Goal: Task Accomplishment & Management: Manage account settings

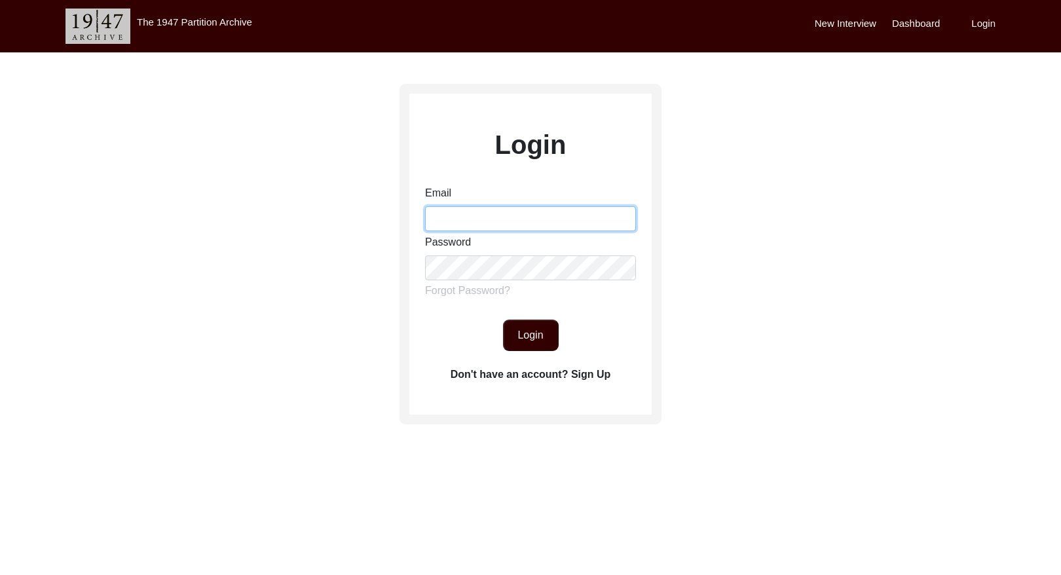
click at [460, 221] on input "Email" at bounding box center [530, 218] width 211 height 25
type input "[EMAIL_ADDRESS][DOMAIN_NAME]"
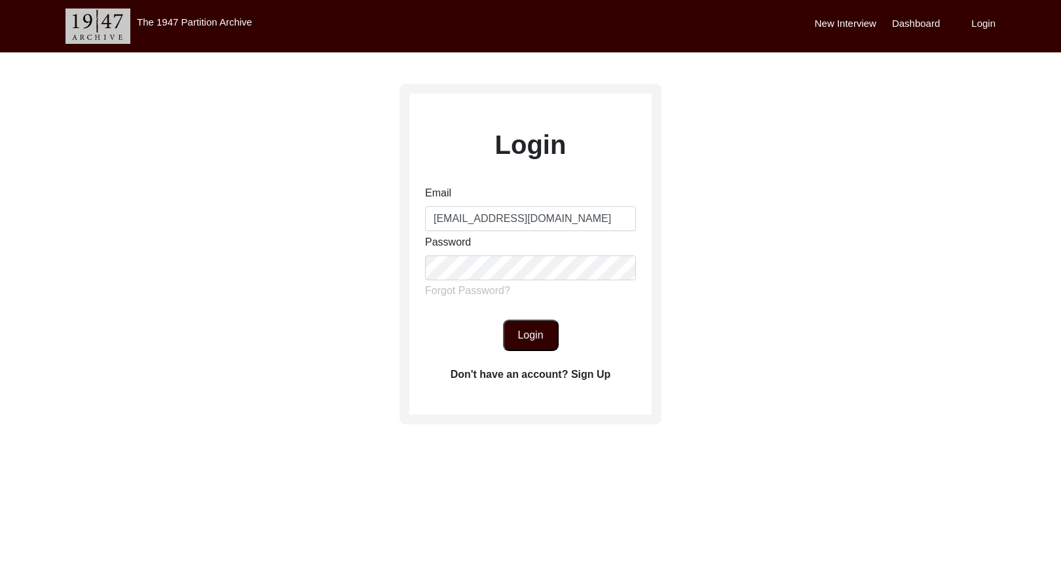
click at [541, 344] on button "Login" at bounding box center [531, 335] width 56 height 31
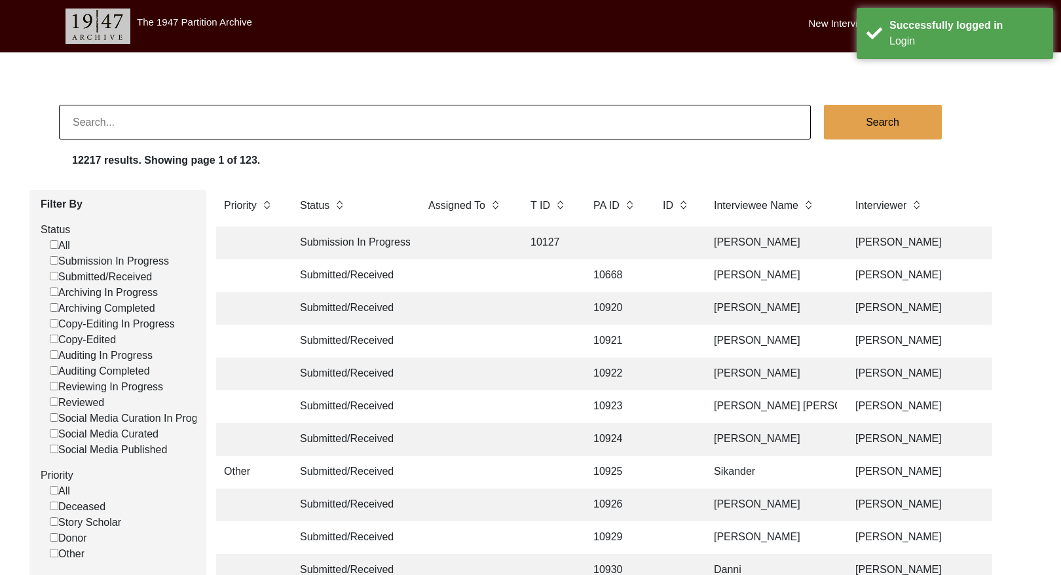
click at [54, 276] on input "Submitted/Received" at bounding box center [54, 276] width 9 height 9
checkbox input "false"
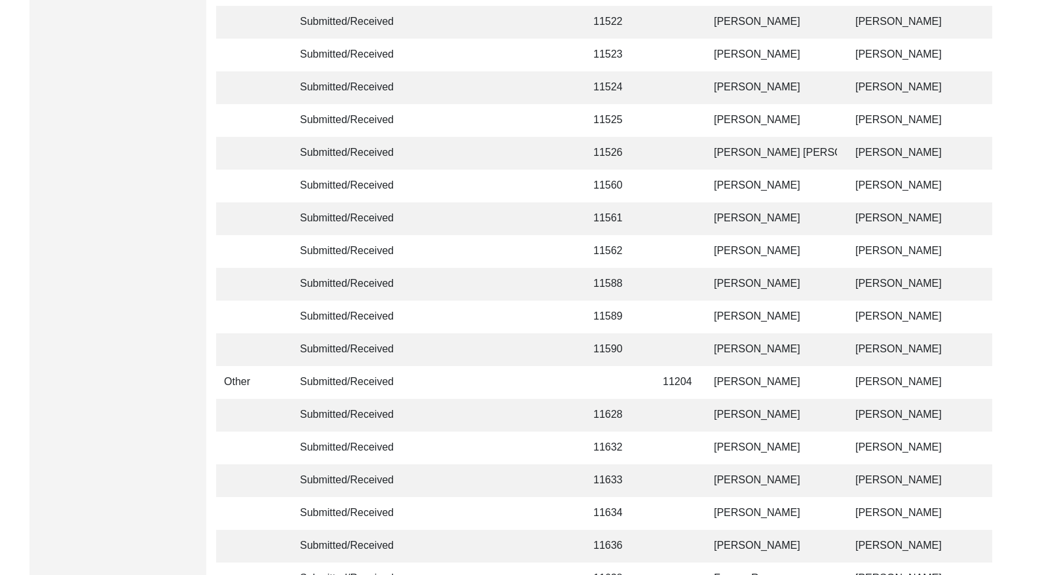
scroll to position [3090, 0]
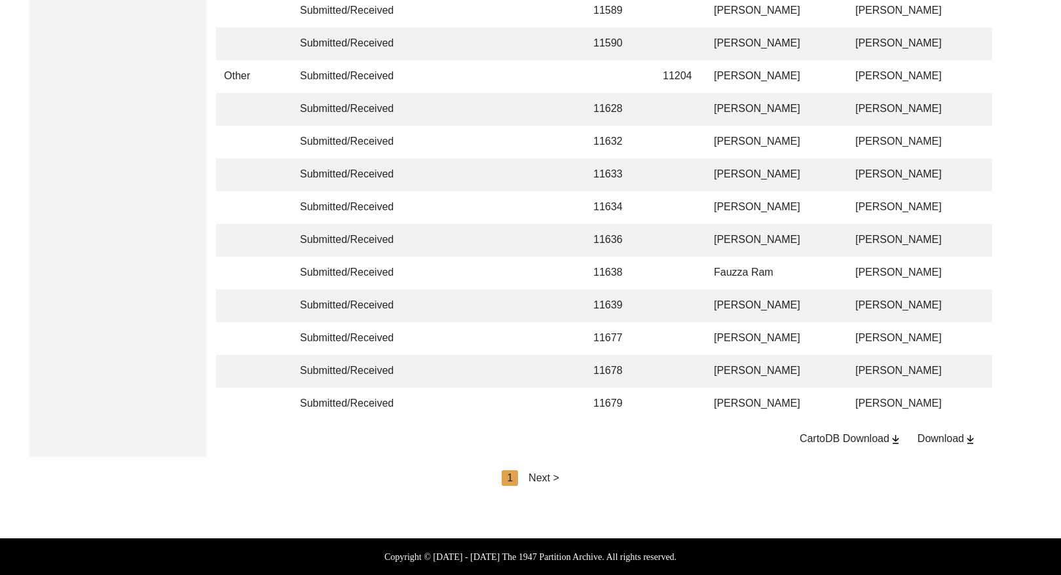
click at [549, 477] on div "Next >" at bounding box center [543, 478] width 31 height 16
click at [573, 477] on div "Next >" at bounding box center [574, 478] width 31 height 16
click at [580, 479] on div "Next >" at bounding box center [574, 478] width 31 height 16
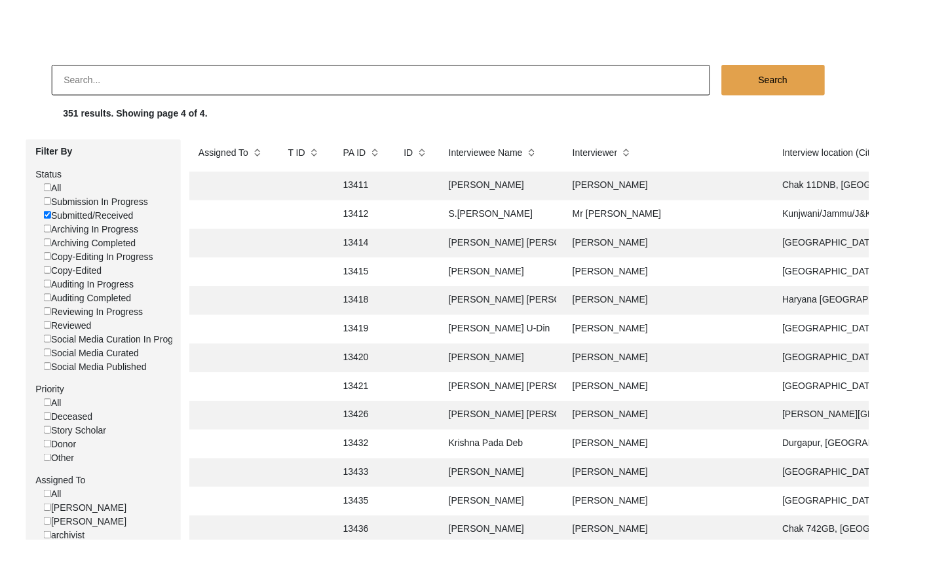
scroll to position [58, 0]
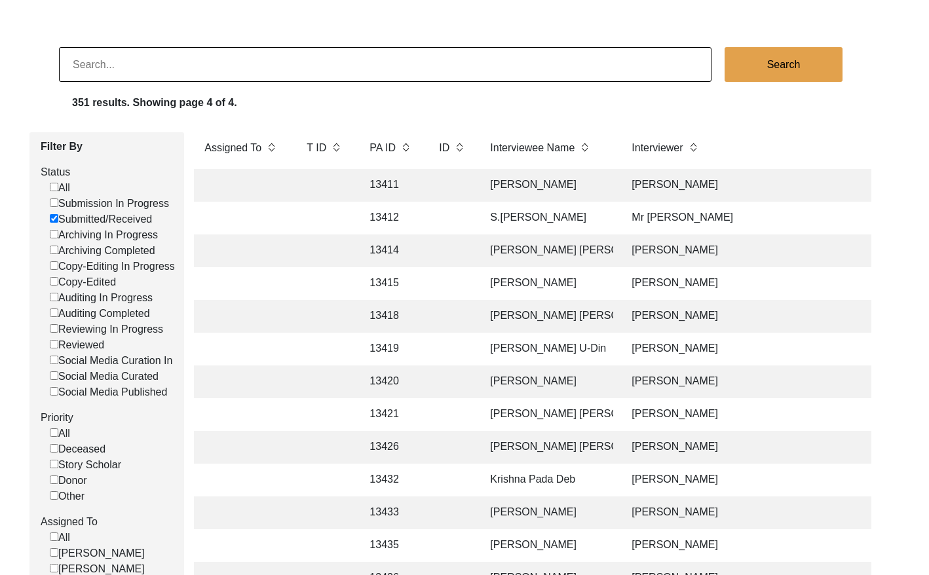
click at [172, 61] on input at bounding box center [385, 64] width 652 height 35
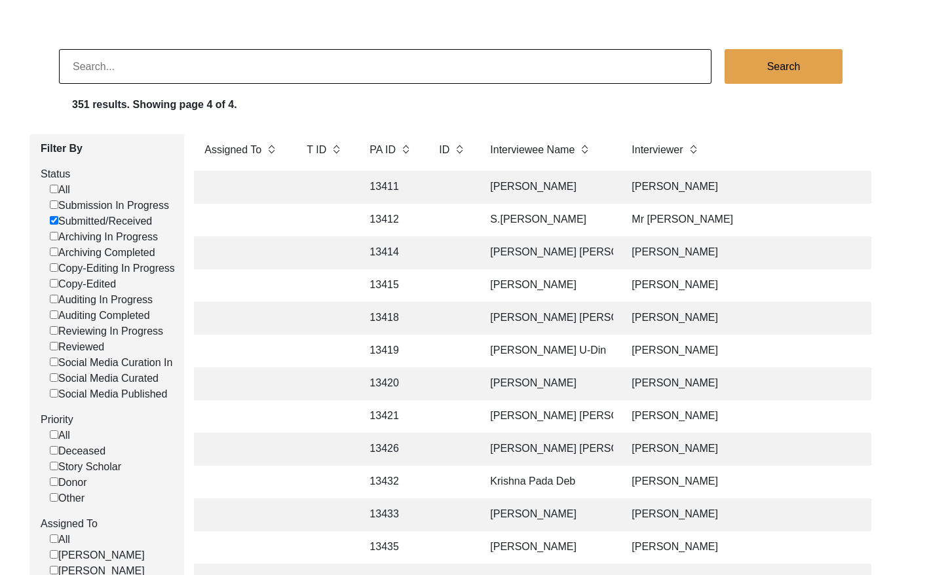
drag, startPoint x: 51, startPoint y: 217, endPoint x: 58, endPoint y: 214, distance: 7.1
click at [52, 217] on input "Submitted/Received" at bounding box center [54, 220] width 9 height 9
checkbox input "false"
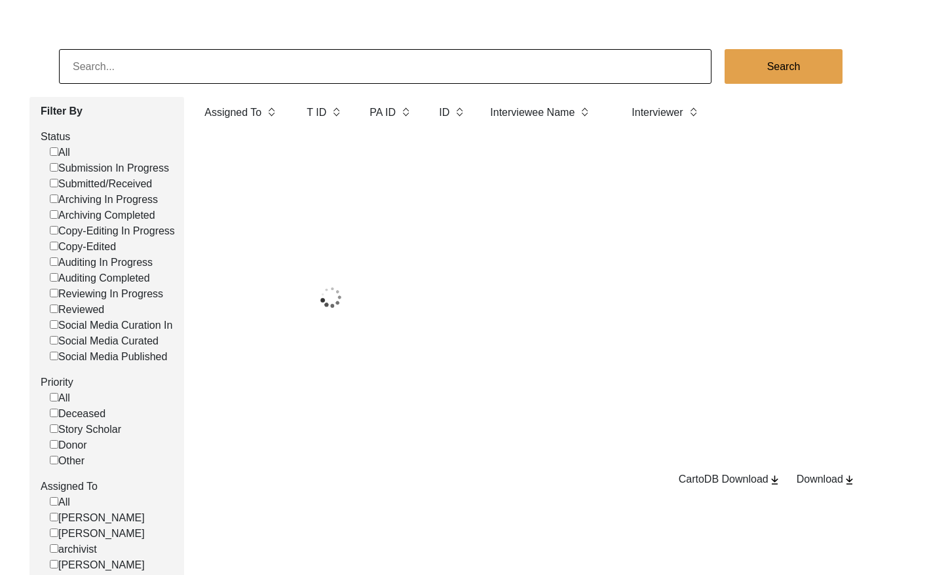
click at [156, 69] on input at bounding box center [385, 66] width 652 height 35
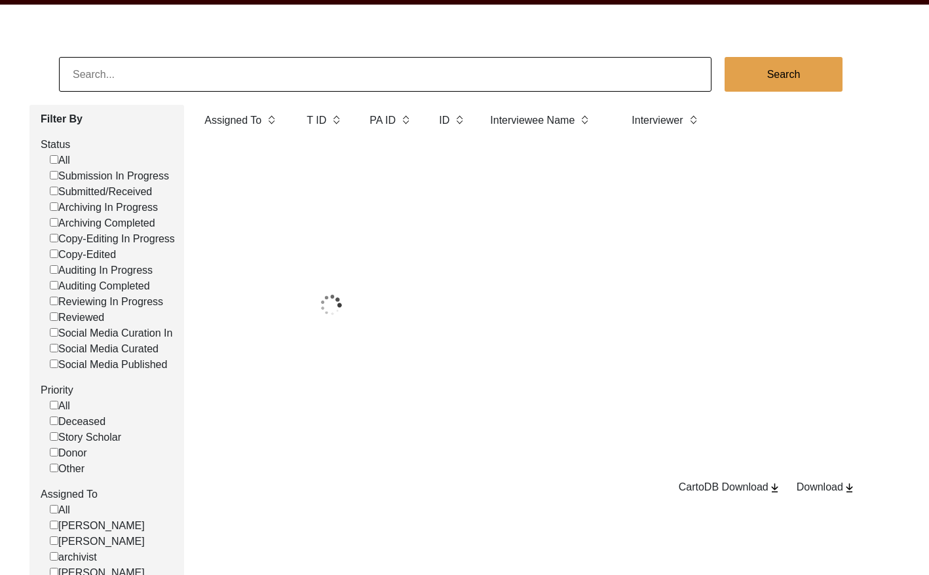
paste input "[PERSON_NAME]"
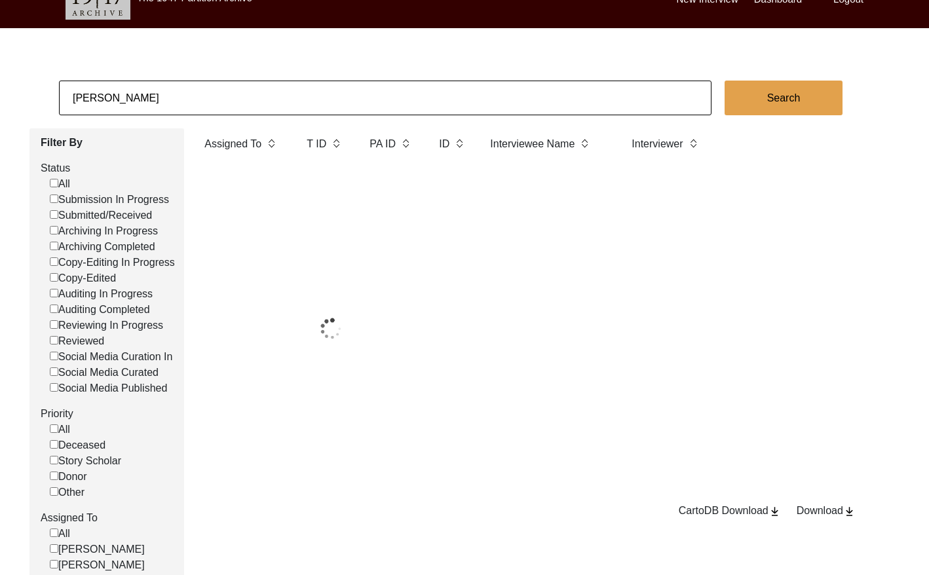
scroll to position [22, 0]
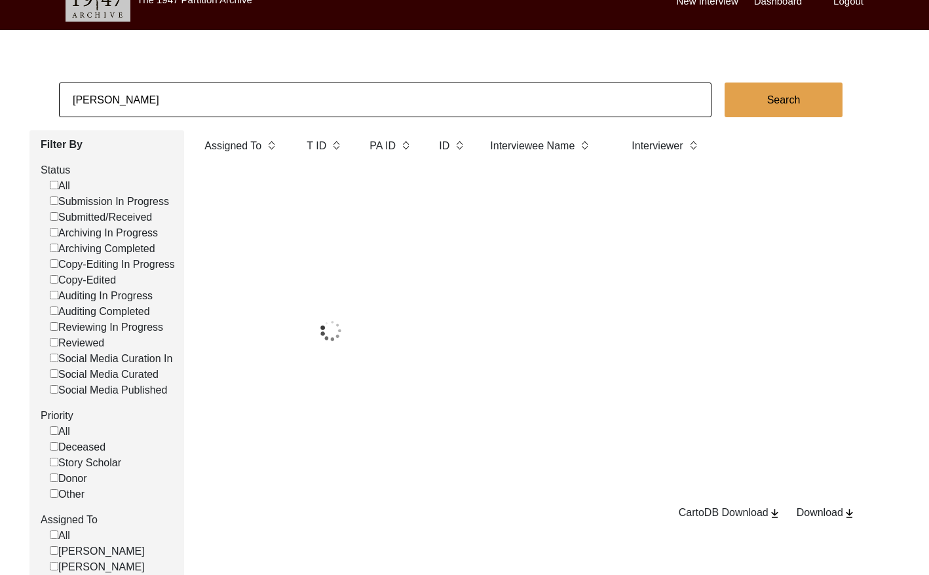
type input "[PERSON_NAME]"
checkbox input "false"
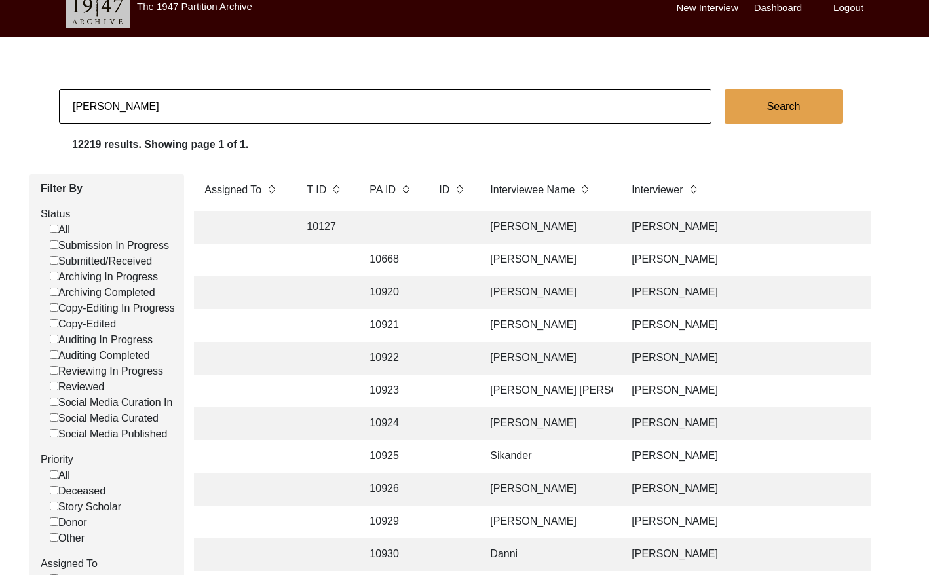
scroll to position [0, 0]
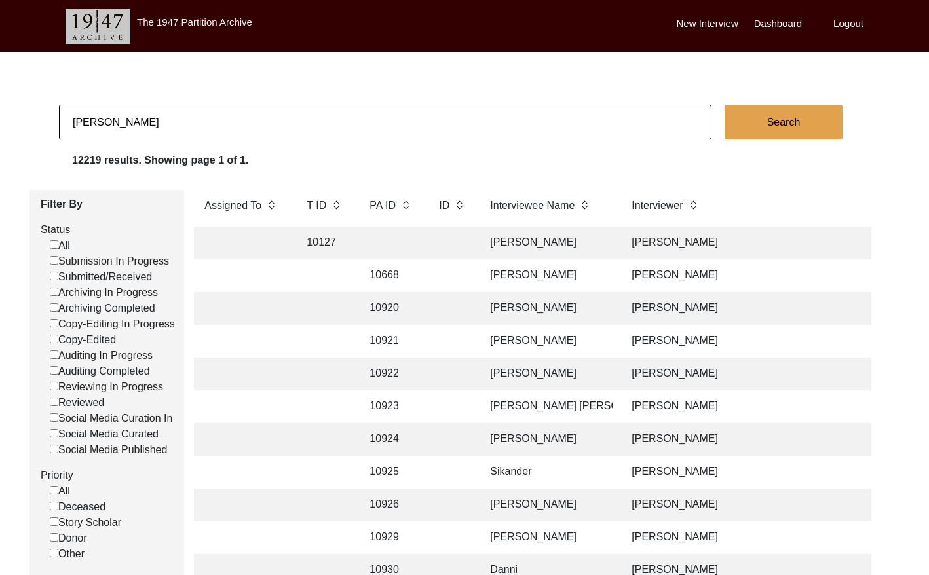
click at [227, 130] on input "[PERSON_NAME]" at bounding box center [385, 122] width 652 height 35
checkbox input "false"
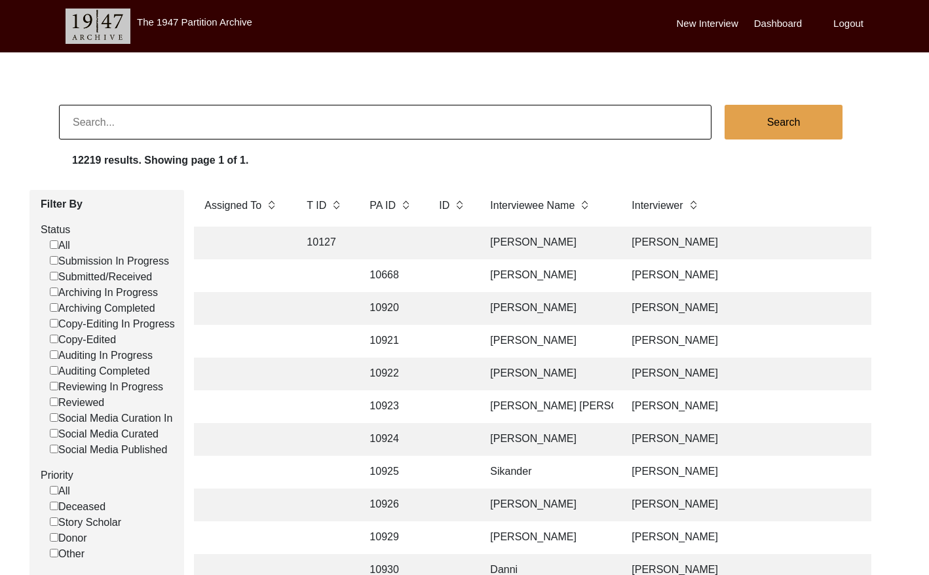
checkbox input "false"
paste input "[PERSON_NAME]"
type input "[PERSON_NAME]"
checkbox input "false"
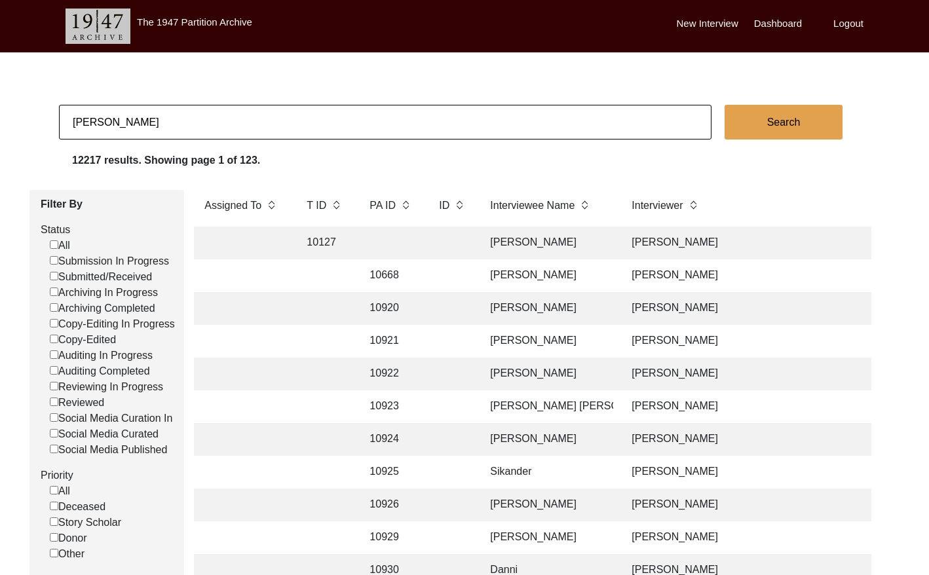
checkbox input "false"
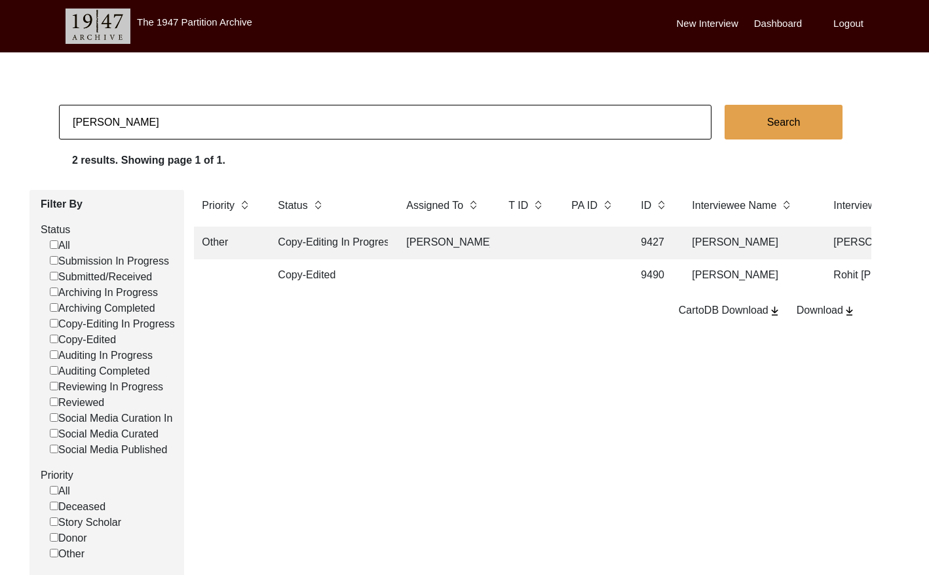
click at [240, 114] on input "[PERSON_NAME]" at bounding box center [385, 122] width 652 height 35
checkbox input "false"
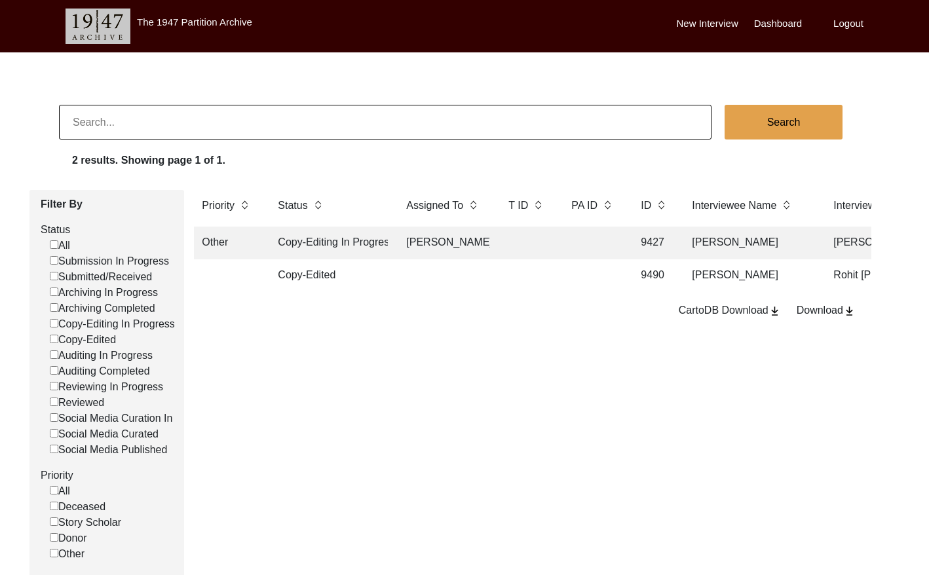
checkbox input "false"
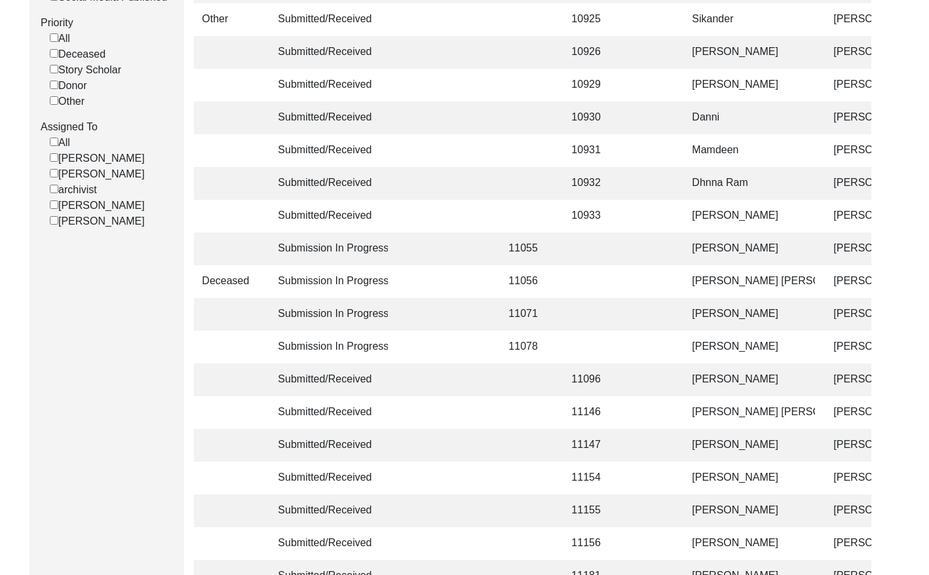
scroll to position [458, 0]
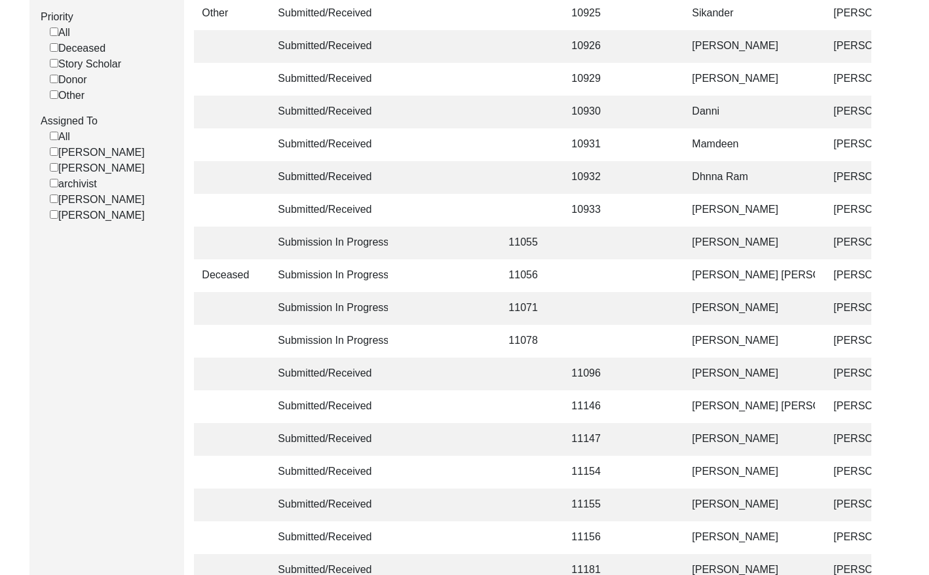
click at [55, 172] on input "[PERSON_NAME]" at bounding box center [54, 167] width 9 height 9
checkbox input "false"
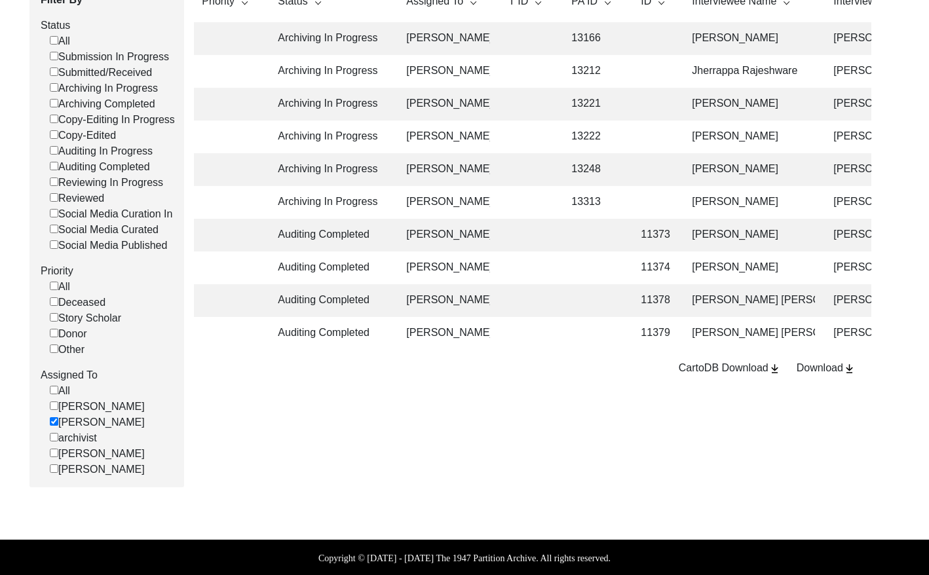
scroll to position [189, 0]
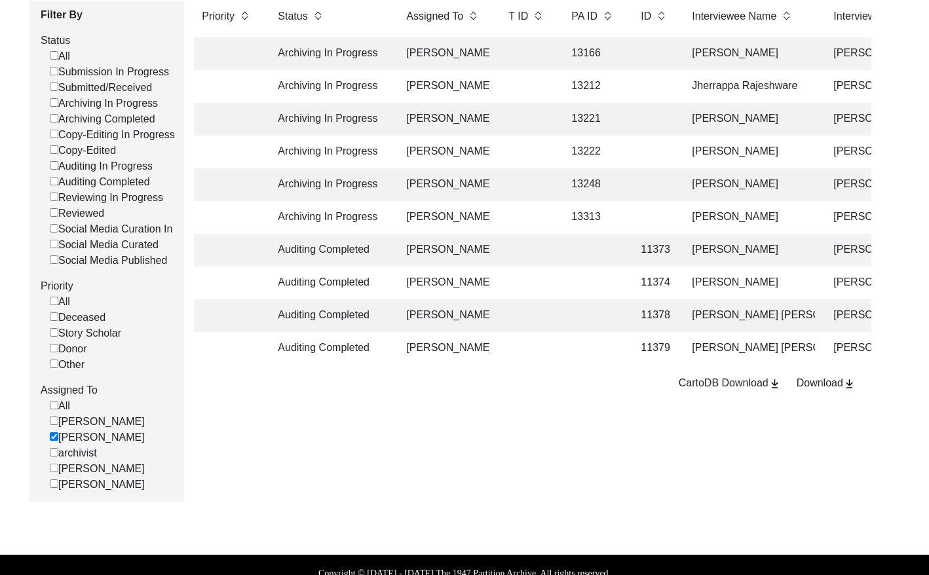
click at [604, 56] on td "13166" at bounding box center [592, 53] width 59 height 33
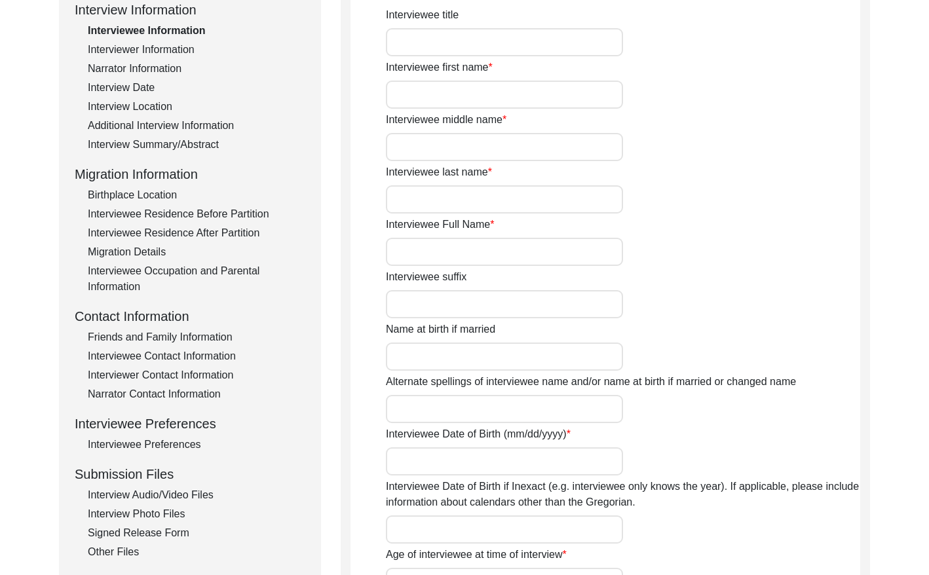
scroll to position [884, 0]
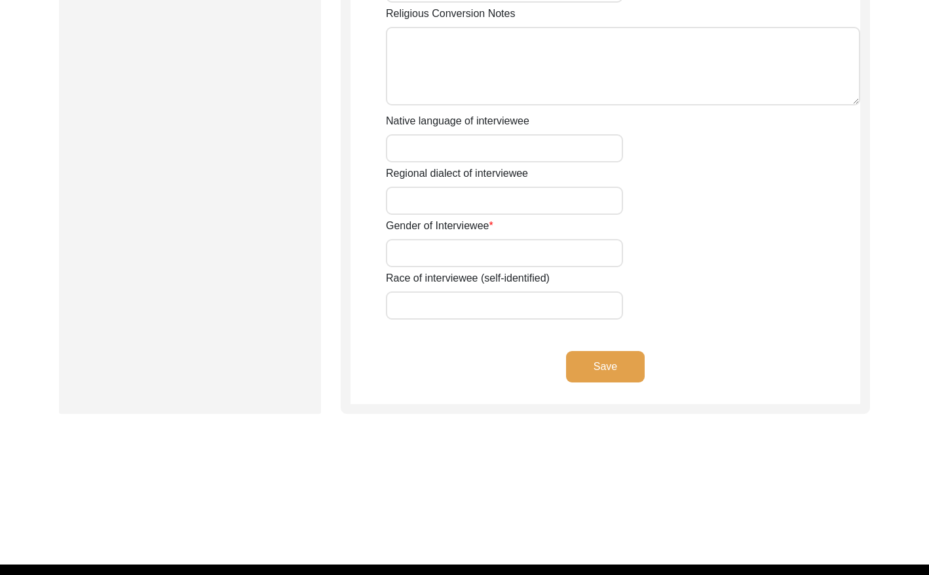
type input "Dr."
type input "Amitabh"
type input "N/A"
type input "Dutta"
type input "[PERSON_NAME]"
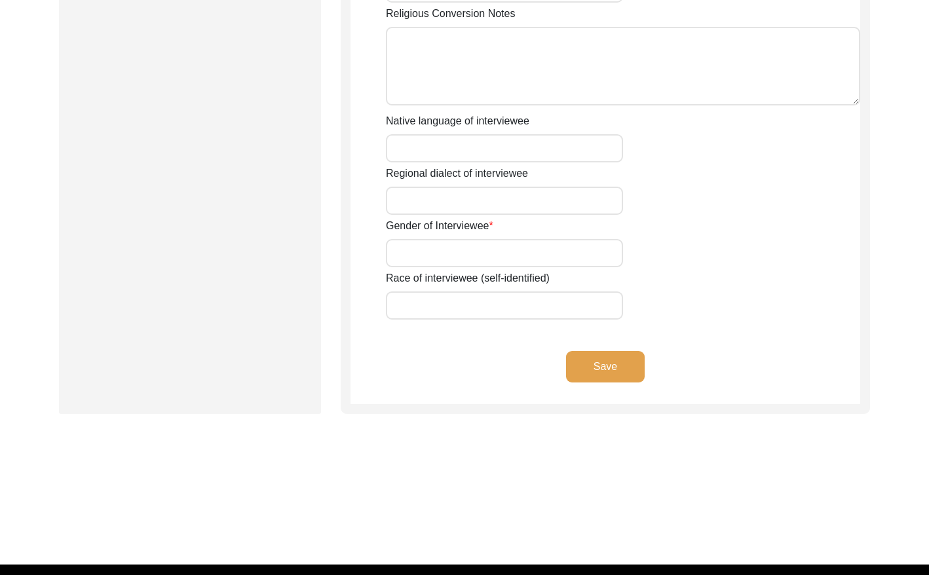
type input "[PERSON_NAME] [PERSON_NAME]"
type input "[DATE]"
type input "79"
type input "[DEMOGRAPHIC_DATA]"
type input "Bengali"
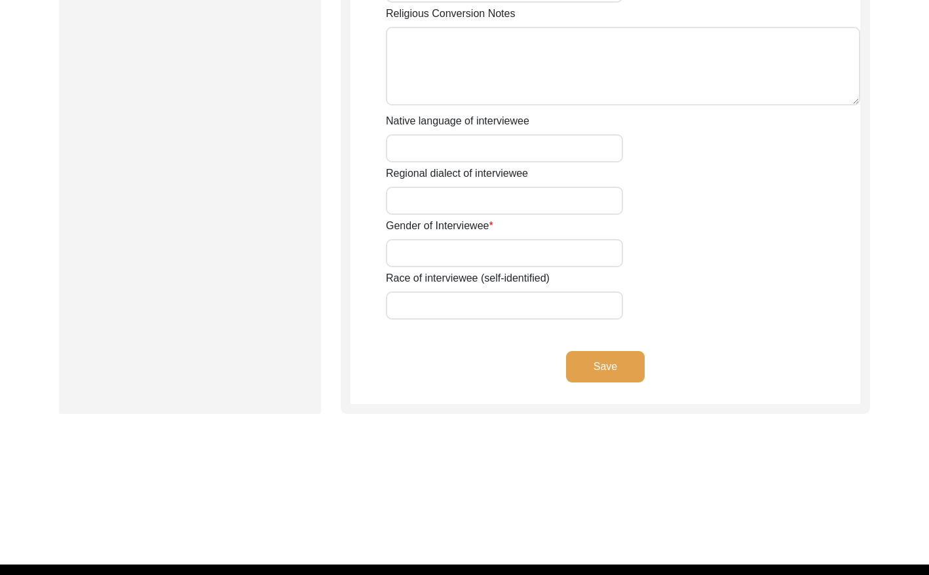
type input "[DEMOGRAPHIC_DATA]"
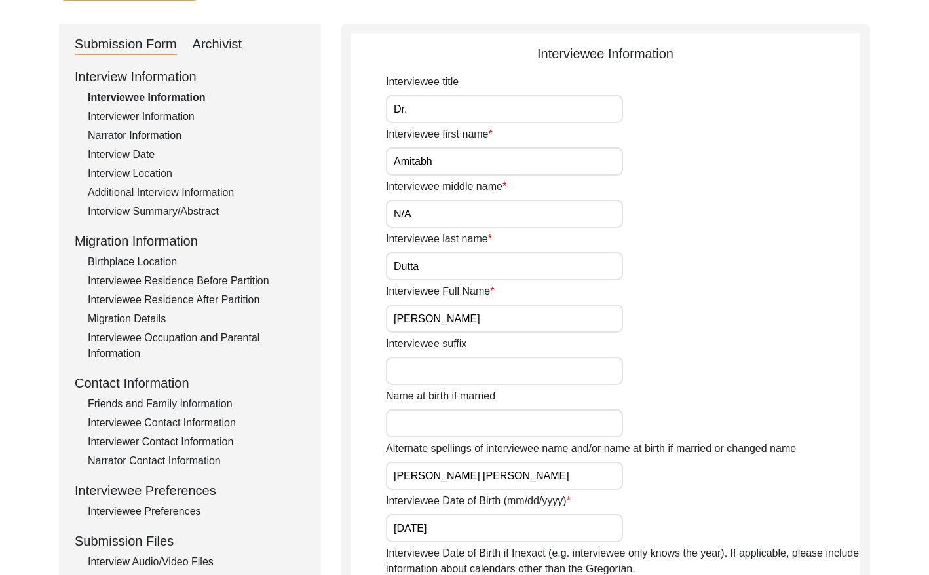
scroll to position [0, 0]
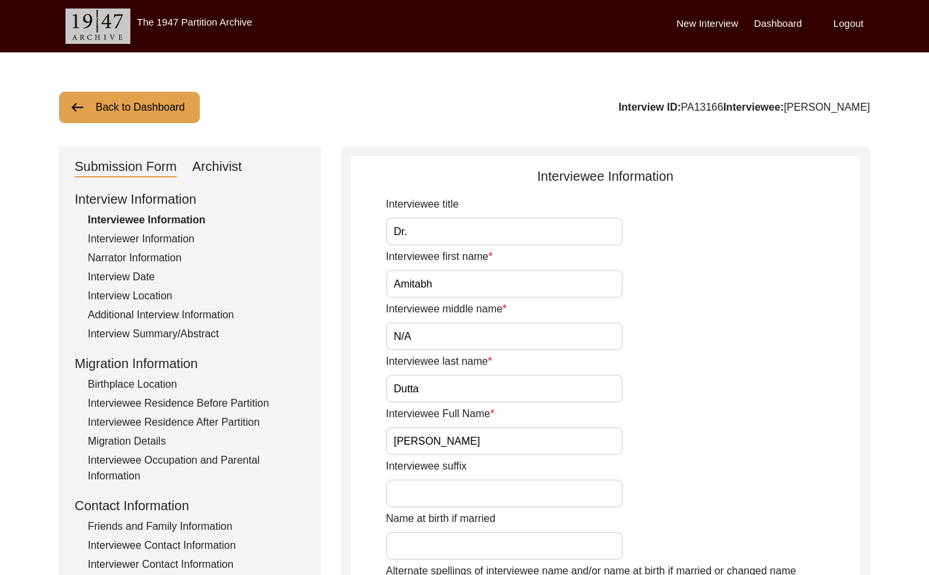
click at [237, 158] on div "Archivist" at bounding box center [218, 167] width 50 height 21
select select "442"
select select "Archiving In Progress"
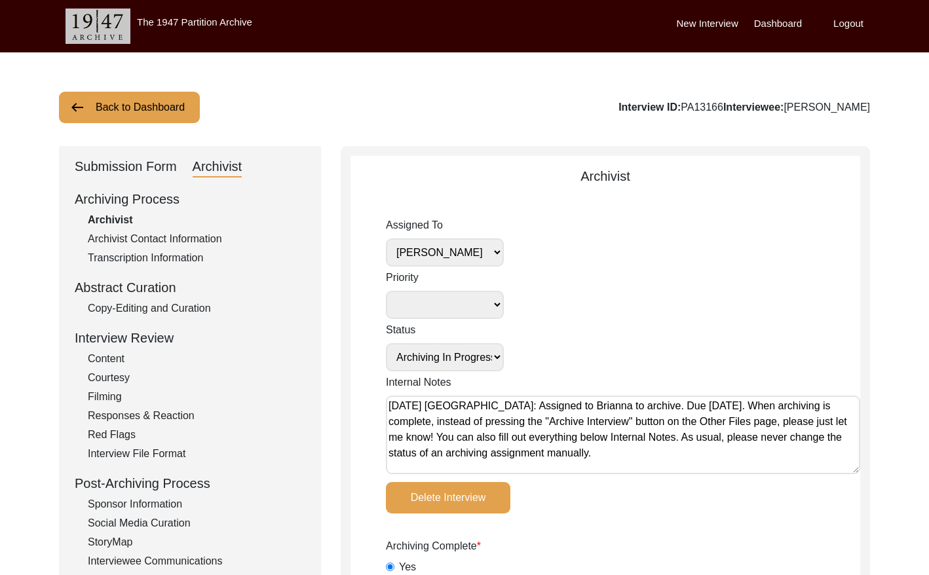
click at [165, 308] on div "Copy-Editing and Curation" at bounding box center [196, 309] width 217 height 16
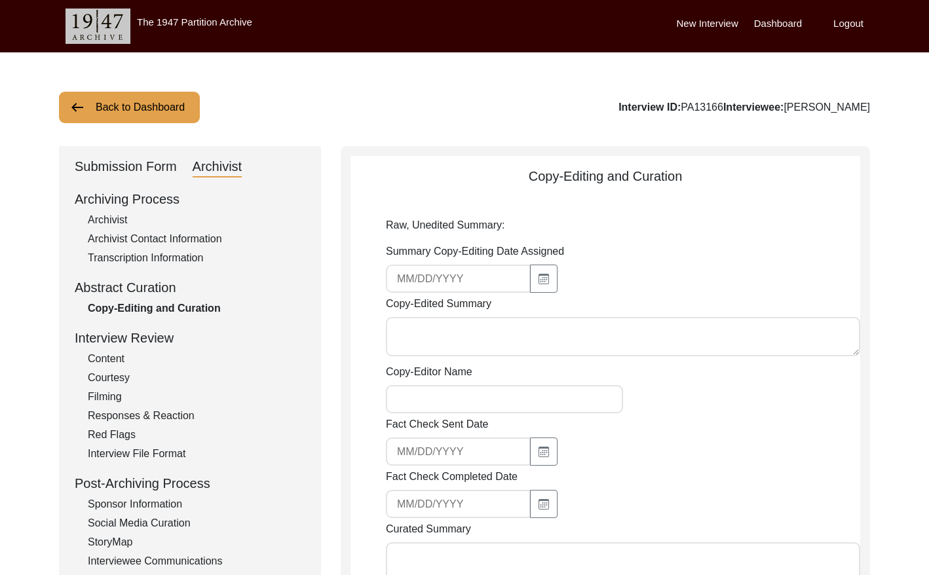
type input "[DATE]"
type textarea "Loremip Dolorsi 23/65/1873 Am. Consect Adipi eli seddoeiusmo te Incididu 19, 36…"
type input "[PERSON_NAME]"
type textarea "[DATE] [PERSON_NAME]: Copy-edited. Changed spellings to U.S. English, added spa…"
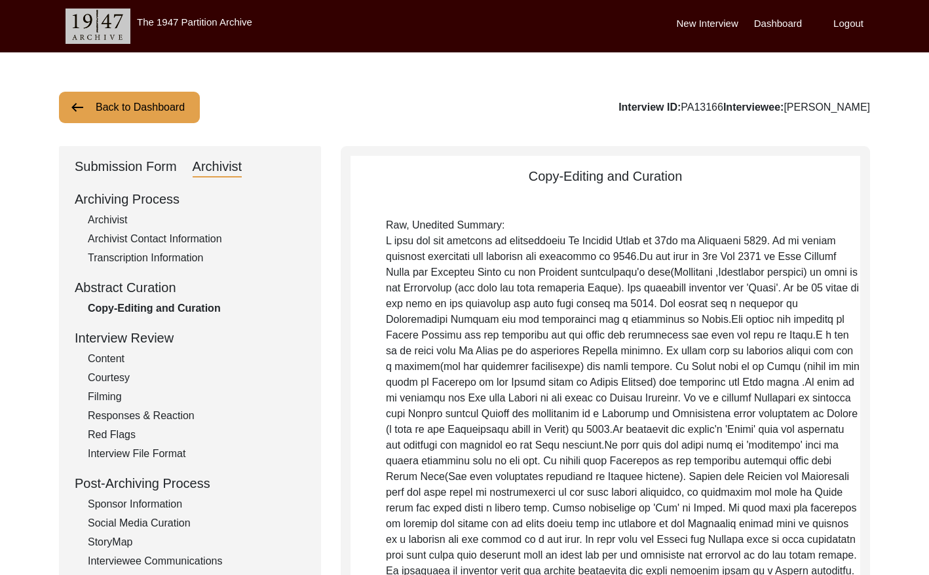
click at [109, 215] on div "Archivist" at bounding box center [196, 220] width 217 height 16
select select "442"
select select "Archiving In Progress"
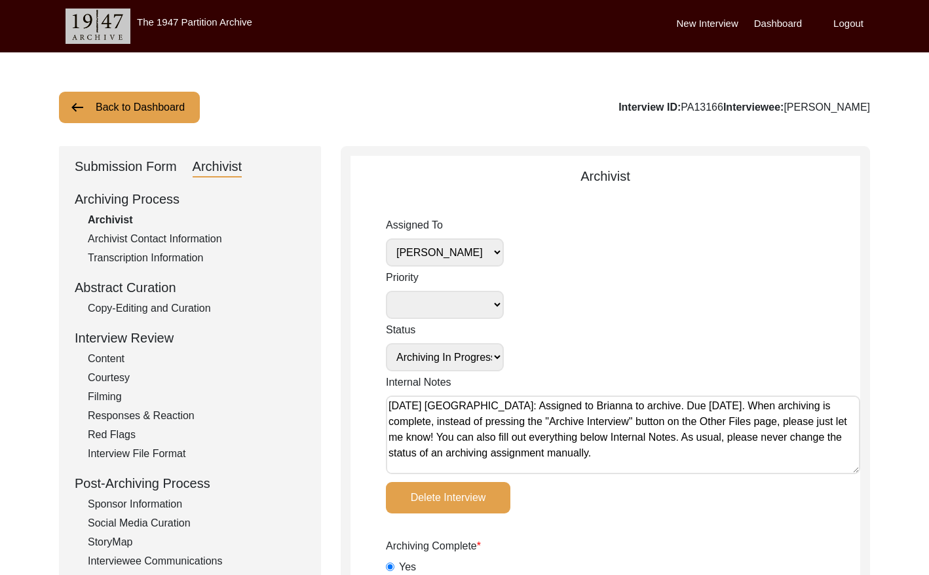
click at [118, 108] on button "Back to Dashboard" at bounding box center [129, 107] width 141 height 31
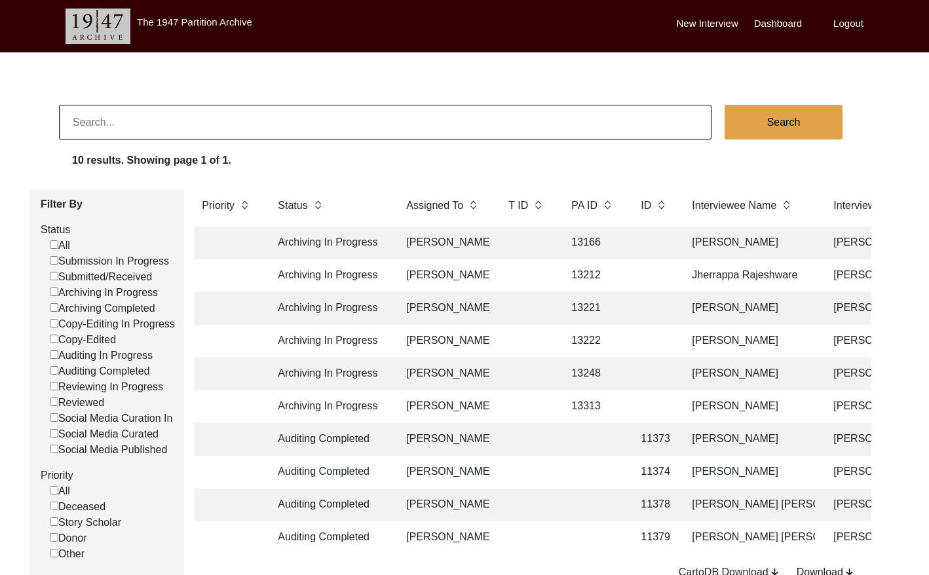
click at [240, 113] on input at bounding box center [385, 122] width 652 height 35
paste input "PA13183"
type input "13183"
checkbox input "false"
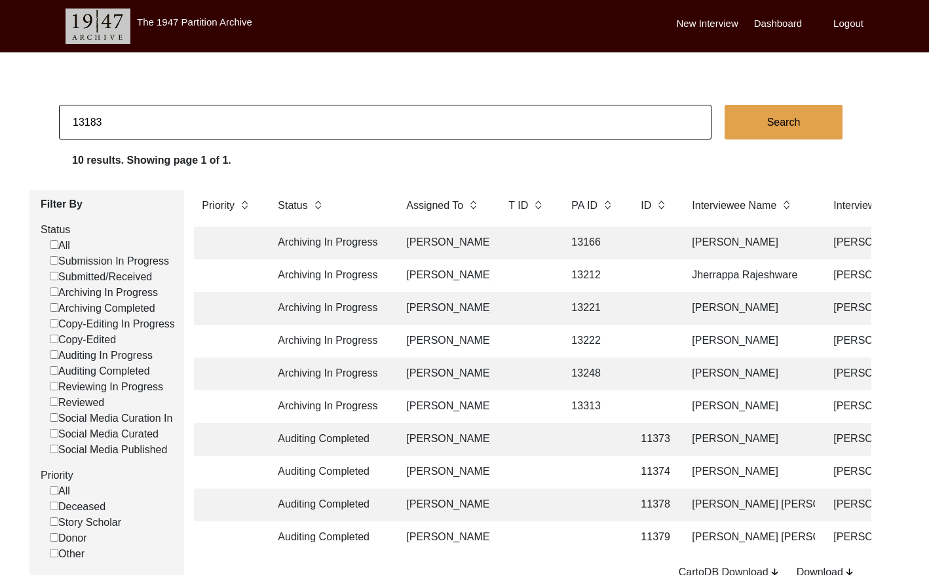
checkbox input "false"
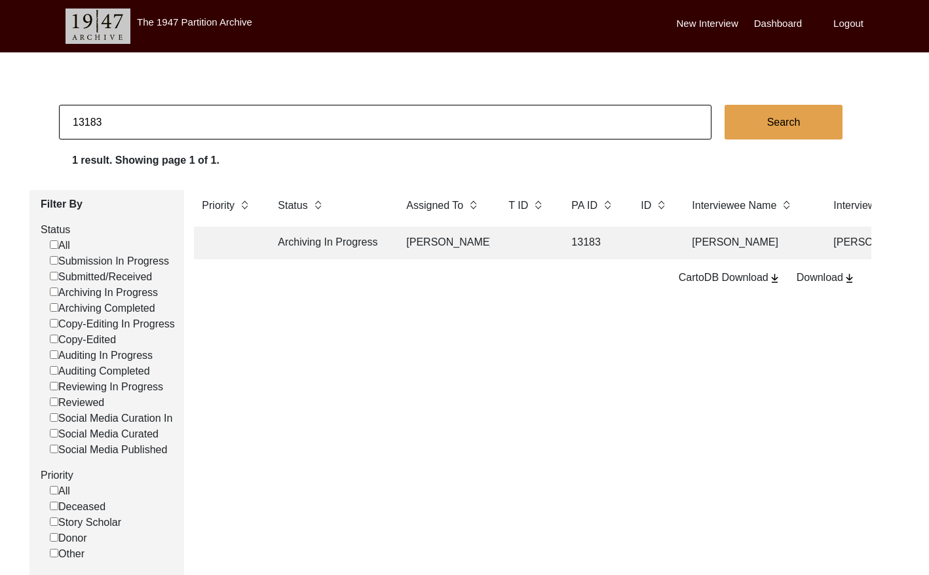
click at [168, 128] on input "13183" at bounding box center [385, 122] width 652 height 35
type input "11524"
checkbox input "false"
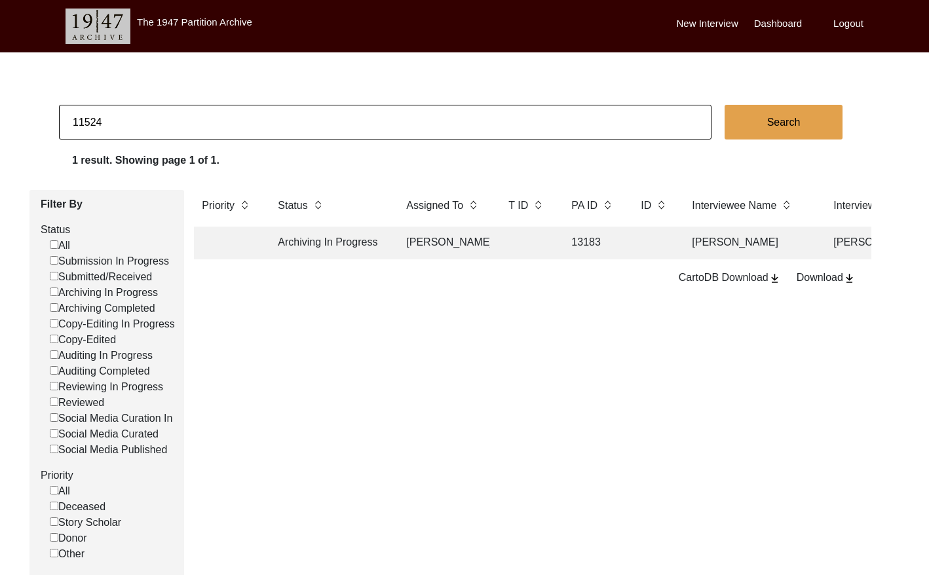
checkbox input "false"
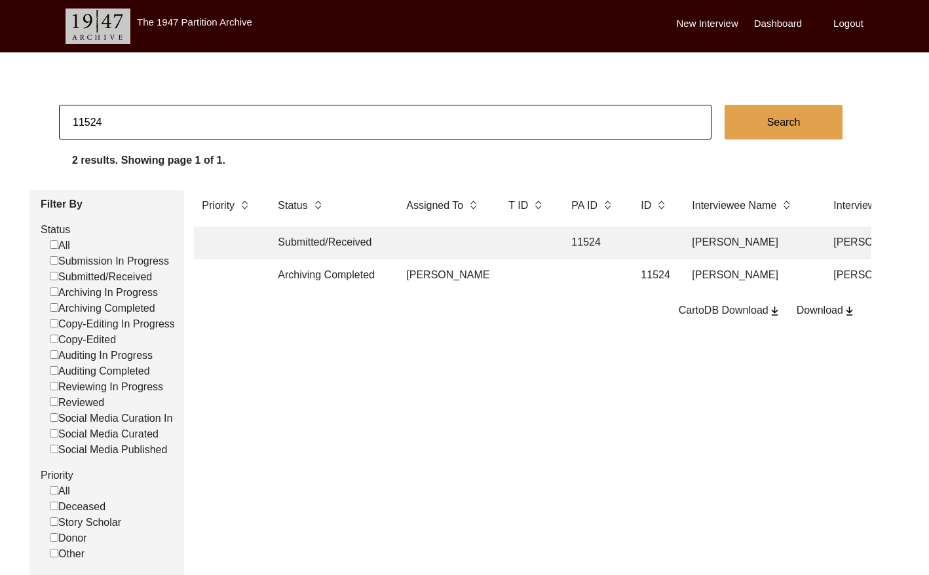
click at [549, 278] on td at bounding box center [526, 275] width 52 height 33
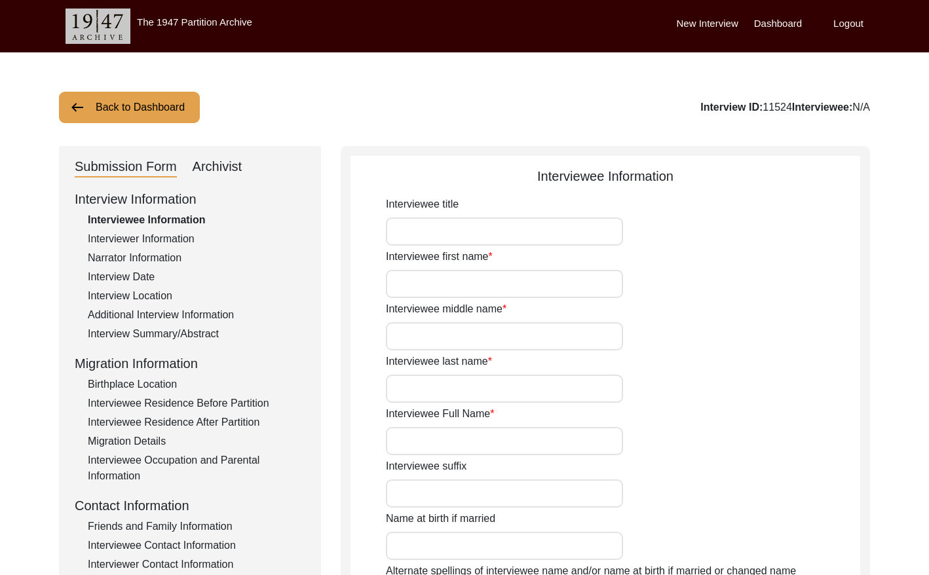
type input "Mr."
type input "[PERSON_NAME]"
type input "1927"
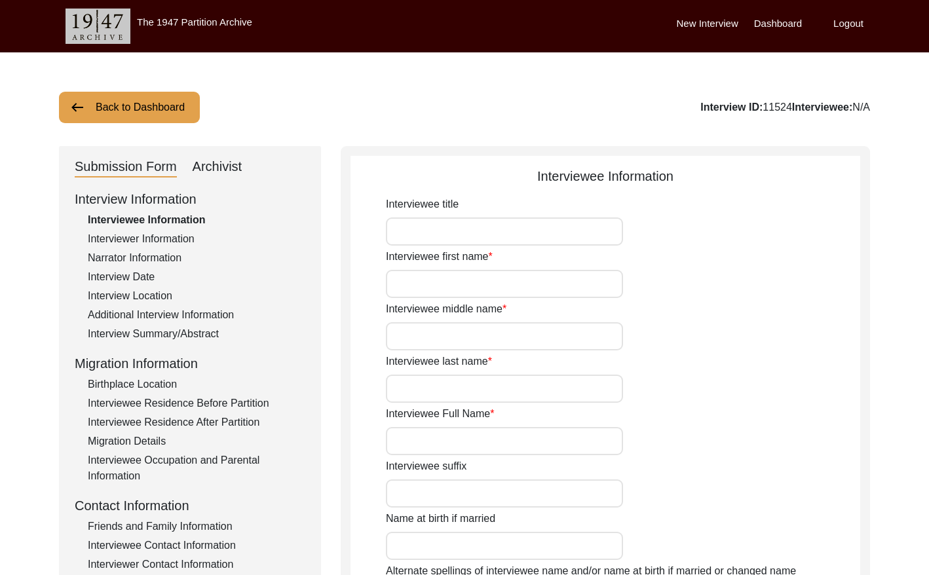
type input "1927"
type input "96"
type input "[DEMOGRAPHIC_DATA]"
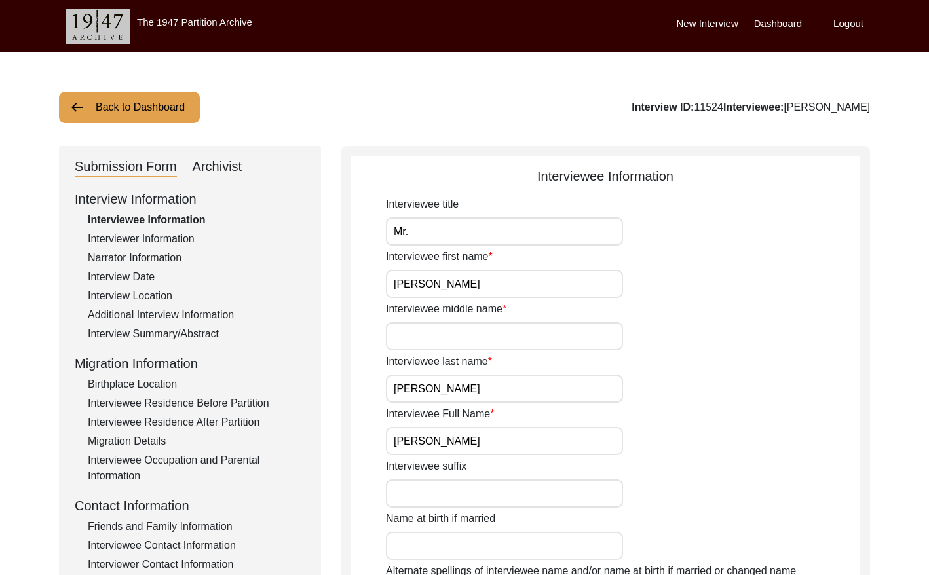
click at [217, 167] on div "Archivist" at bounding box center [218, 167] width 50 height 21
select select "507"
select select "Archiving Completed"
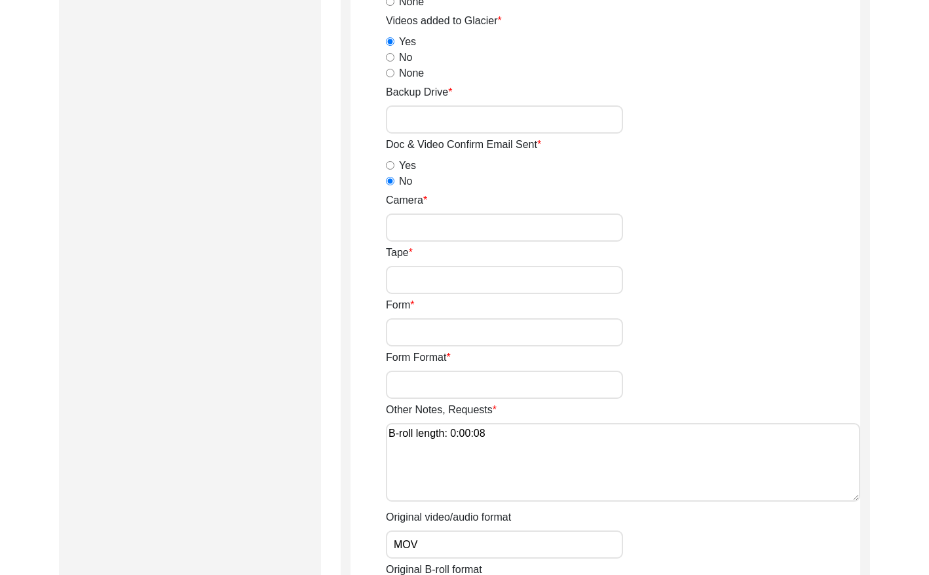
scroll to position [1904, 0]
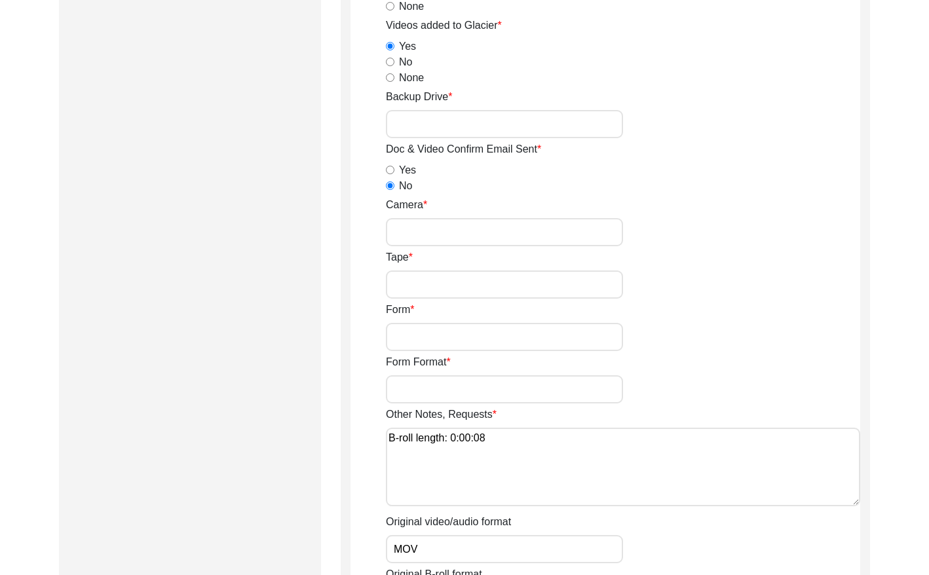
click at [473, 122] on input "Backup Drive" at bounding box center [504, 124] width 237 height 28
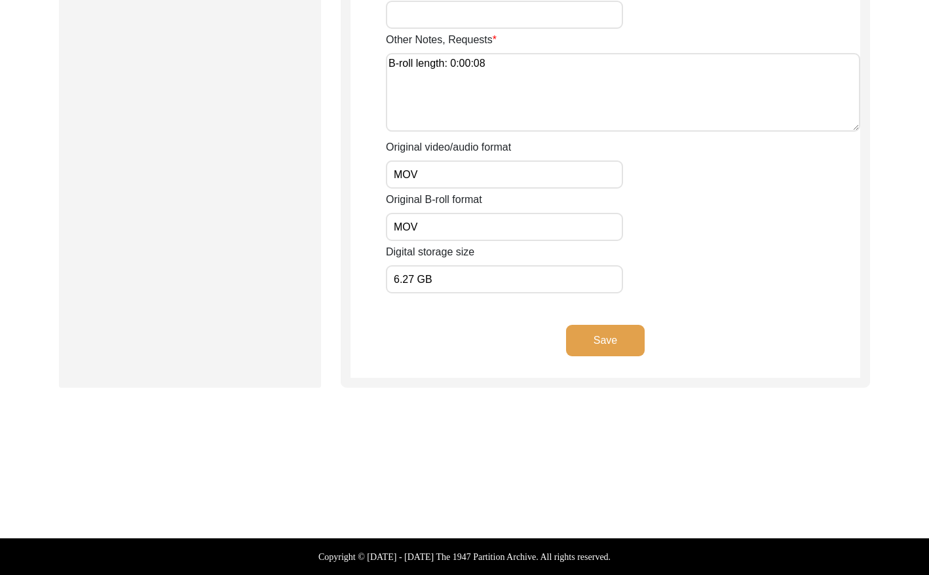
type input "23"
click at [596, 335] on button "Save" at bounding box center [605, 340] width 79 height 31
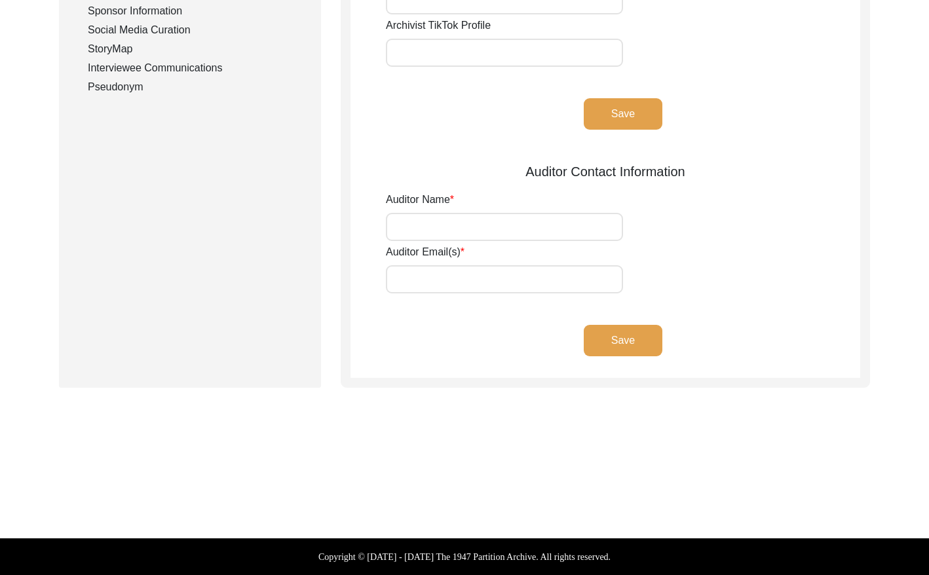
scroll to position [493, 0]
type input "[PERSON_NAME], [PERSON_NAME] (Preservator)"
type input "[EMAIL_ADDRESS][DOMAIN_NAME], [EMAIL_ADDRESS][DOMAIN_NAME]"
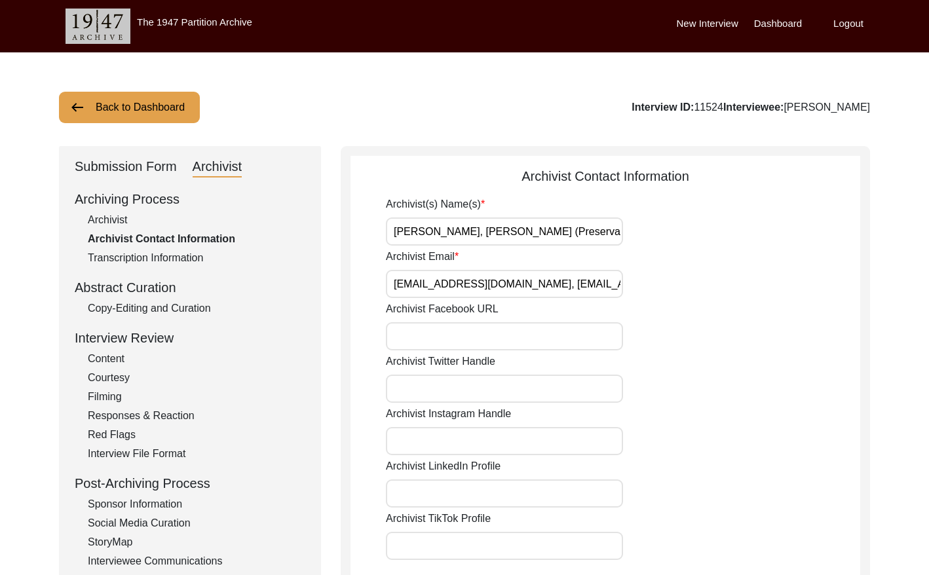
click at [114, 115] on button "Back to Dashboard" at bounding box center [129, 107] width 141 height 31
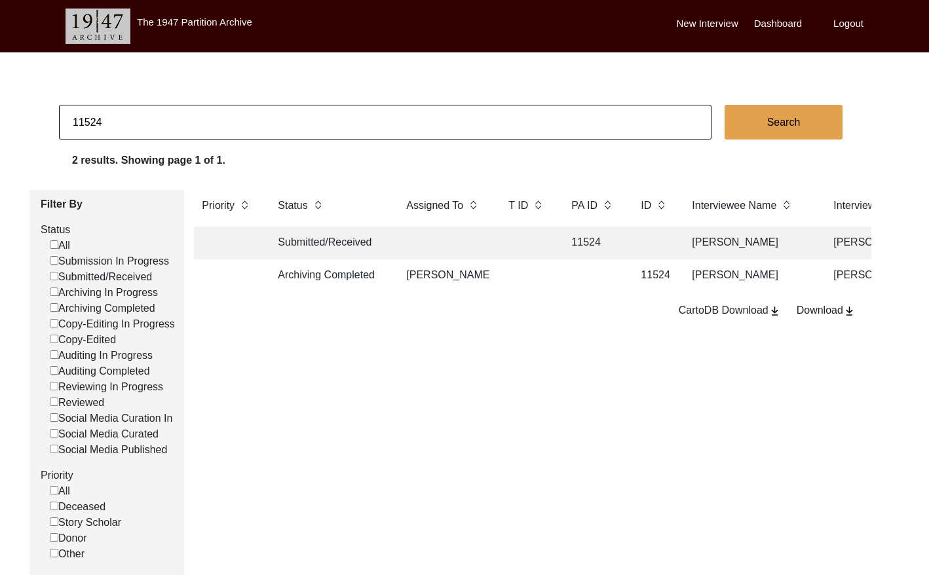
click at [135, 119] on input "11524" at bounding box center [385, 122] width 652 height 35
type input "11525"
checkbox input "false"
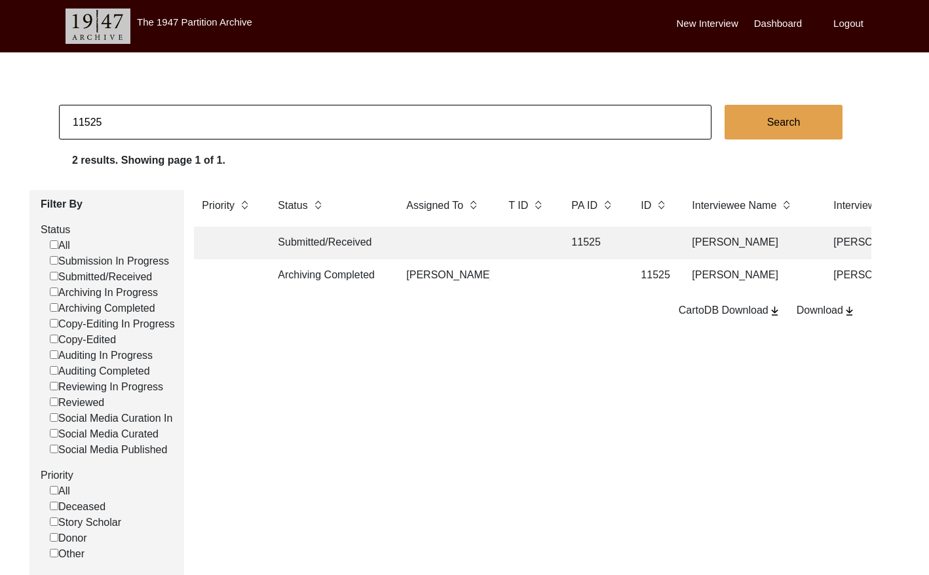
click at [594, 274] on td at bounding box center [592, 275] width 59 height 33
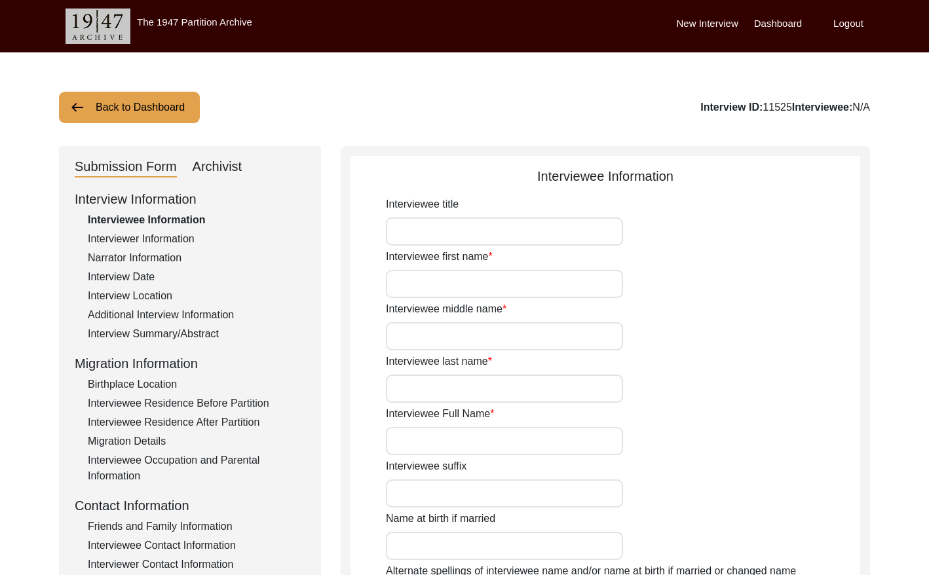
type input "Nand"
type input "N/A"
type input "Javeri"
type input "[PERSON_NAME]"
type input "[DATE]"
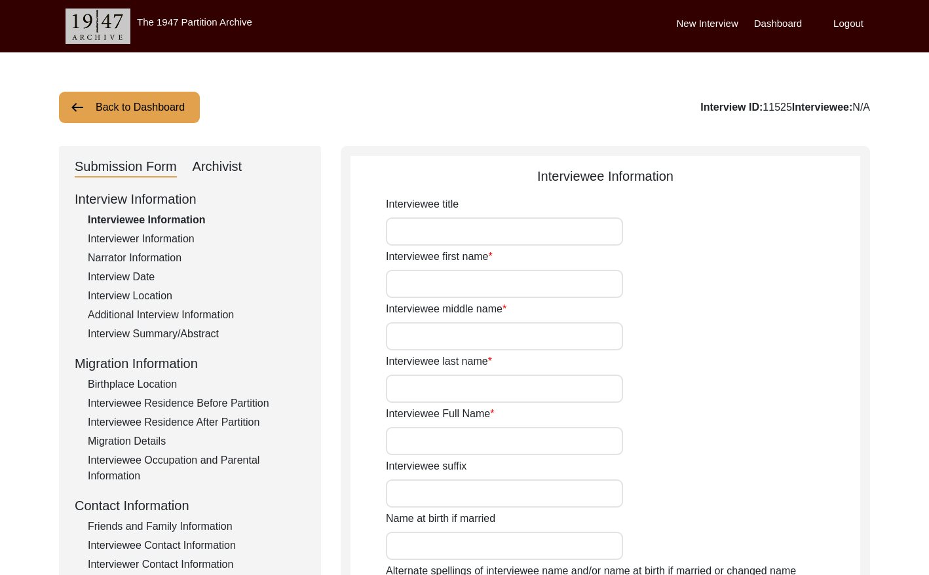
type input "87"
type input "[DEMOGRAPHIC_DATA]"
drag, startPoint x: 208, startPoint y: 163, endPoint x: 309, endPoint y: 165, distance: 101.5
click at [208, 162] on div "Archivist" at bounding box center [218, 167] width 50 height 21
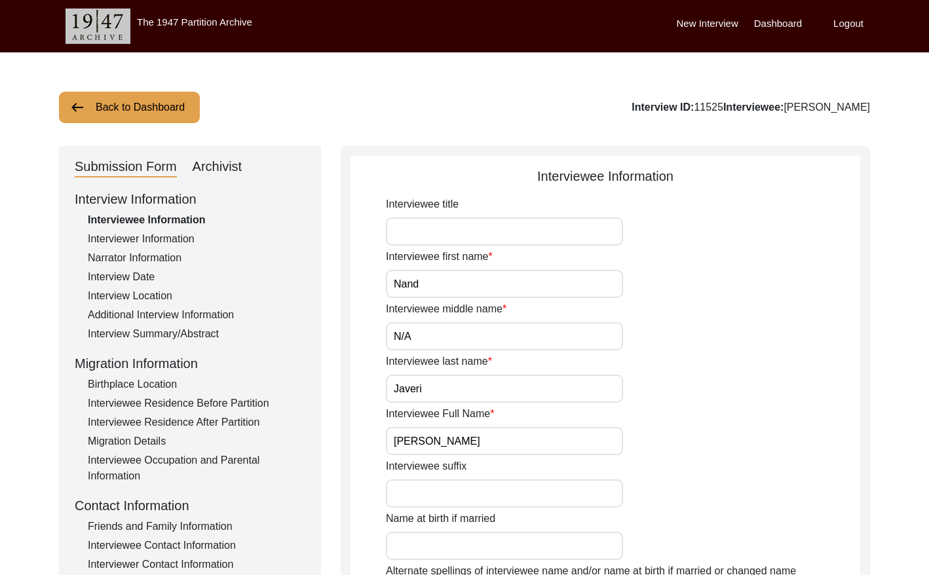
select select "507"
select select "Archiving Completed"
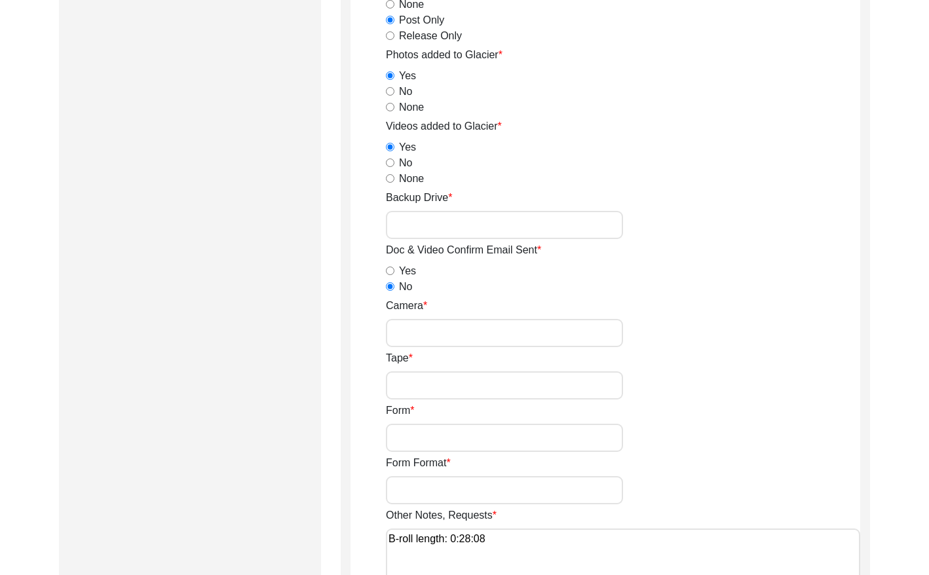
scroll to position [1810, 0]
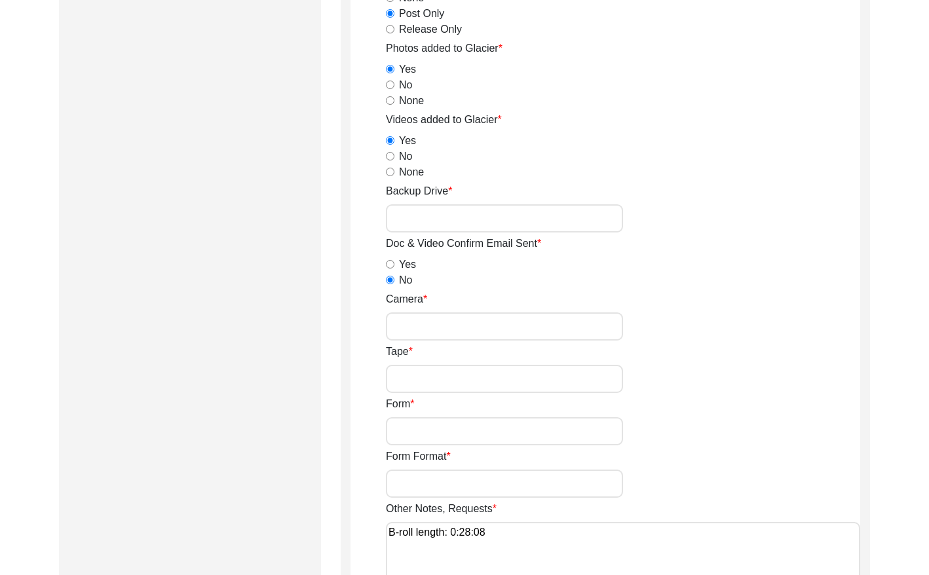
click at [490, 222] on input "Backup Drive" at bounding box center [504, 218] width 237 height 28
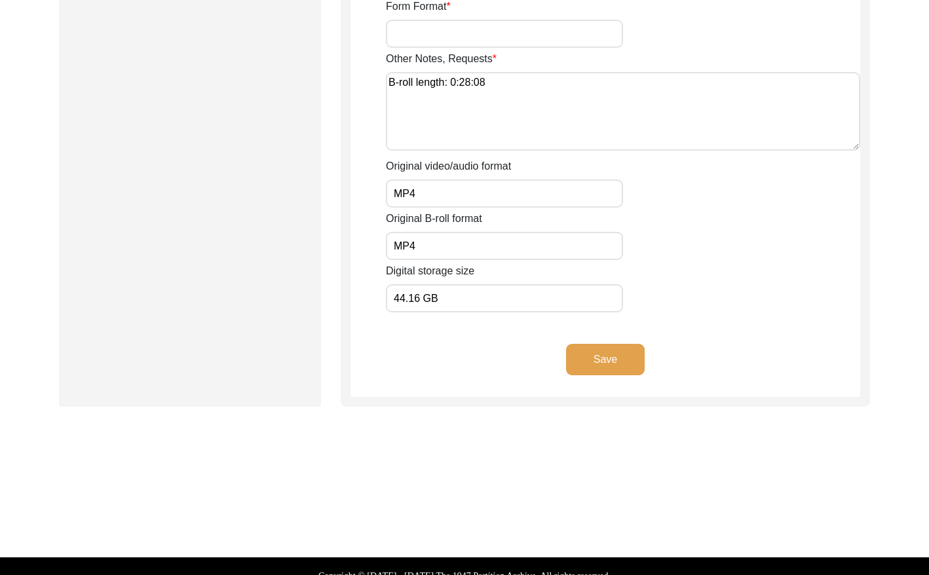
scroll to position [2279, 0]
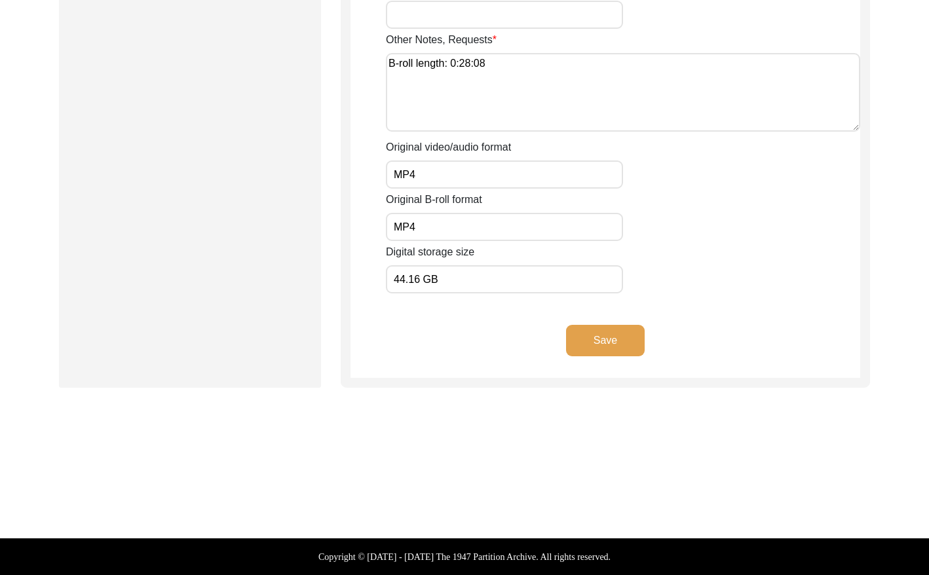
type input "23"
click at [625, 344] on button "Save" at bounding box center [605, 340] width 79 height 31
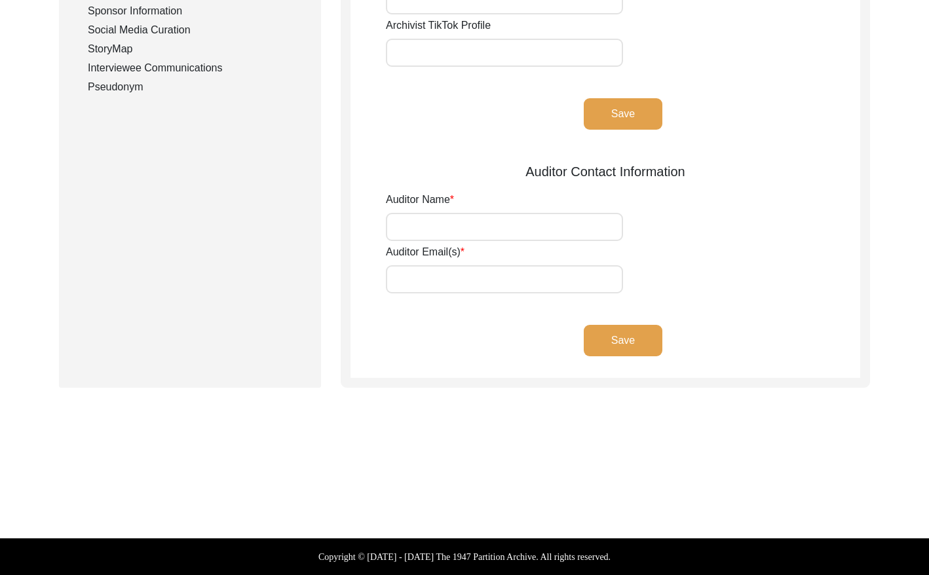
scroll to position [0, 0]
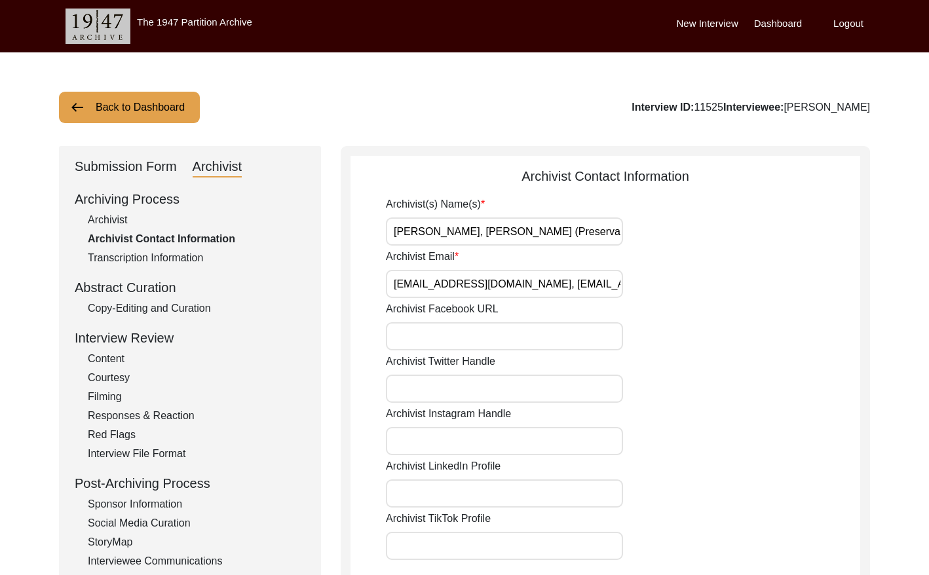
drag, startPoint x: 114, startPoint y: 225, endPoint x: 120, endPoint y: 223, distance: 6.7
click at [115, 225] on div "Archivist" at bounding box center [196, 220] width 217 height 16
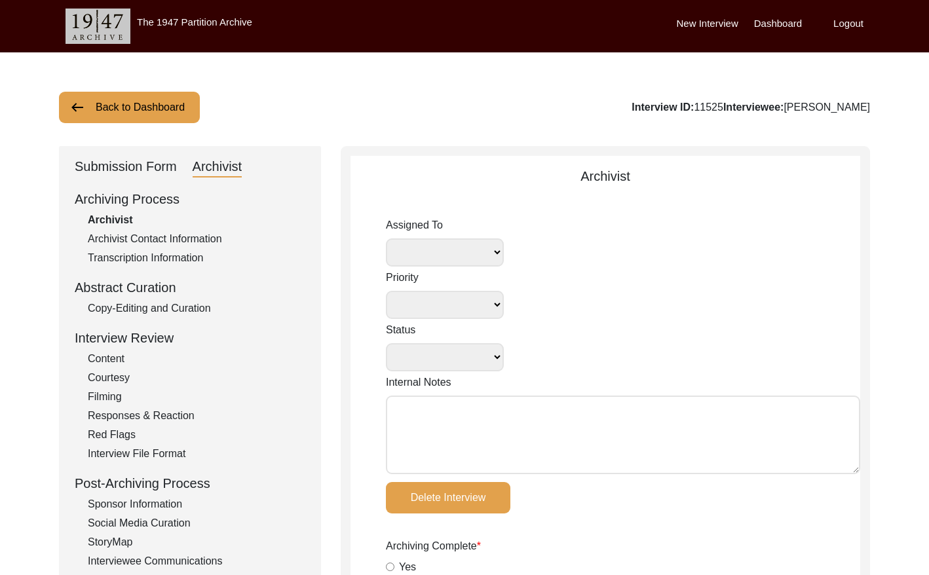
select select
select select "Archiving Completed"
type textarea "[DATE] Victoria: [PERSON_NAME] finished archiving this, but it needs to be pres…"
radio input "true"
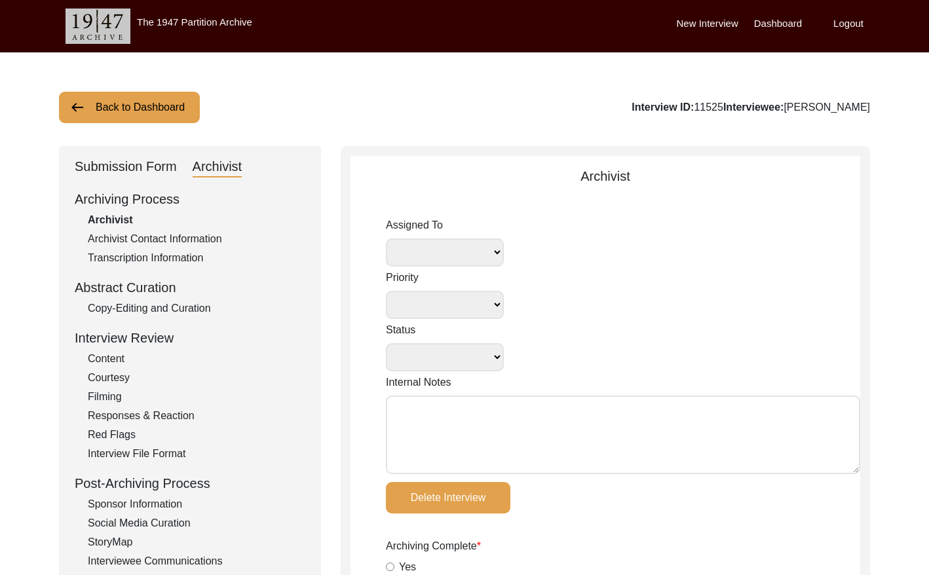
type input "[DATE]"
type textarea "Loremi 2, 5411 Dolorsi: Ametcons. Adip-elit seddo eiusm. Tempori utla etdolor m…"
radio input "true"
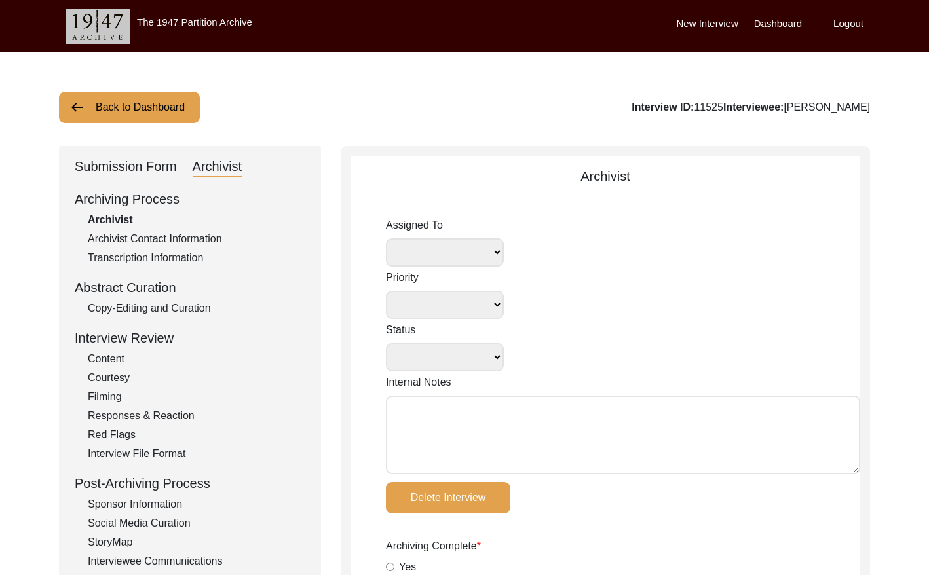
radio input "true"
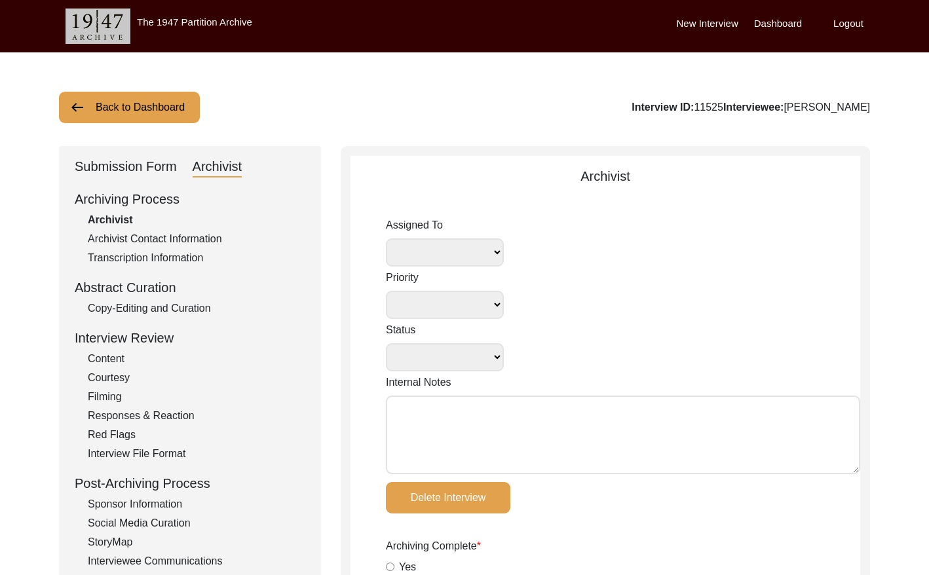
type input "2:20:17"
radio input "true"
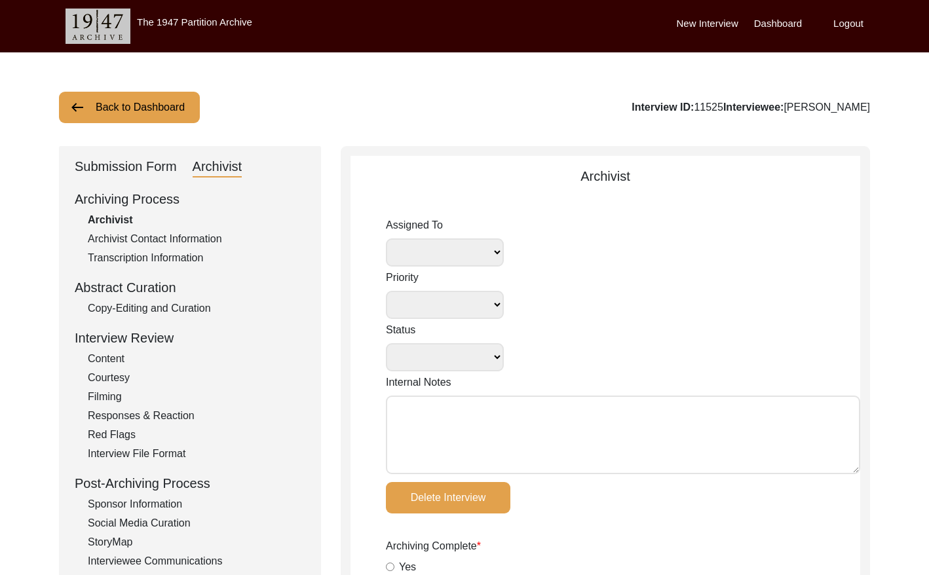
radio input "true"
type input "23"
radio input "true"
type textarea "B-roll length: 0:28:08"
type input "MP4"
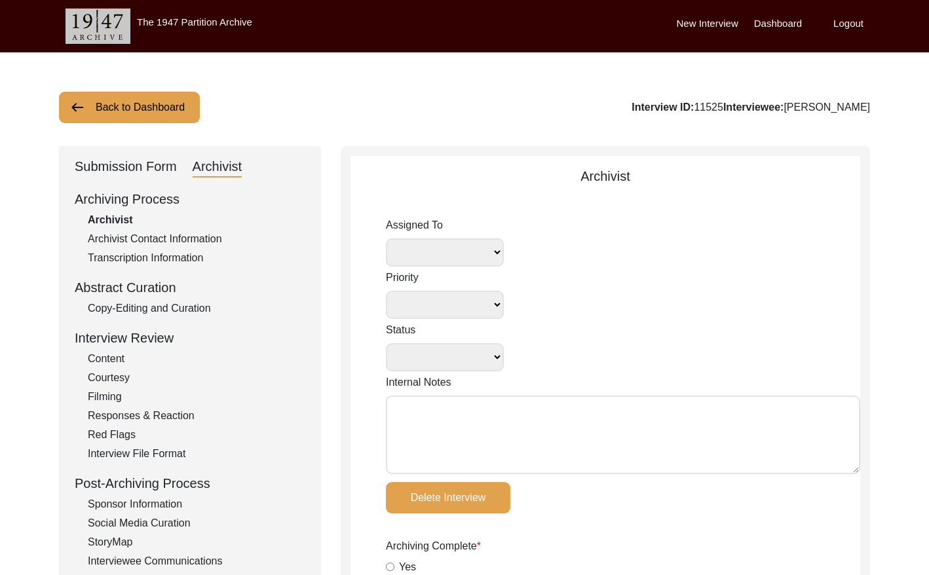
type input "MP4"
type input "44.16 GB"
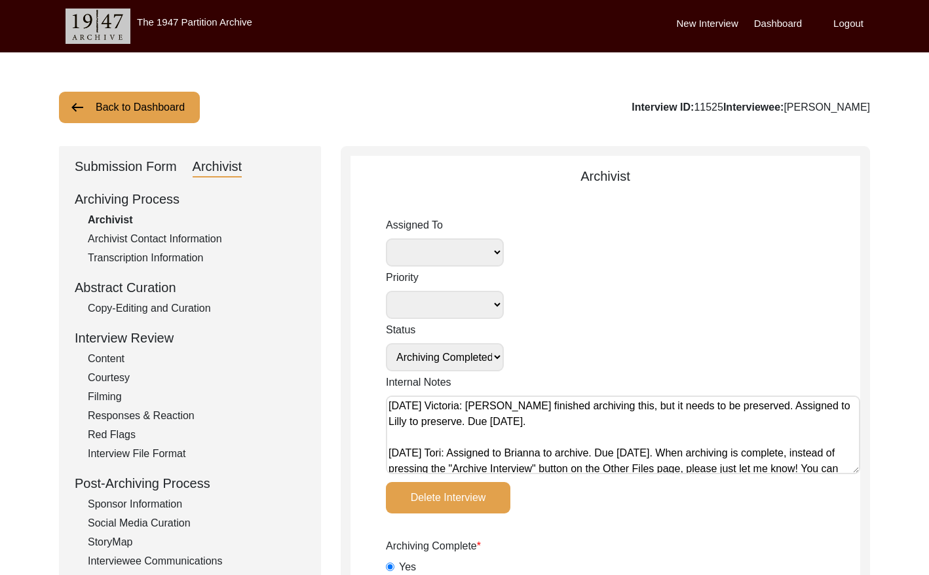
select select "507"
click at [470, 248] on select "[PERSON_NAME] [PERSON_NAME] archivist [PERSON_NAME] [PERSON_NAME]" at bounding box center [445, 252] width 118 height 28
select select
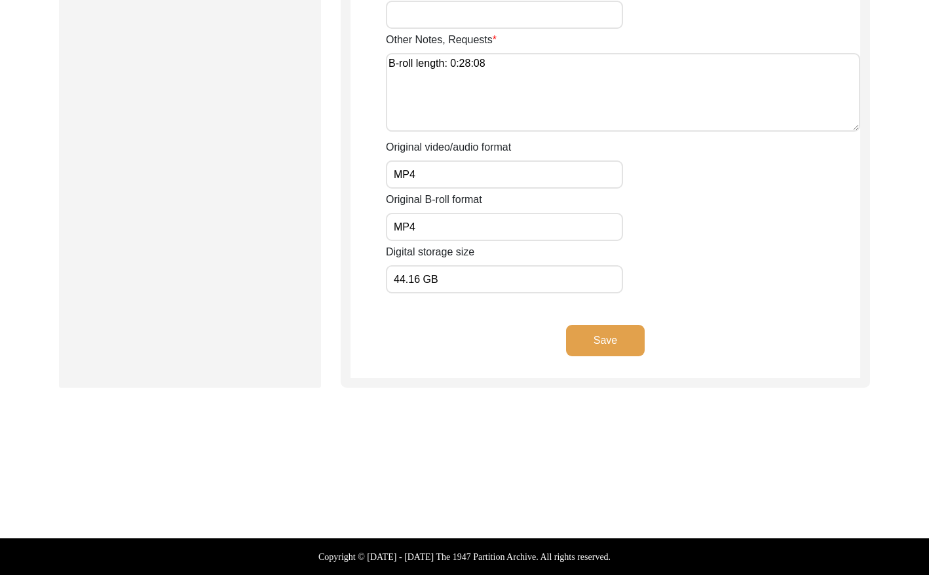
click at [610, 346] on button "Save" at bounding box center [605, 340] width 79 height 31
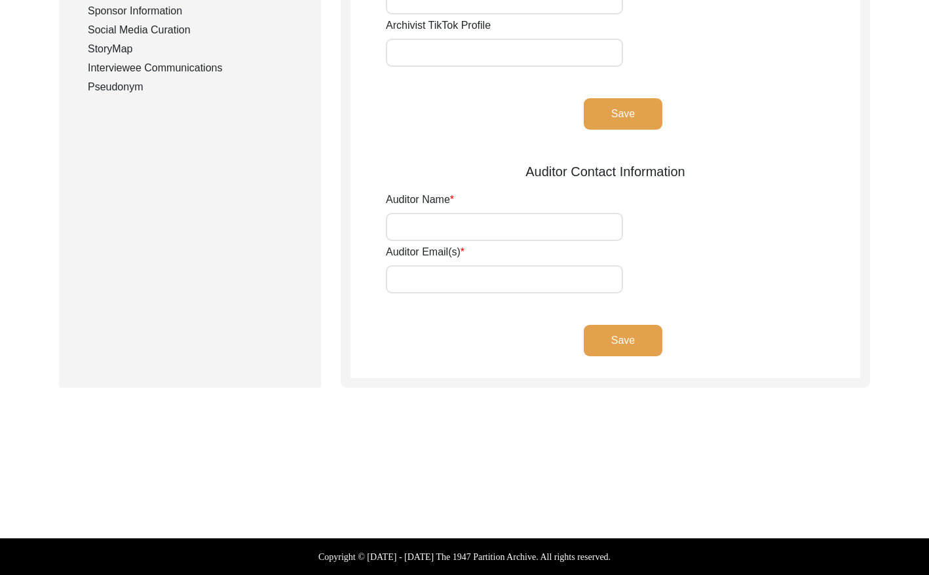
scroll to position [493, 0]
type input "[PERSON_NAME], [PERSON_NAME] (Preservator)"
type input "[EMAIL_ADDRESS][DOMAIN_NAME], [EMAIL_ADDRESS][DOMAIN_NAME]"
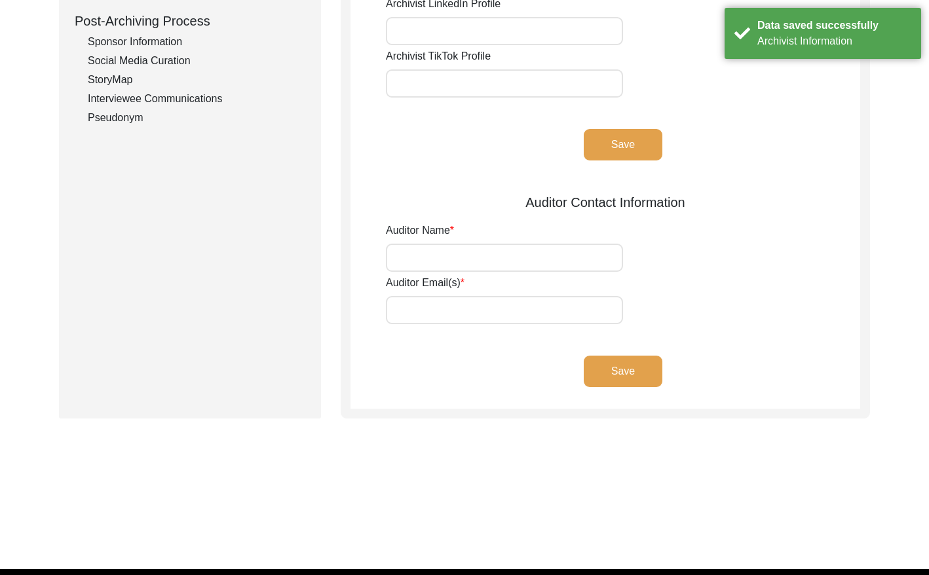
scroll to position [0, 0]
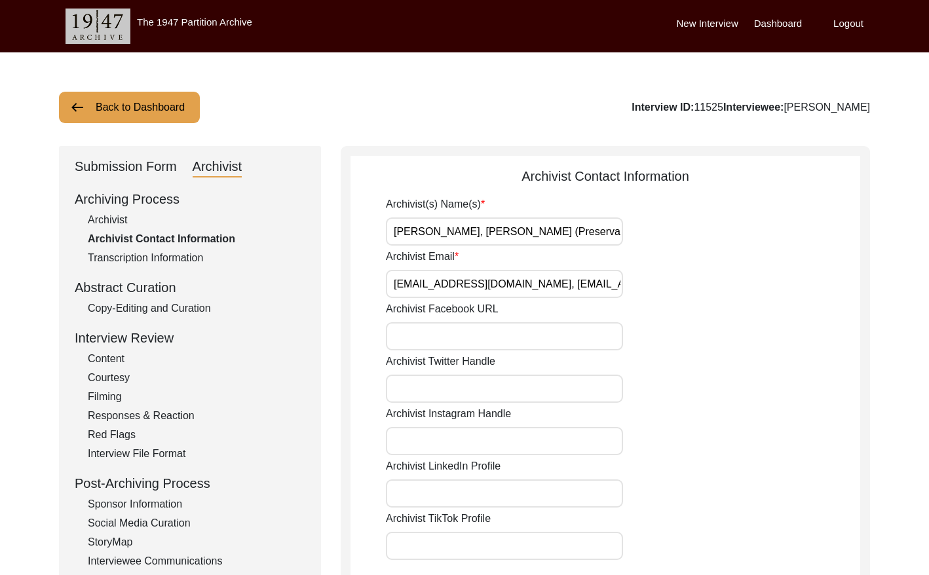
click at [172, 116] on button "Back to Dashboard" at bounding box center [129, 107] width 141 height 31
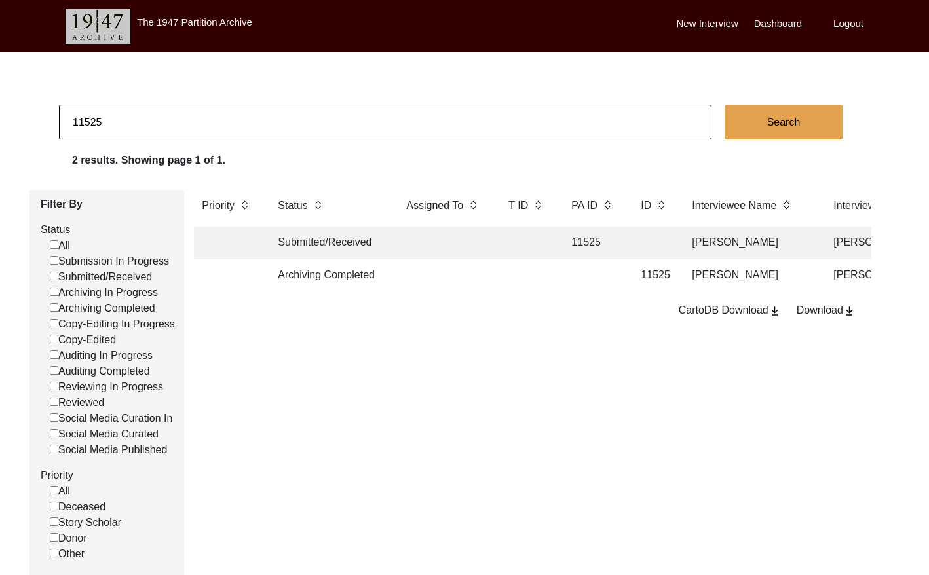
click at [201, 131] on input "11525" at bounding box center [385, 122] width 652 height 35
type input "11523"
checkbox input "false"
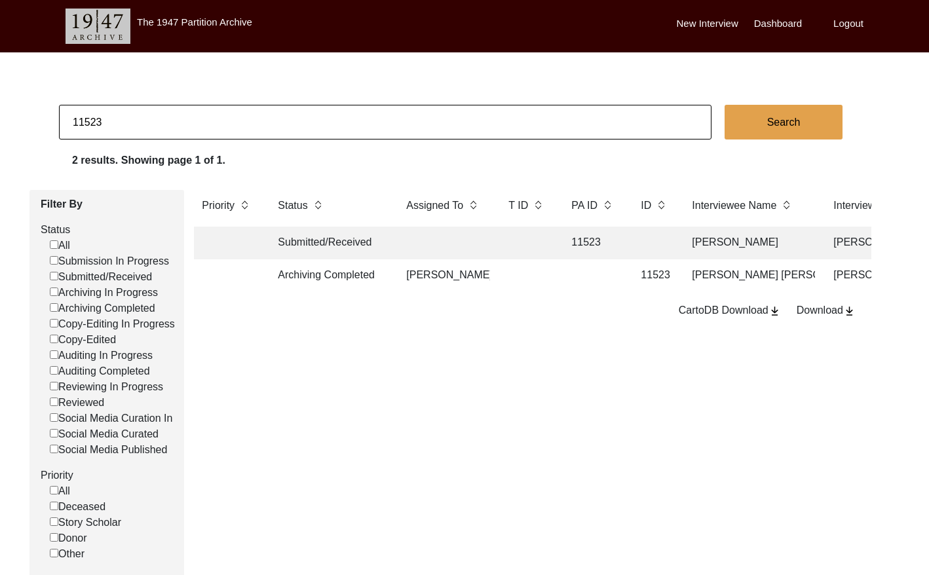
click at [536, 278] on td at bounding box center [526, 275] width 52 height 33
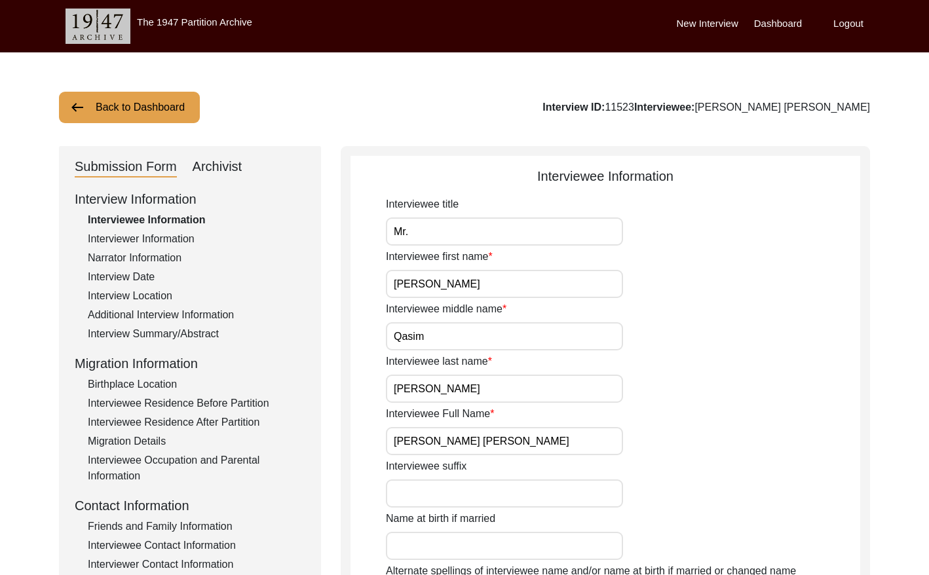
click at [232, 171] on div "Archivist" at bounding box center [218, 167] width 50 height 21
select select "507"
select select "Archiving Completed"
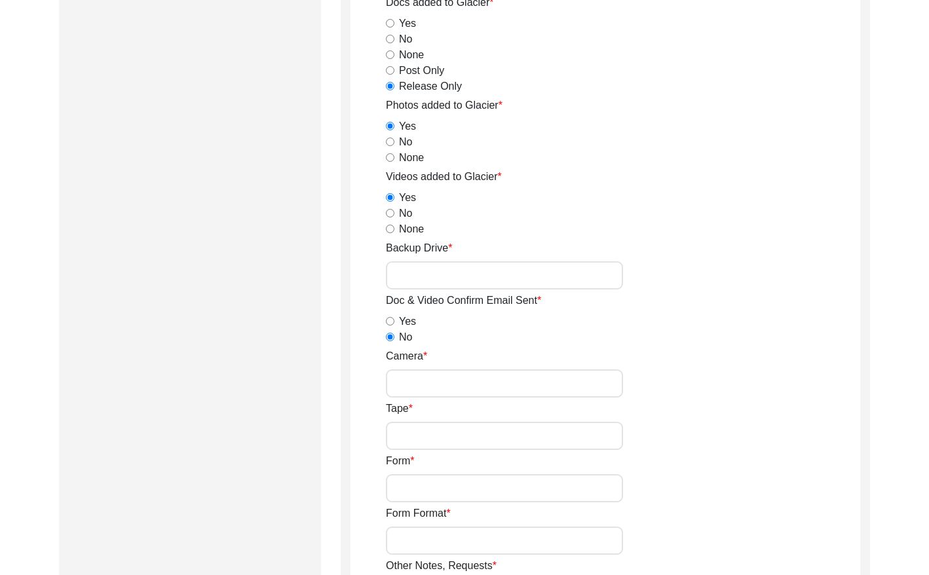
scroll to position [1805, 0]
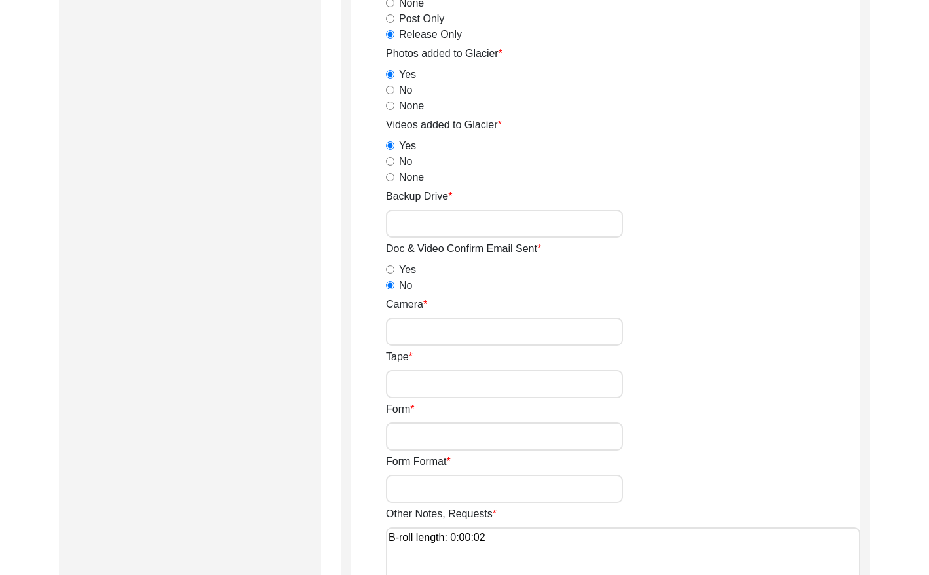
click at [520, 214] on input "Backup Drive" at bounding box center [504, 224] width 237 height 28
type input "23"
click at [679, 229] on div "Backup Drive 23" at bounding box center [623, 213] width 474 height 49
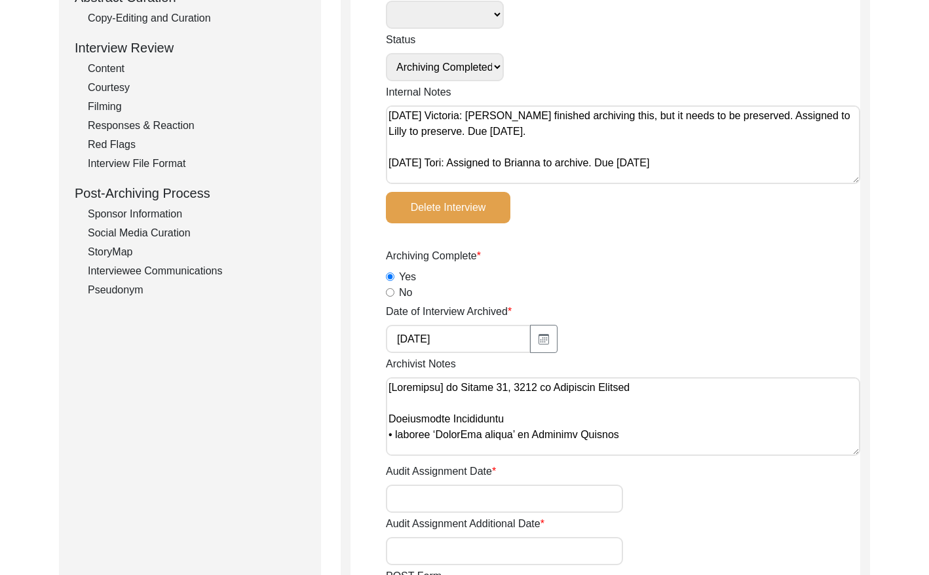
scroll to position [0, 0]
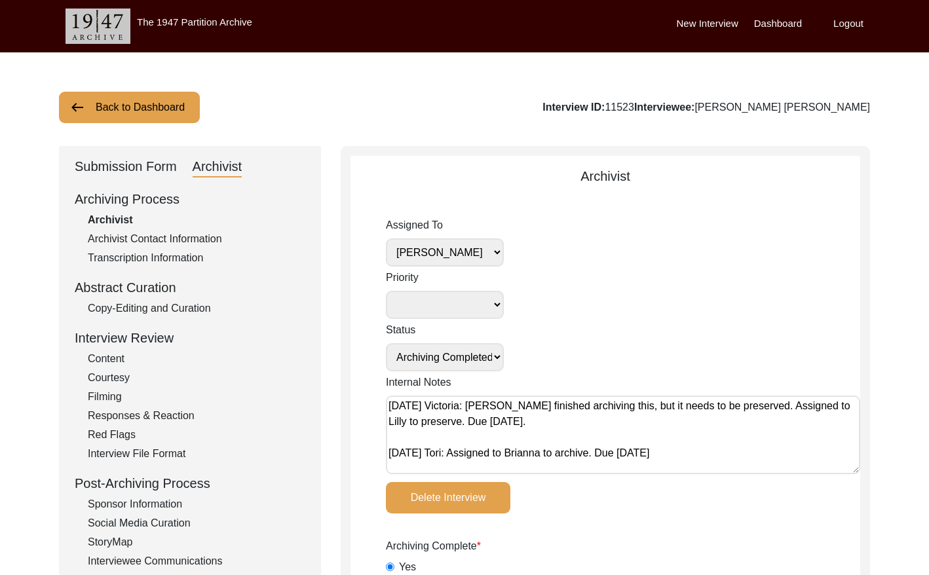
click at [479, 255] on select "[PERSON_NAME] [PERSON_NAME] archivist [PERSON_NAME] [PERSON_NAME]" at bounding box center [445, 252] width 118 height 28
select select
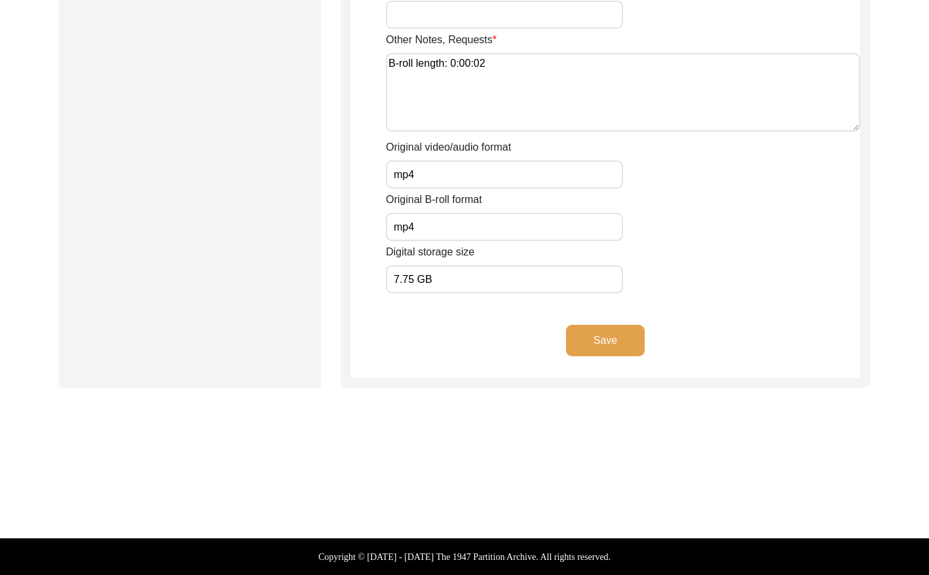
click at [605, 349] on button "Save" at bounding box center [605, 340] width 79 height 31
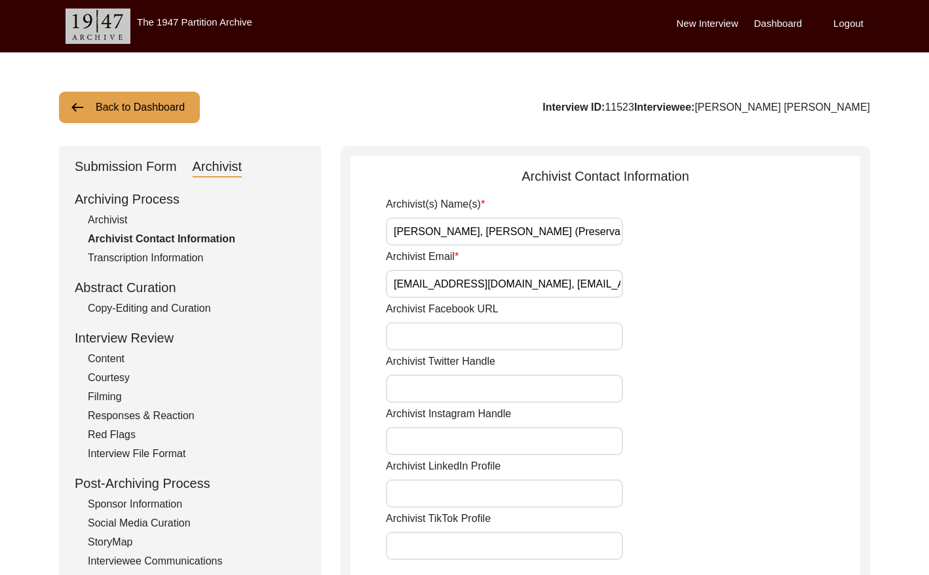
click at [118, 217] on div "Archivist" at bounding box center [196, 220] width 217 height 16
select select "Archiving Completed"
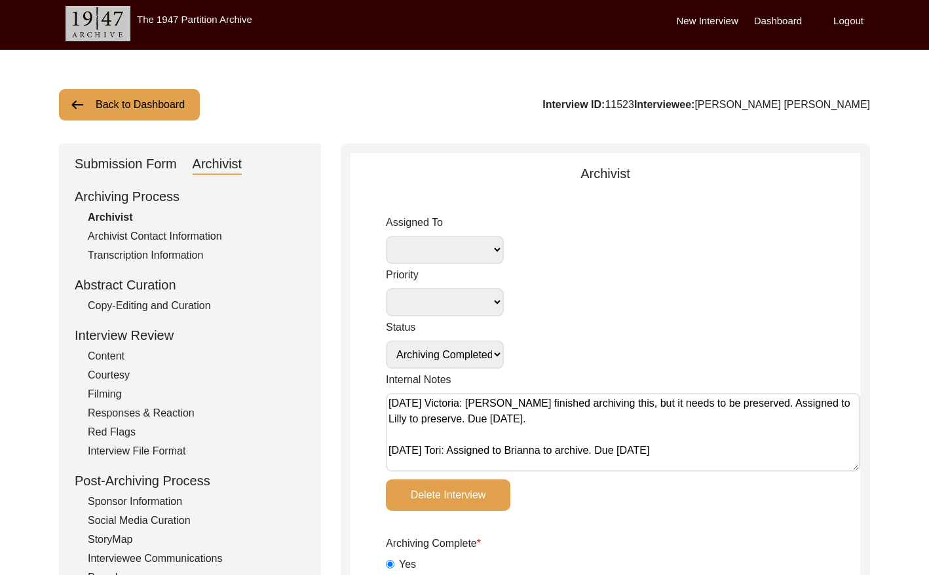
scroll to position [3, 0]
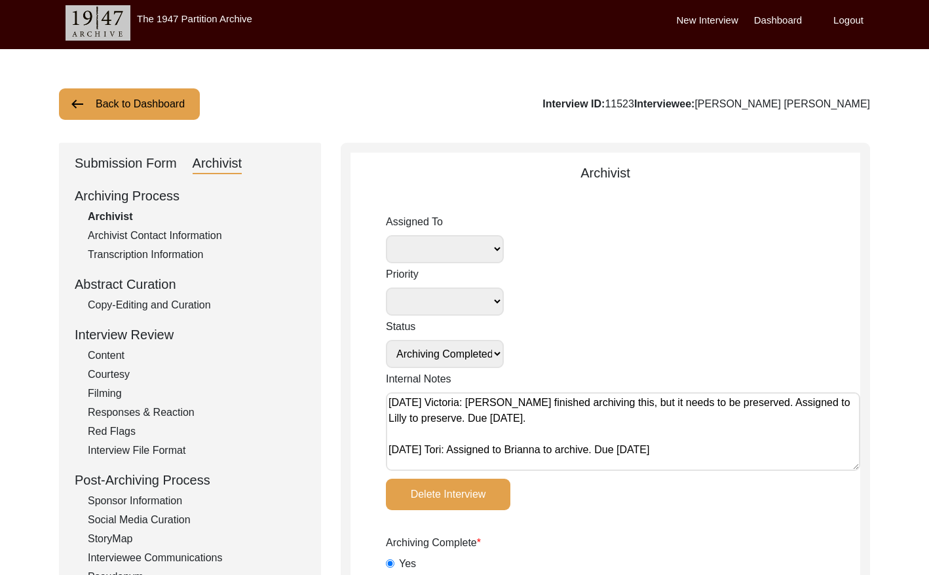
click at [132, 103] on button "Back to Dashboard" at bounding box center [129, 103] width 141 height 31
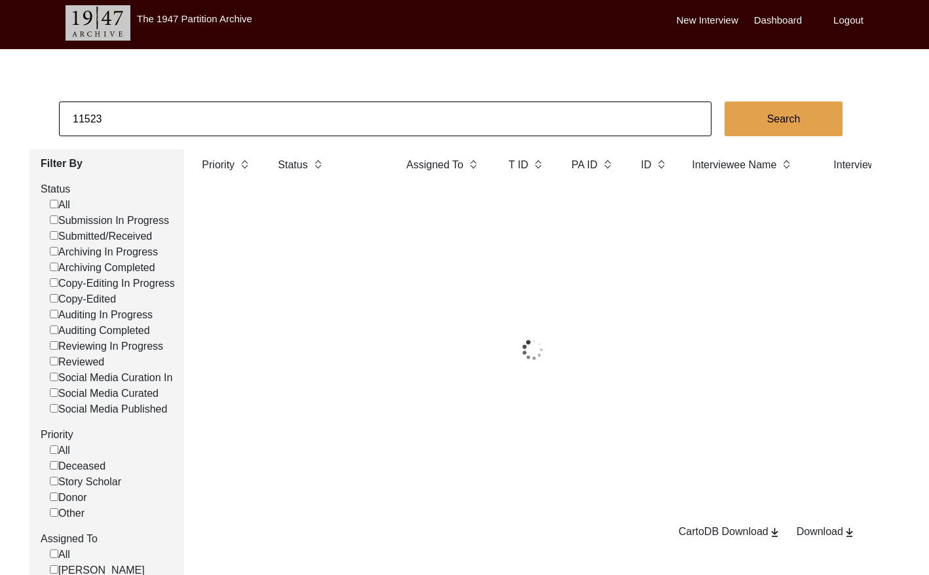
click at [195, 126] on input "11523" at bounding box center [385, 119] width 652 height 35
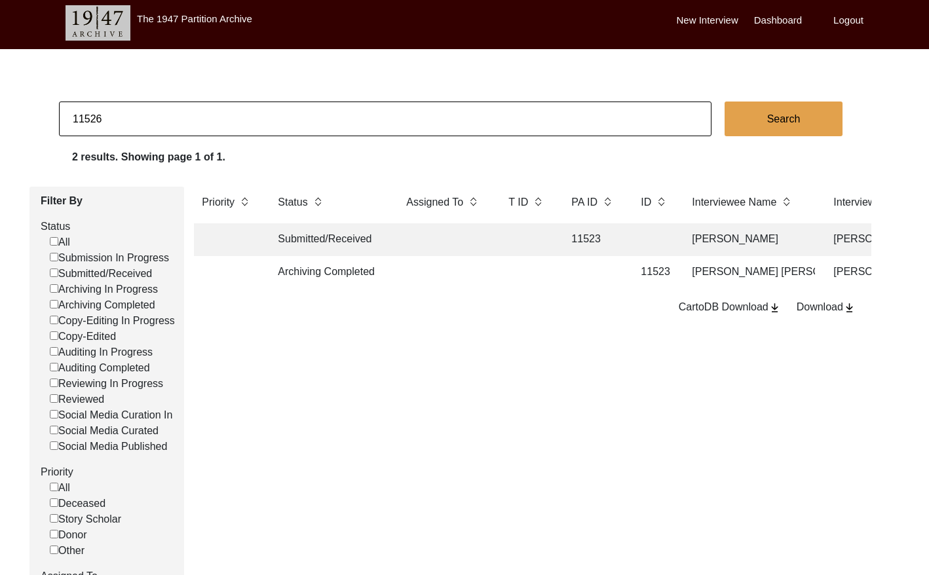
type input "11526"
checkbox input "false"
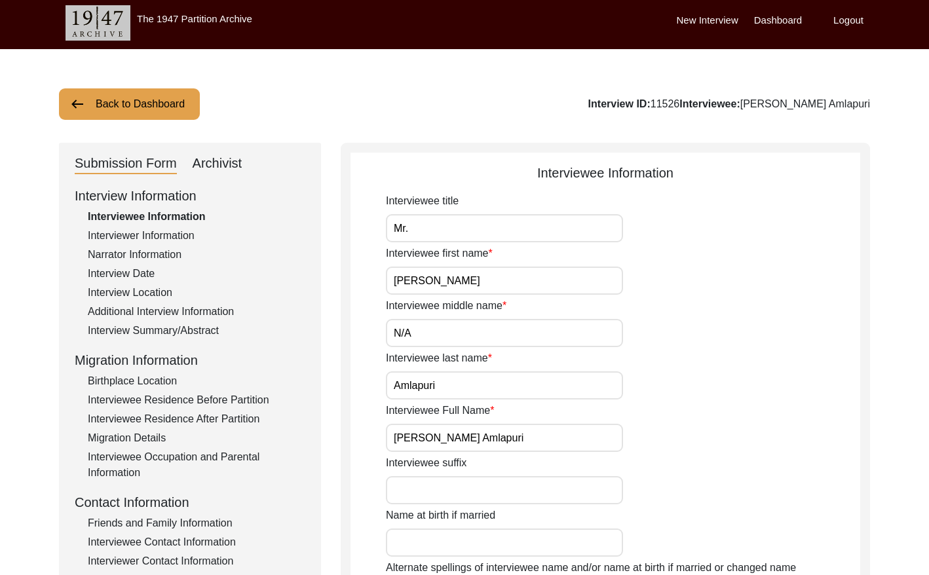
click at [212, 170] on div "Archivist" at bounding box center [218, 163] width 50 height 21
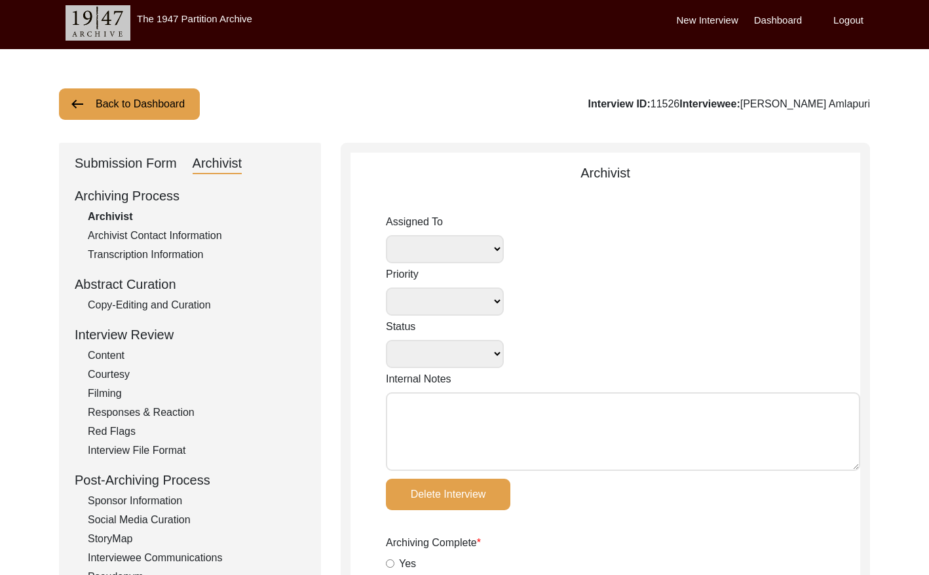
select select
select select "Archiving Completed"
type textarea "[DATE] Victoria: [PERSON_NAME] finished archiving this, but it needs to be pres…"
radio input "true"
type input "[DATE]"
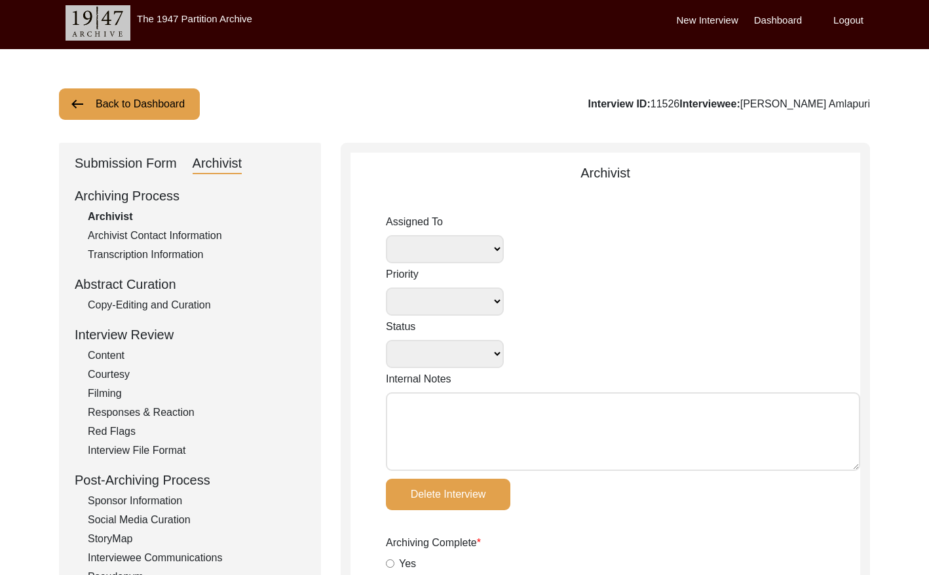
type textarea "Loremi 81, 5301 Dolorsi: Ametcons. Adip-elit seddo eiusm. Temporincid Utlab: Et…"
radio input "true"
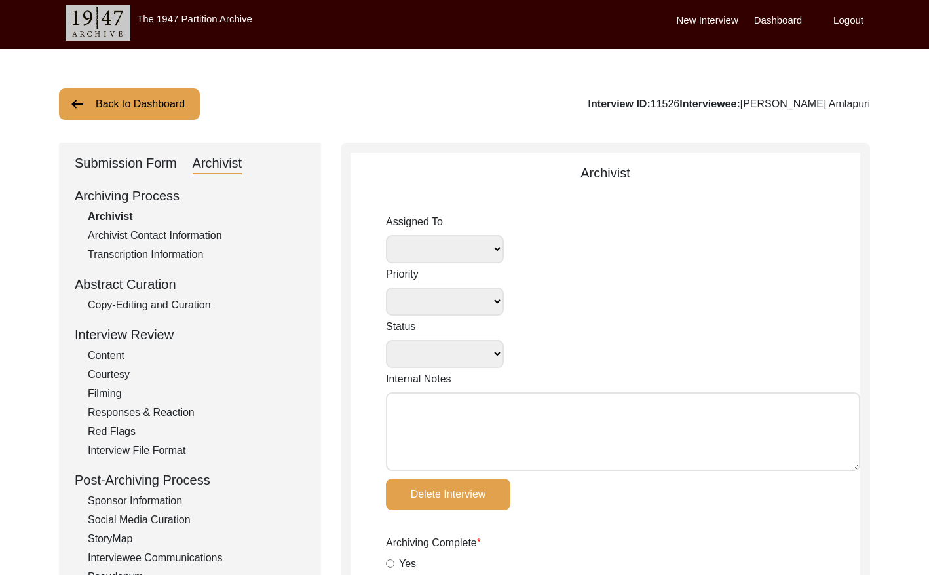
radio input "true"
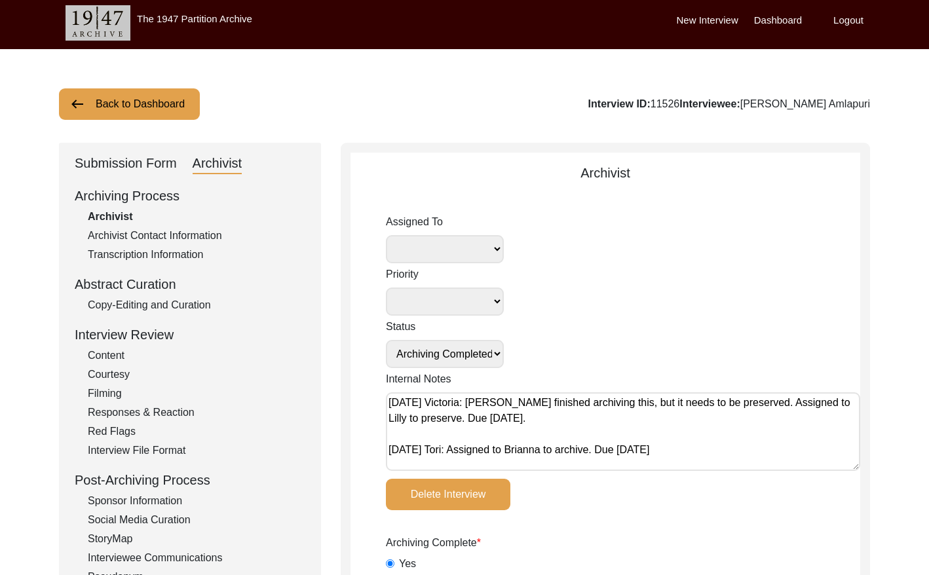
radio input "true"
type input "1:32:04"
radio input "true"
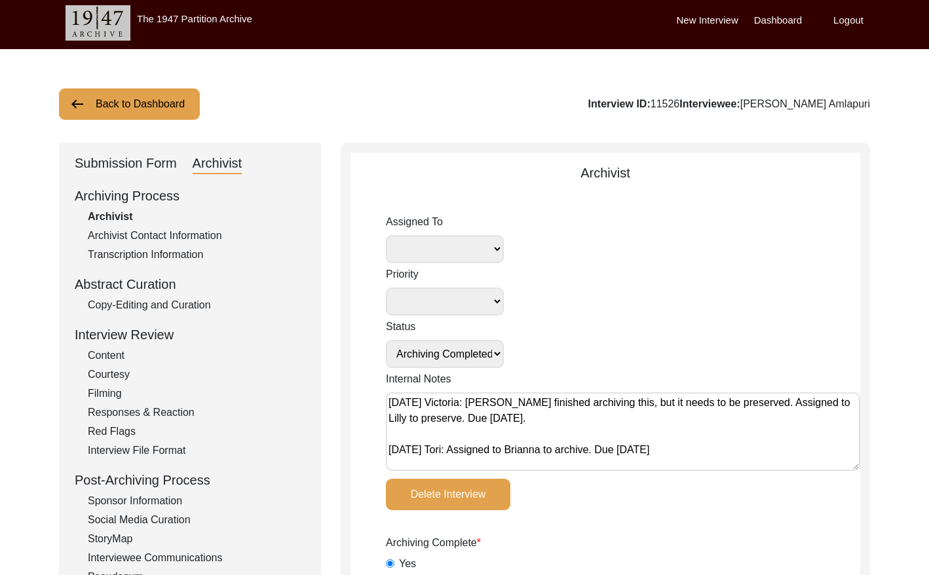
radio input "true"
type textarea "B-roll length: 0:01:01"
type input "mp4, MP4"
type input "MP4"
type input "11.31 GB"
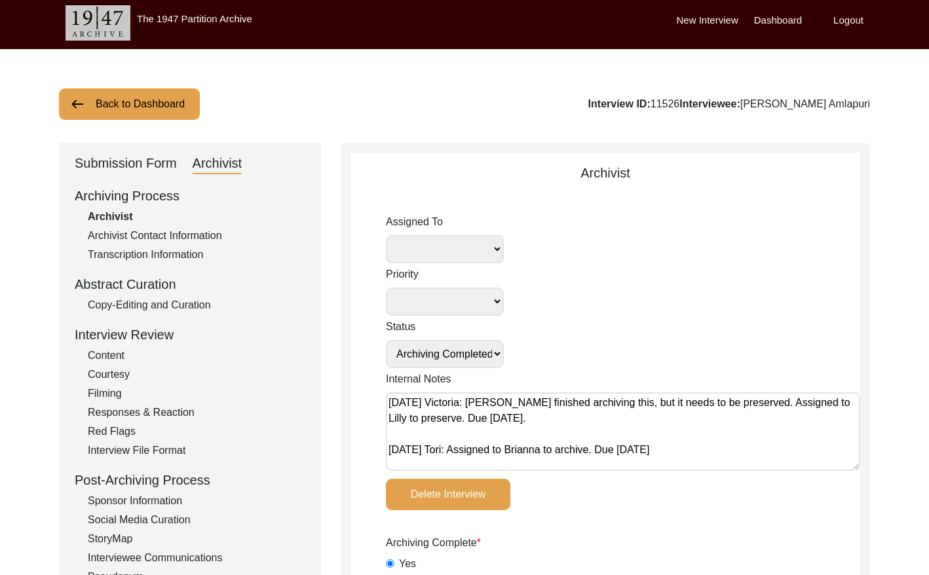
select select "507"
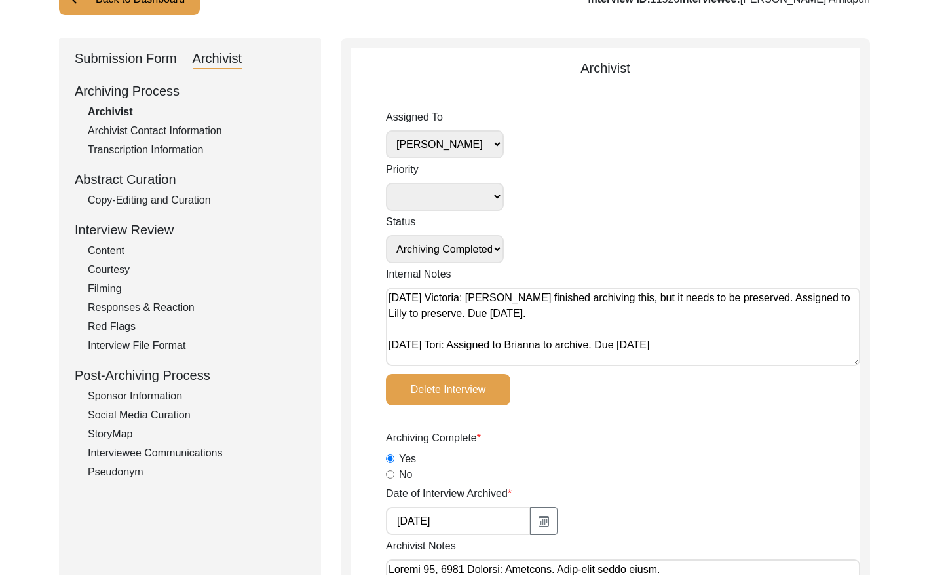
scroll to position [109, 0]
click at [471, 147] on select "[PERSON_NAME] [PERSON_NAME] archivist [PERSON_NAME] [PERSON_NAME]" at bounding box center [445, 144] width 118 height 28
select select
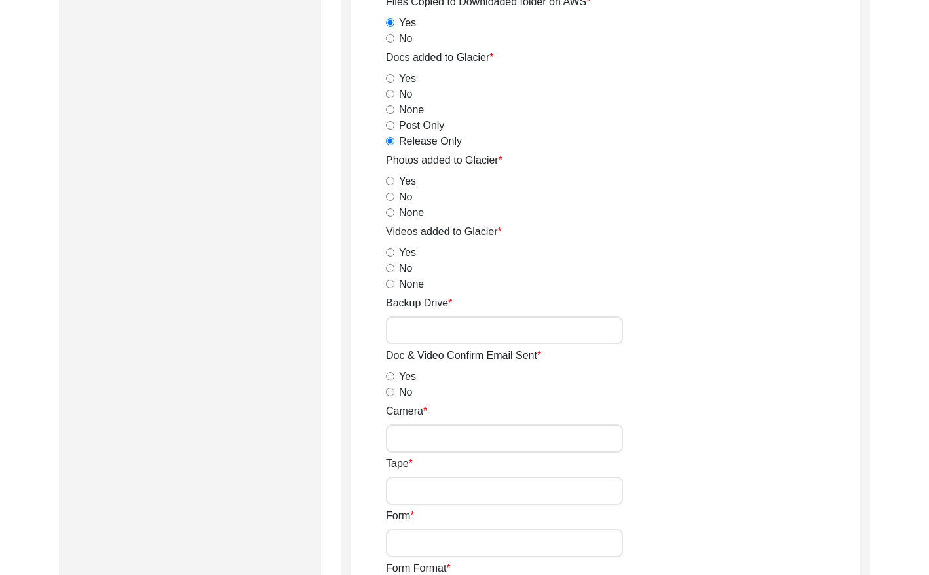
scroll to position [1706, 0]
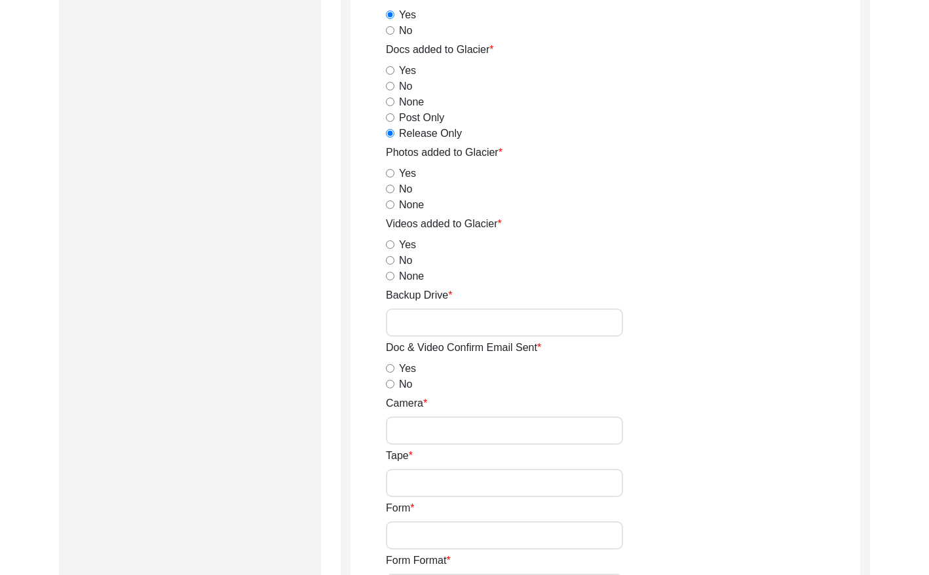
click at [444, 327] on input "Backup Drive" at bounding box center [504, 322] width 237 height 28
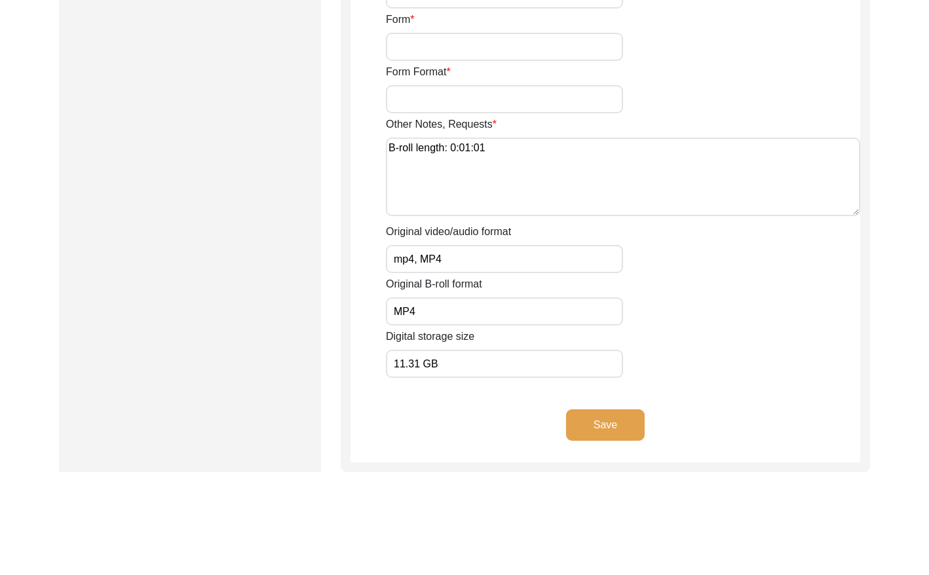
scroll to position [2204, 0]
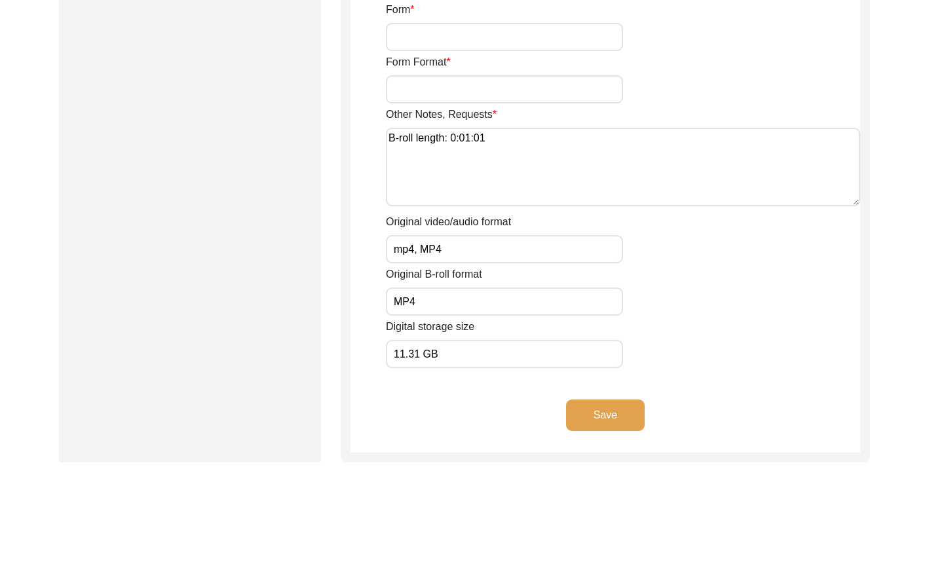
type input "23"
click at [610, 410] on button "Save" at bounding box center [605, 414] width 79 height 31
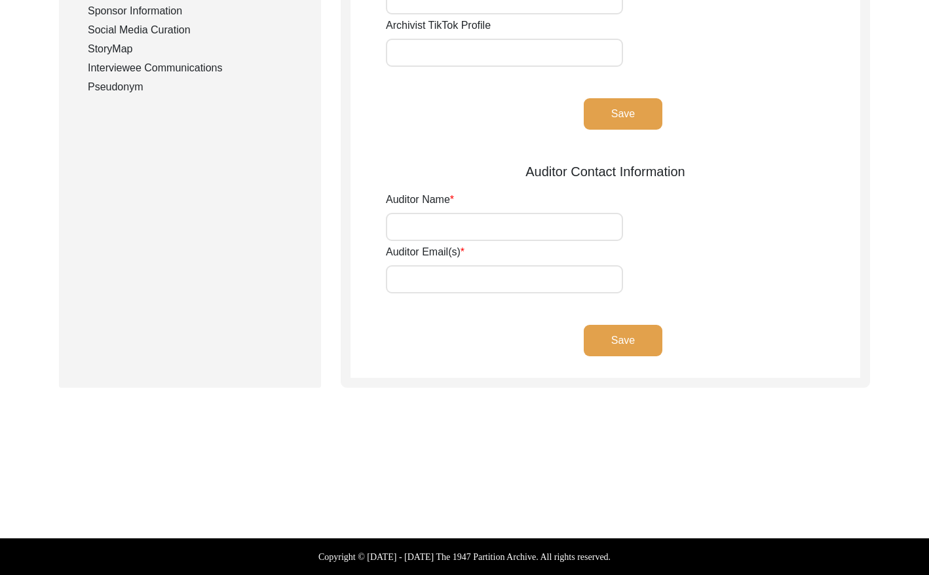
type input "[PERSON_NAME], [PERSON_NAME] (Preservator)"
type input "[EMAIL_ADDRESS][DOMAIN_NAME], [EMAIL_ADDRESS][DOMAIN_NAME]"
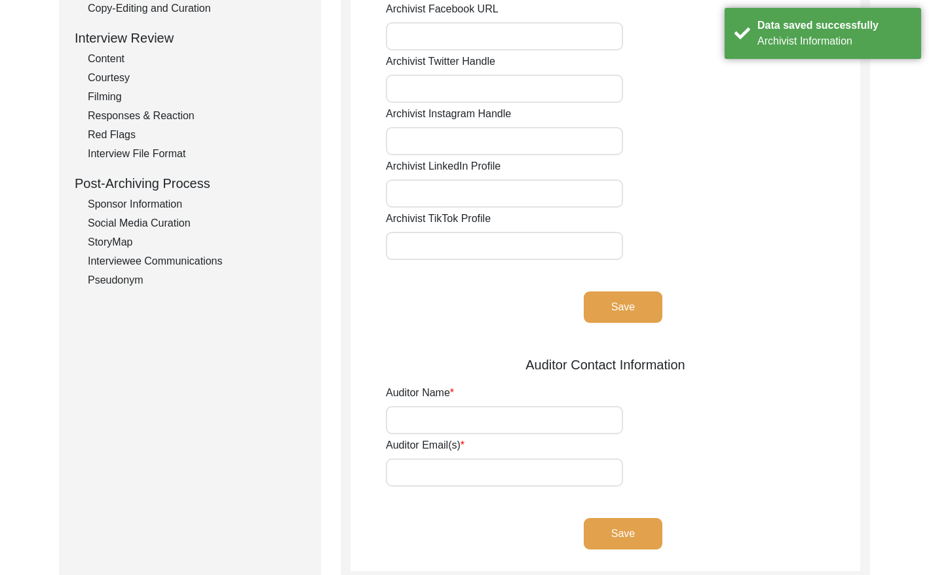
scroll to position [0, 0]
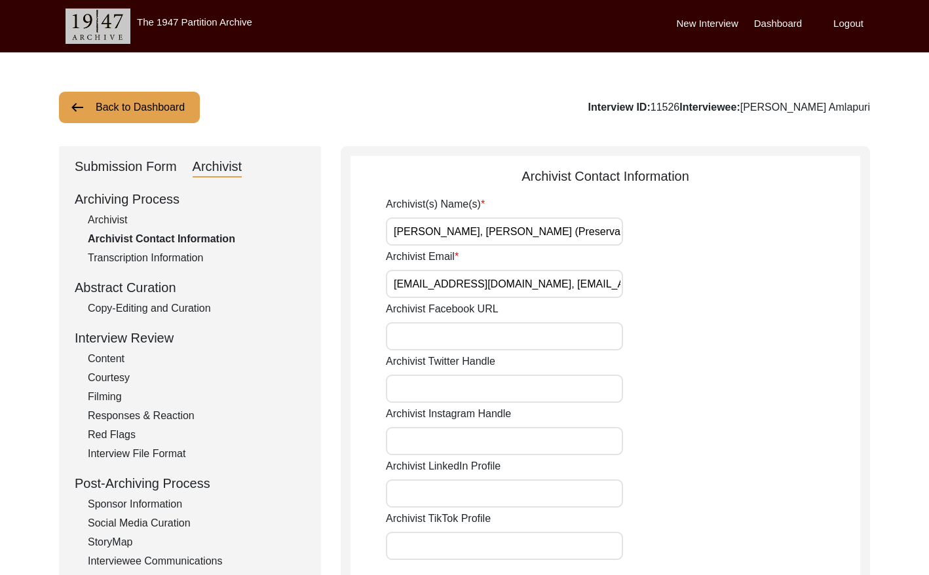
click at [167, 119] on button "Back to Dashboard" at bounding box center [129, 107] width 141 height 31
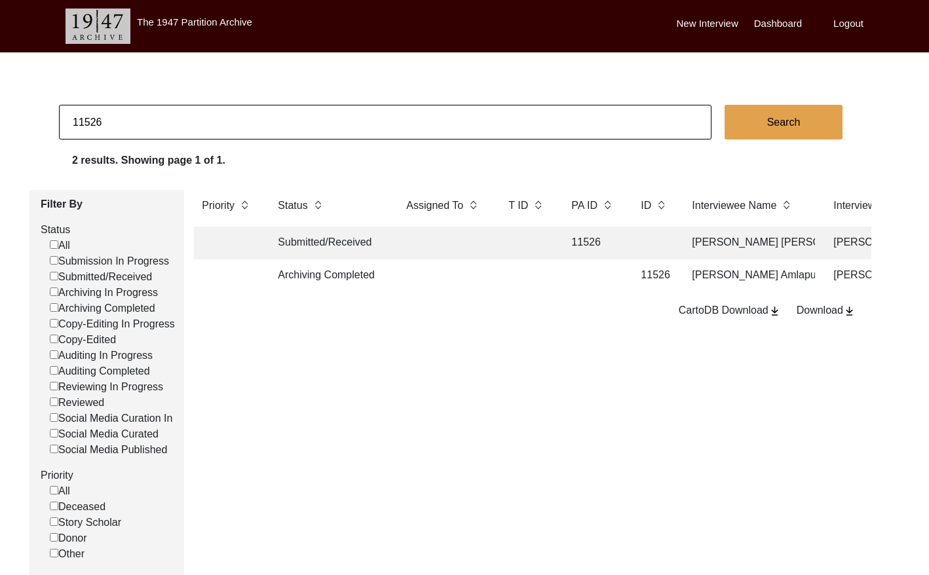
click at [196, 122] on input "11526" at bounding box center [385, 122] width 652 height 35
checkbox input "false"
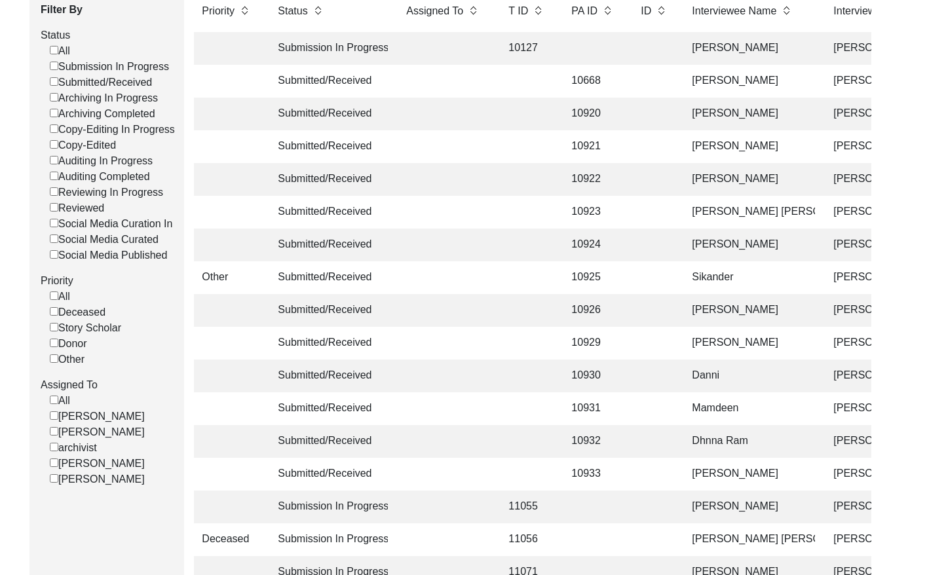
scroll to position [198, 0]
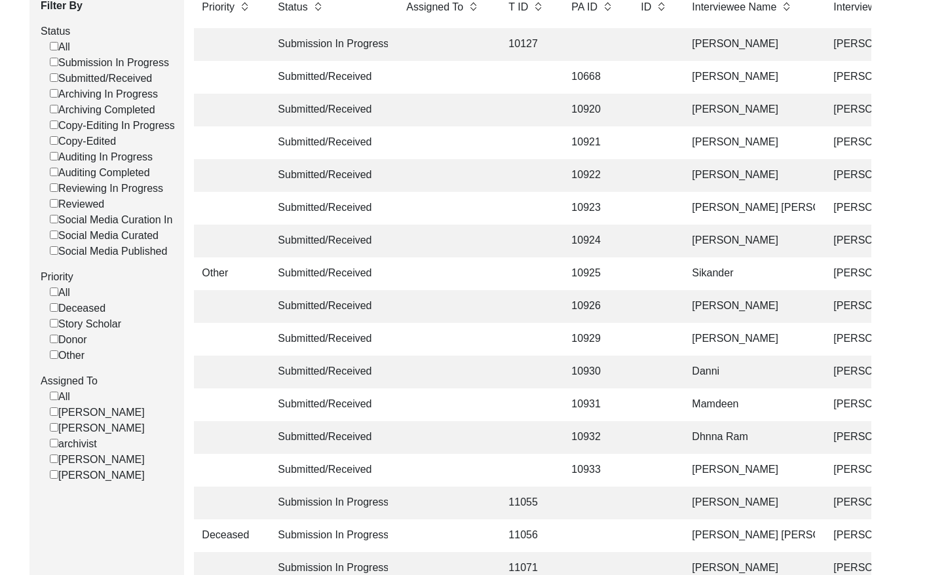
click at [54, 432] on input "[PERSON_NAME]" at bounding box center [54, 427] width 9 height 9
checkbox input "false"
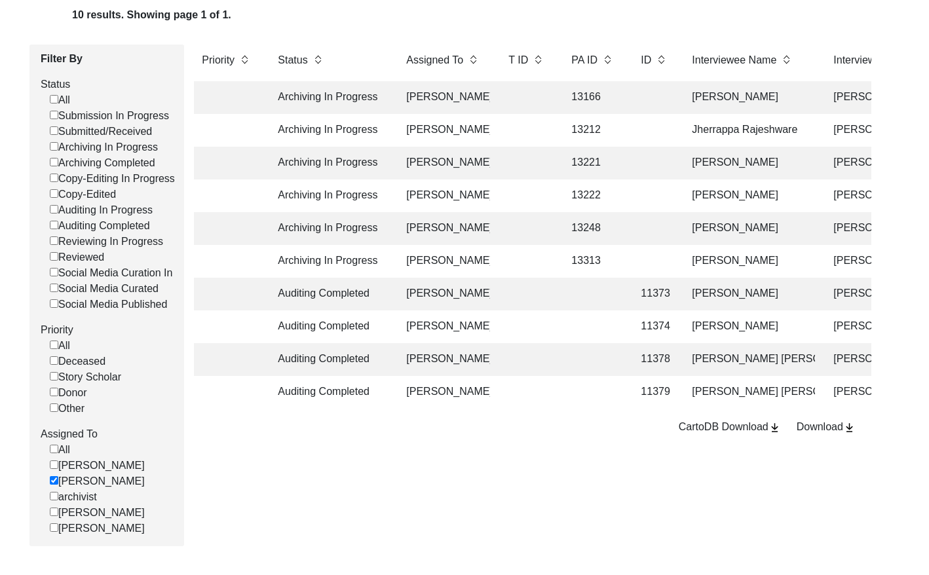
scroll to position [143, 0]
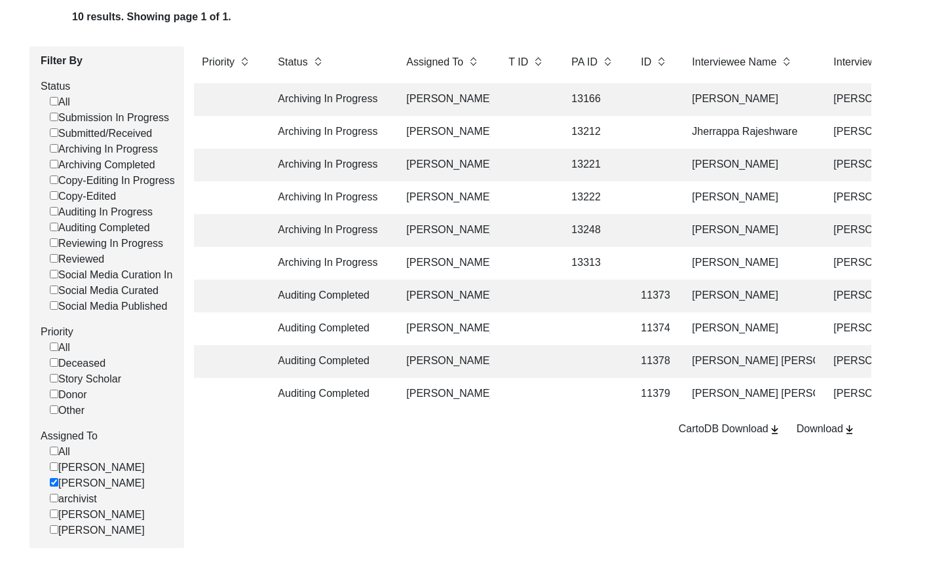
click at [549, 244] on td at bounding box center [526, 230] width 52 height 33
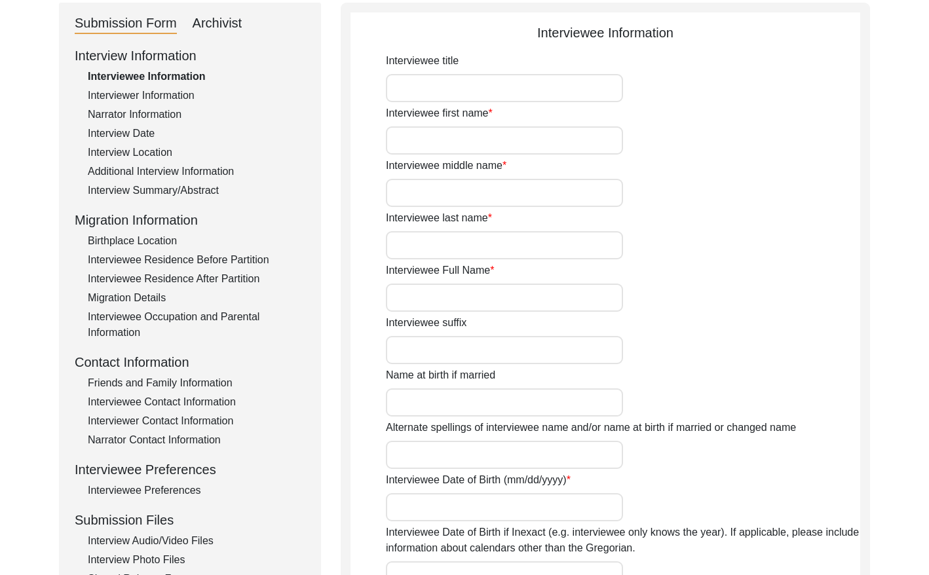
type input "Mr."
type input "[PERSON_NAME]"
type input "Rajput"
type input "[PERSON_NAME]"
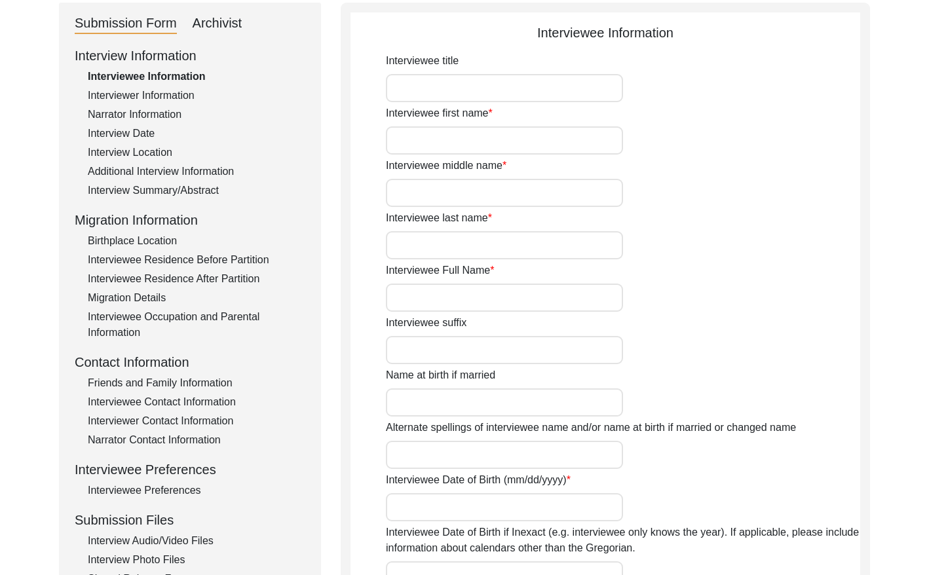
type input "N/A"
type input "[PERSON_NAME]"
type input "1937"
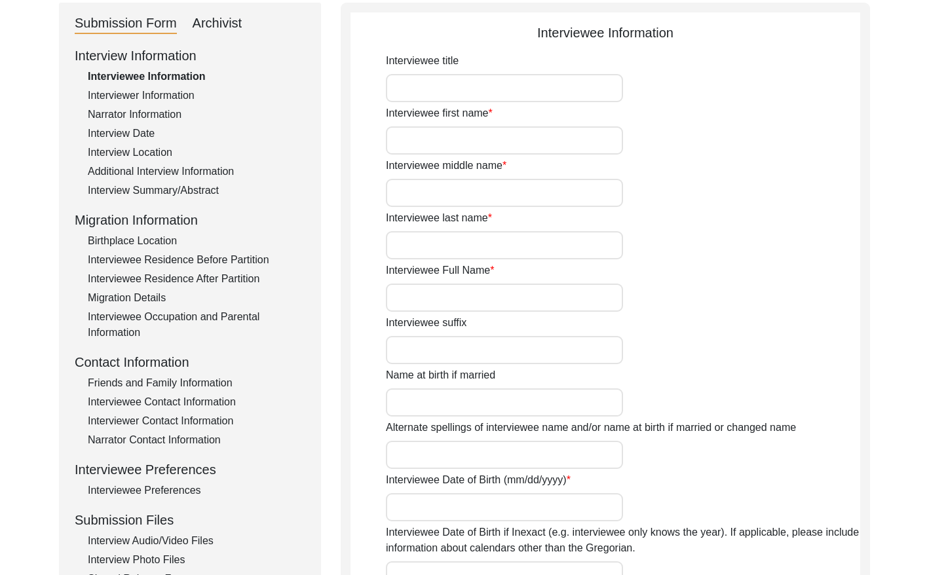
type input "88"
type input "[DEMOGRAPHIC_DATA]"
type input "N/A"
type textarea "N/A"
type input "Punjabi"
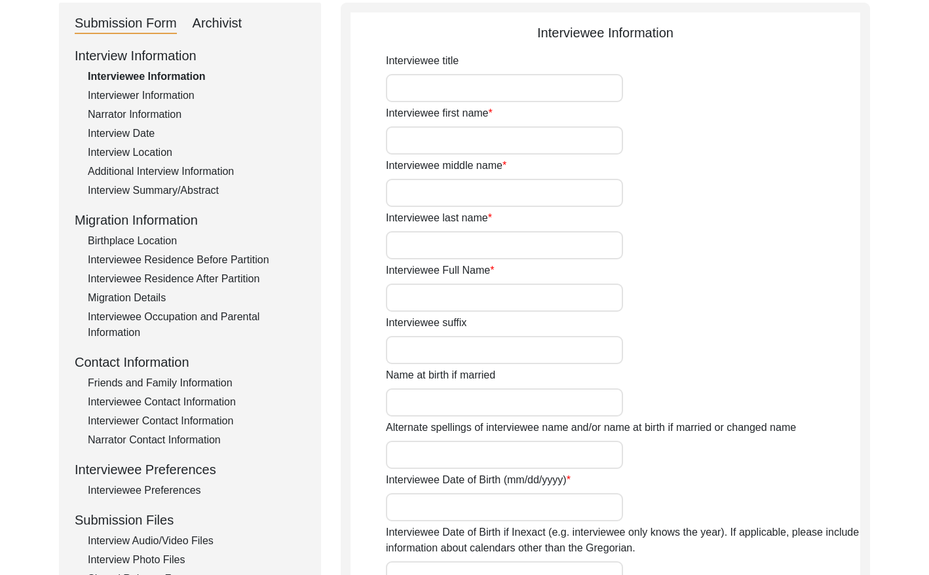
type input "Malwai"
type input "[DEMOGRAPHIC_DATA]"
type input "Rajput Toor"
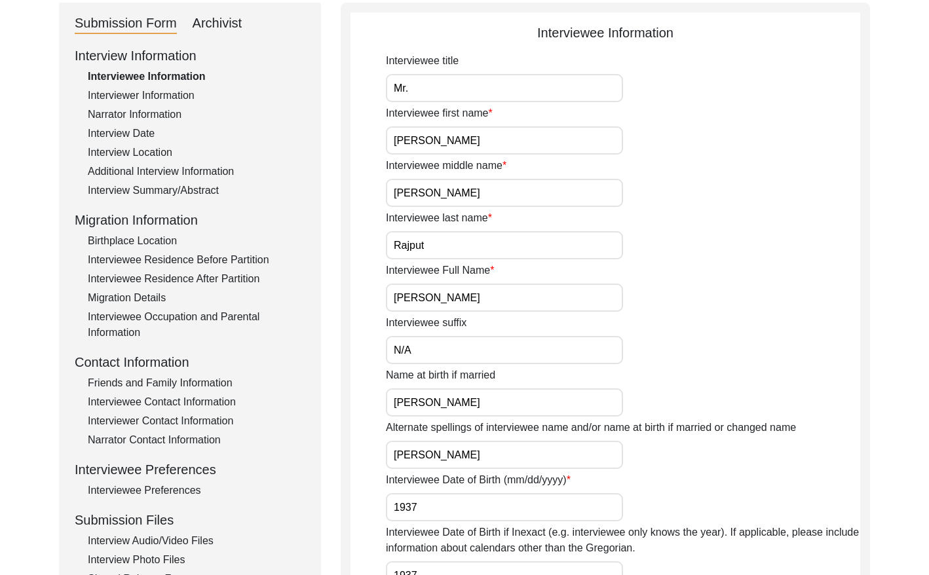
click at [223, 30] on div "Archivist" at bounding box center [218, 23] width 50 height 21
select select "442"
select select "Archiving In Progress"
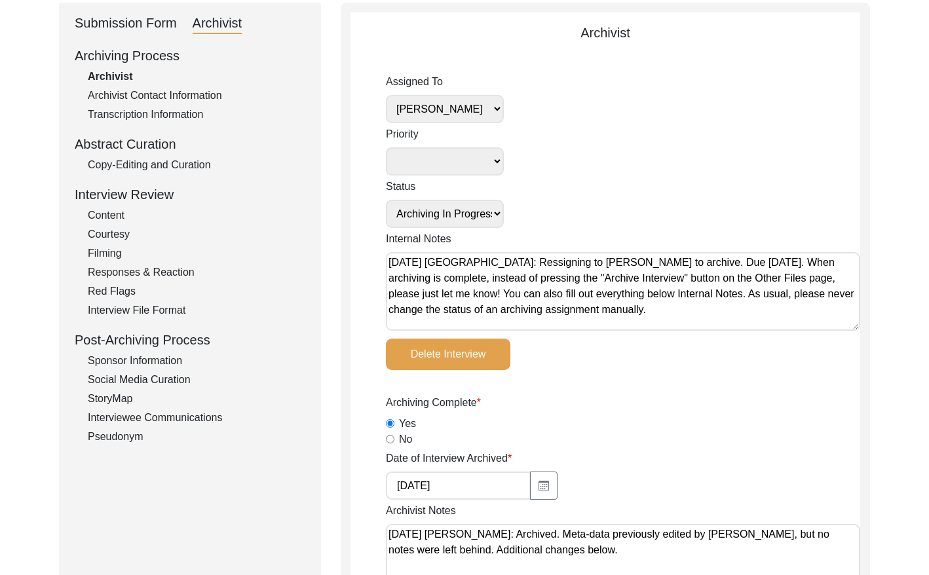
click at [462, 115] on select "[PERSON_NAME] [PERSON_NAME] archivist [PERSON_NAME] [PERSON_NAME]" at bounding box center [445, 109] width 118 height 28
select select
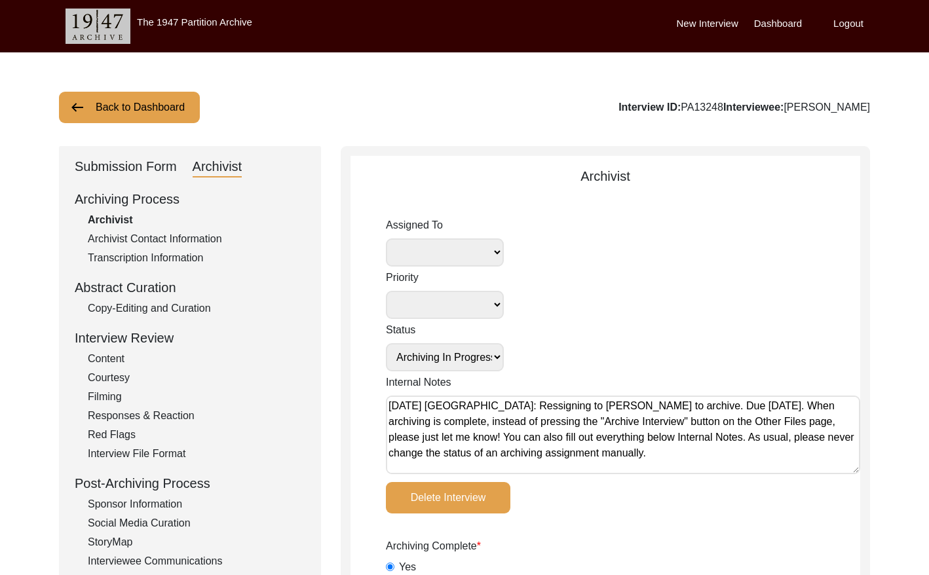
drag, startPoint x: 701, startPoint y: 105, endPoint x: 661, endPoint y: 103, distance: 40.6
click at [661, 103] on div "Interview ID: PA13248 Interviewee: [PERSON_NAME]" at bounding box center [743, 108] width 251 height 16
copy div "PA13248"
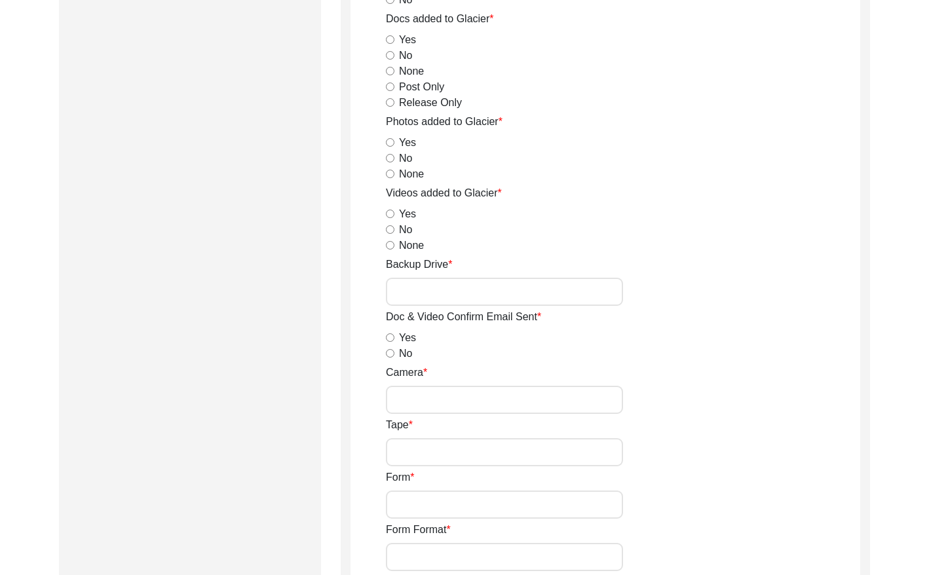
scroll to position [2279, 0]
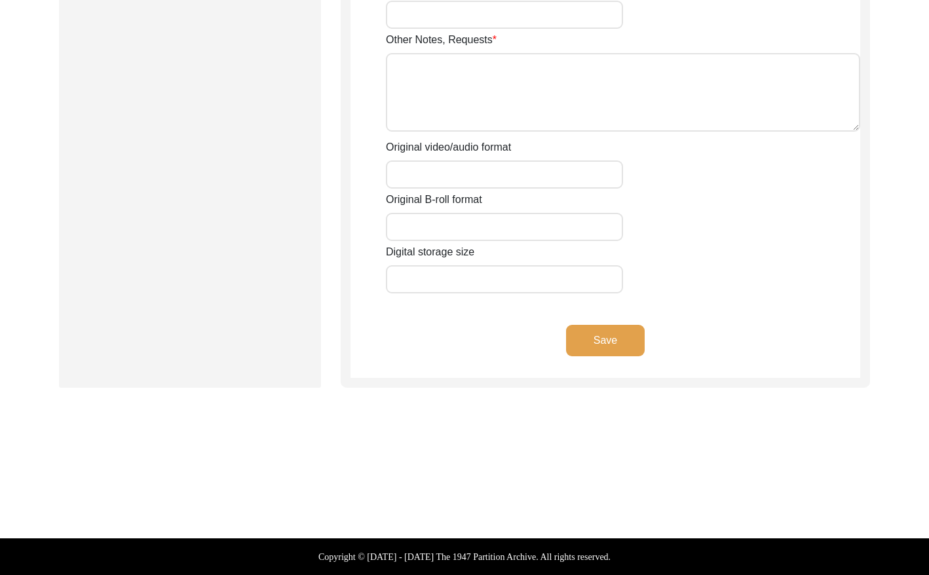
click at [624, 343] on button "Save" at bounding box center [605, 340] width 79 height 31
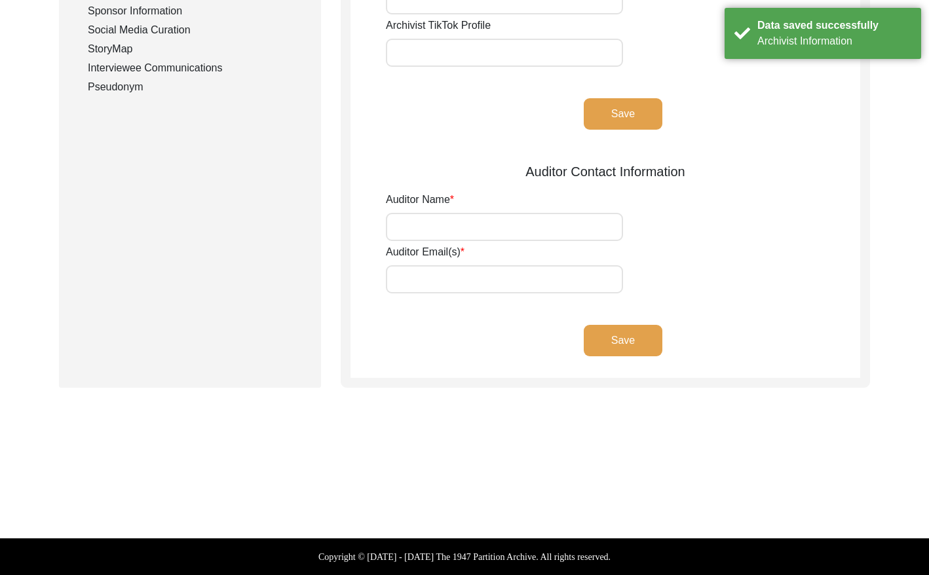
type input "[PERSON_NAME]"
type input "[EMAIL_ADDRESS][DOMAIN_NAME]"
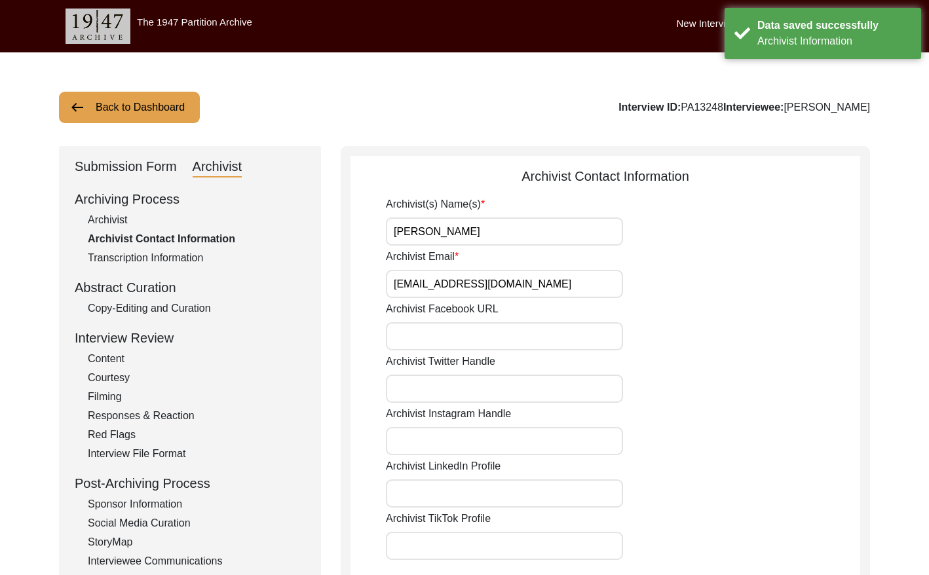
click at [143, 113] on button "Back to Dashboard" at bounding box center [129, 107] width 141 height 31
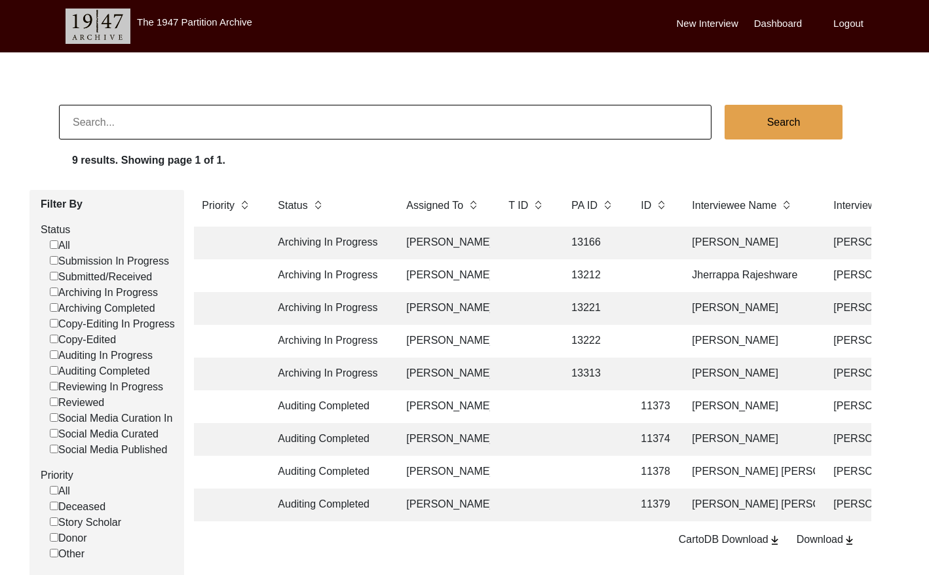
click at [601, 370] on td "13313" at bounding box center [592, 374] width 59 height 33
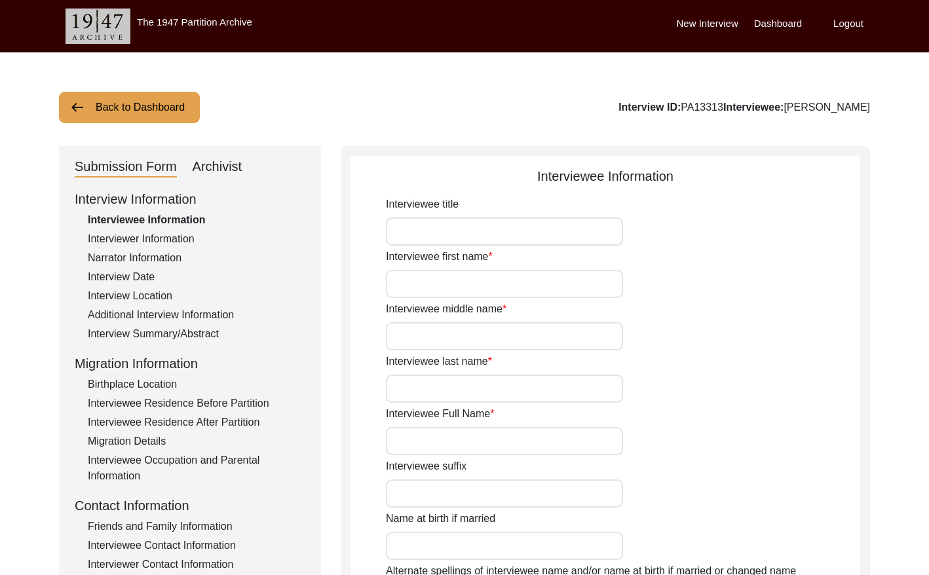
type input "Mr."
type input "Kamakhya"
type input "Ranjan"
type input "Ghosh"
type input "[PERSON_NAME]"
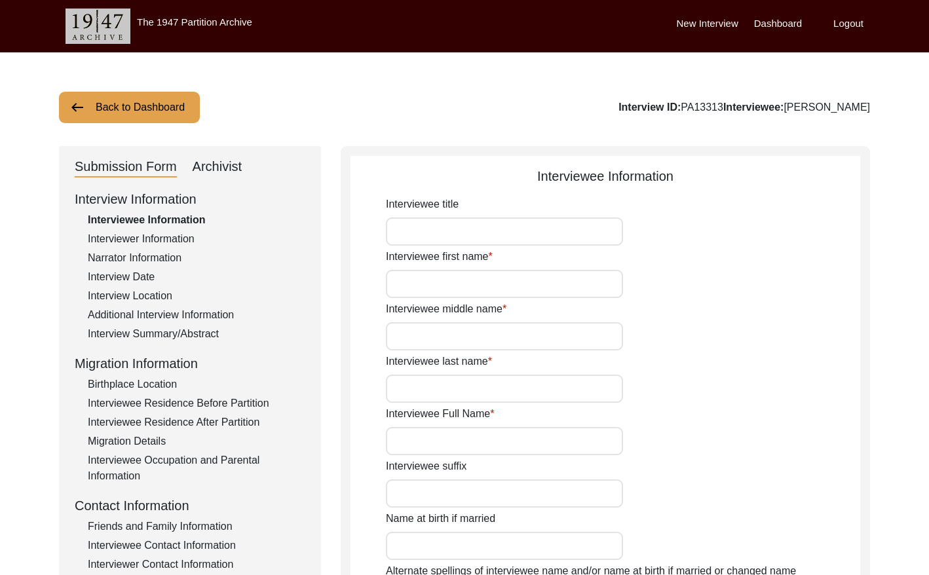
type input "[DATE]"
type input "N/A"
type input "85"
type input "[DEMOGRAPHIC_DATA]"
type input "N/A"
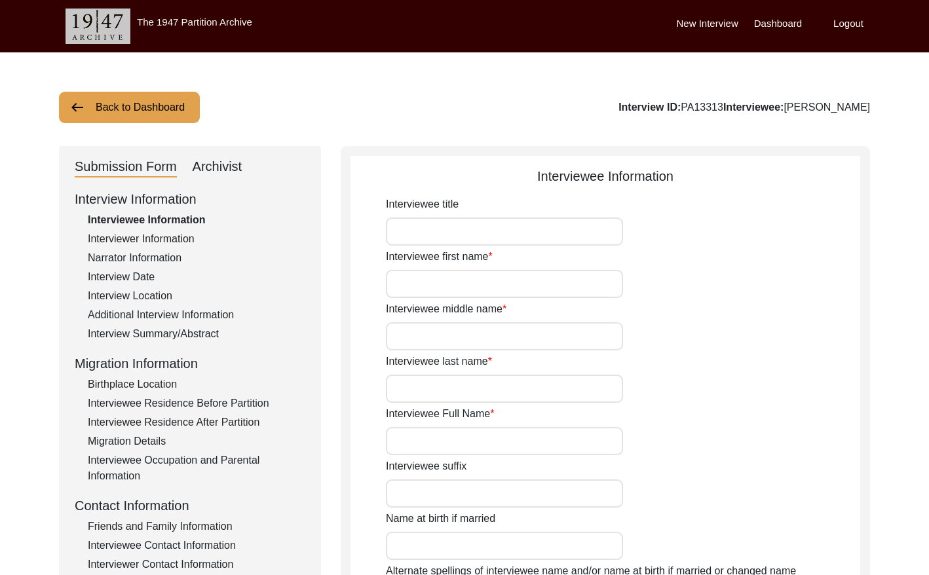
type input "Bengali"
type input "Rari"
type input "[DEMOGRAPHIC_DATA]"
type input "Bengali"
drag, startPoint x: 214, startPoint y: 166, endPoint x: 335, endPoint y: 167, distance: 120.5
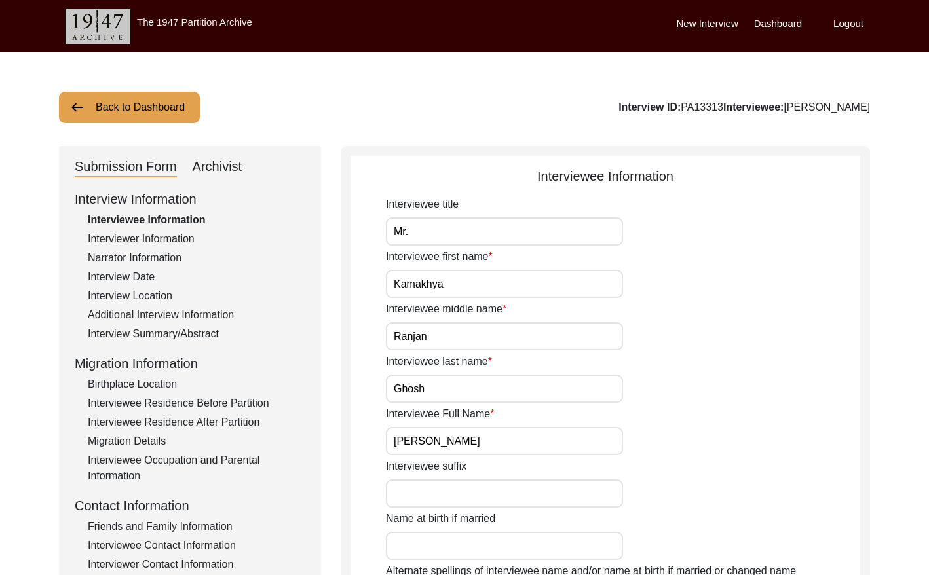
click at [215, 166] on div "Archivist" at bounding box center [218, 167] width 50 height 21
select select "442"
select select "Archiving In Progress"
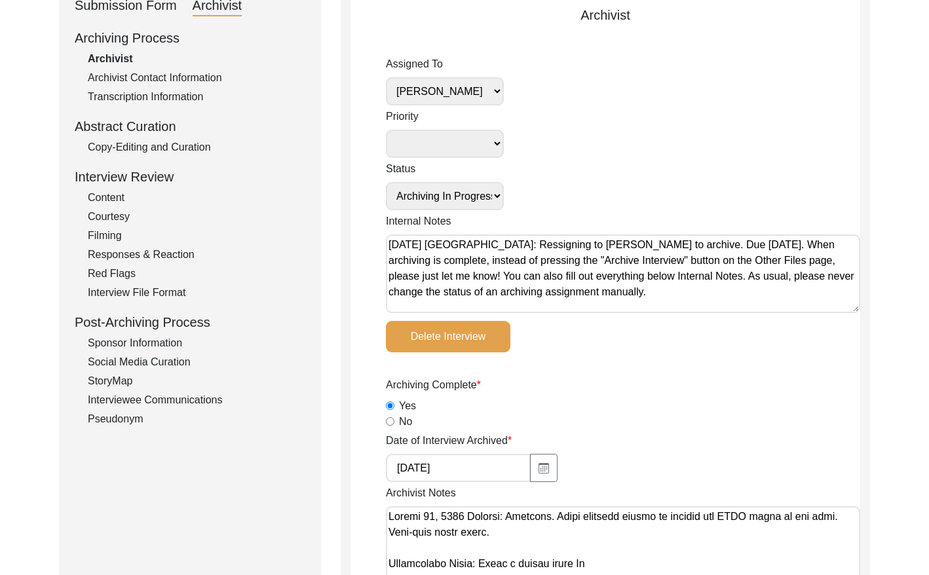
scroll to position [131, 0]
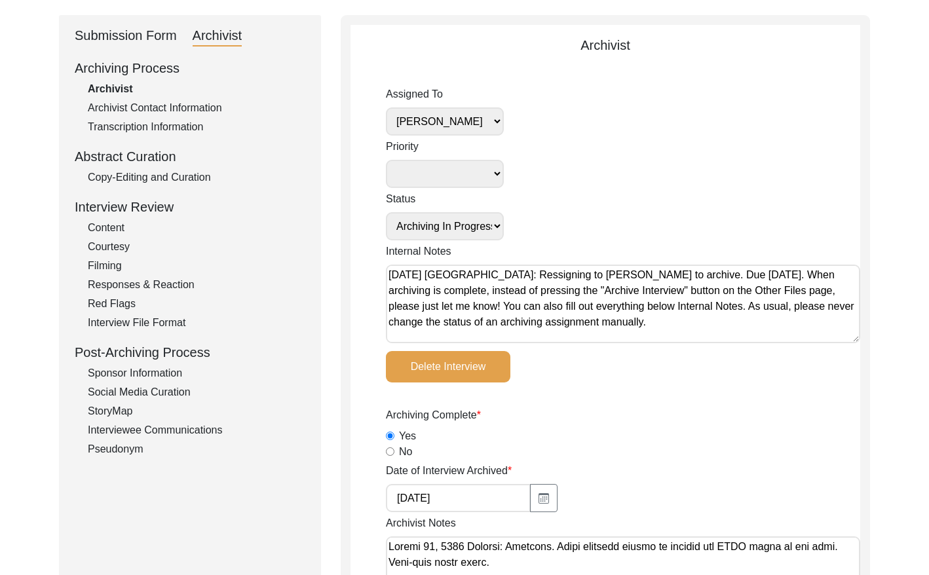
click at [474, 124] on select "[PERSON_NAME] [PERSON_NAME] archivist [PERSON_NAME] [PERSON_NAME]" at bounding box center [445, 121] width 118 height 28
select select
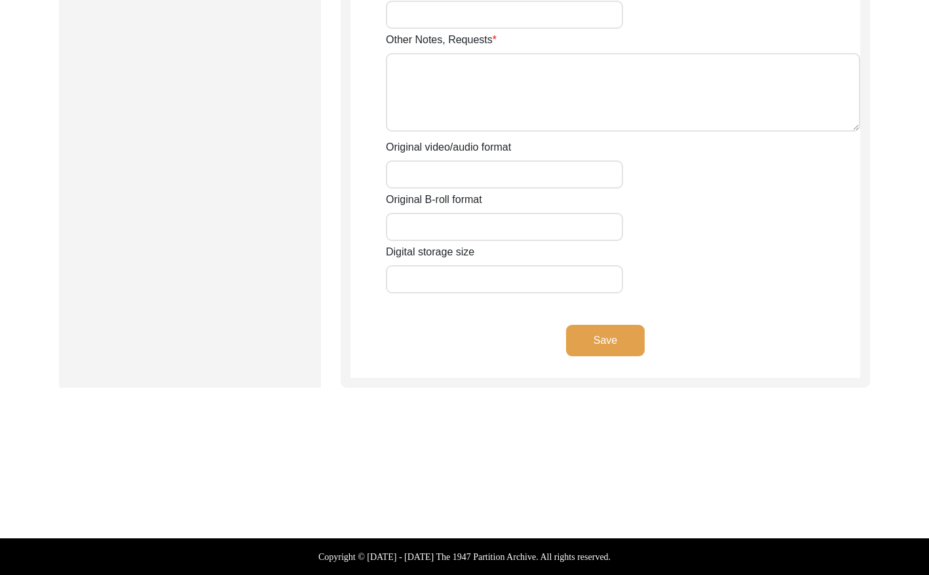
click at [604, 329] on button "Save" at bounding box center [605, 340] width 79 height 31
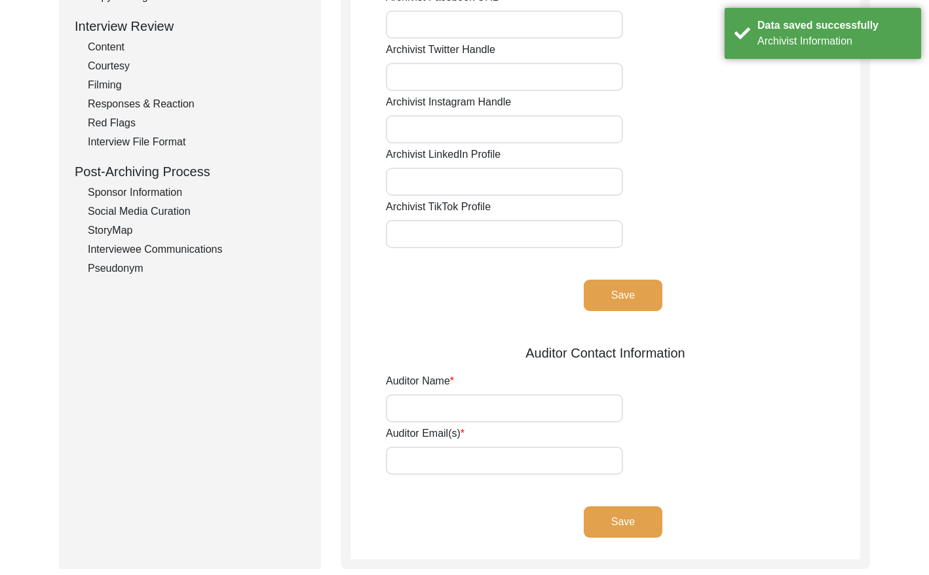
scroll to position [0, 0]
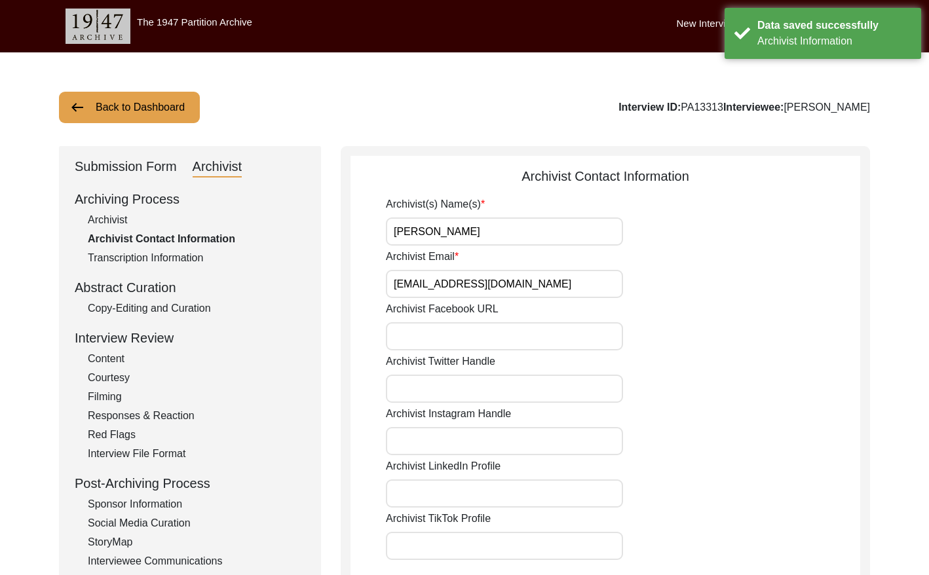
drag, startPoint x: 102, startPoint y: 220, endPoint x: 109, endPoint y: 215, distance: 9.1
click at [103, 219] on div "Archivist" at bounding box center [196, 220] width 217 height 16
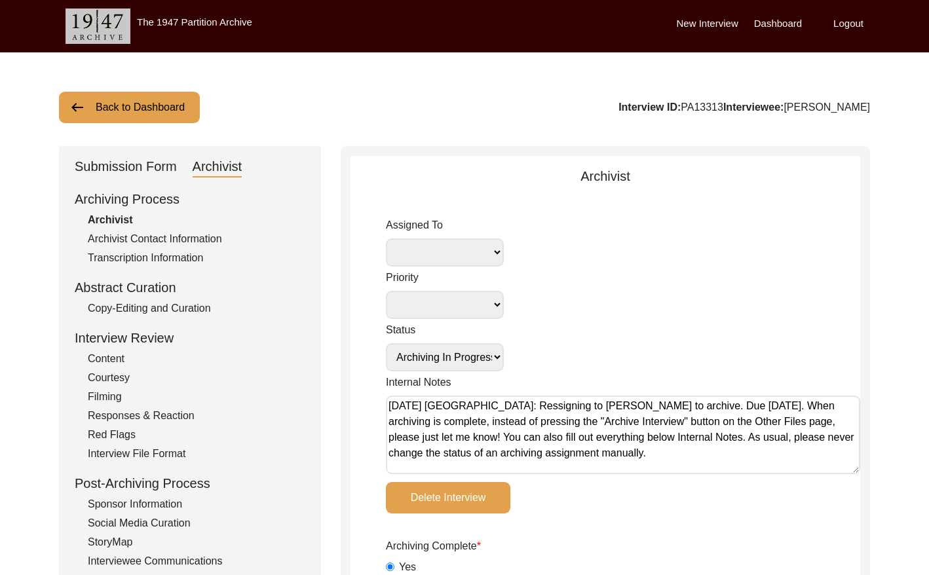
click at [145, 100] on button "Back to Dashboard" at bounding box center [129, 107] width 141 height 31
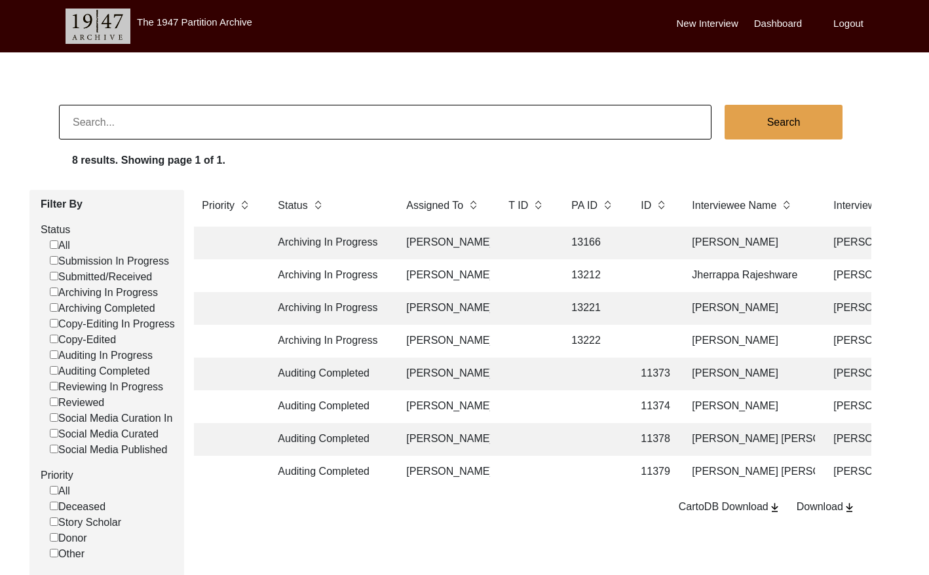
click at [584, 276] on td "13212" at bounding box center [592, 275] width 59 height 33
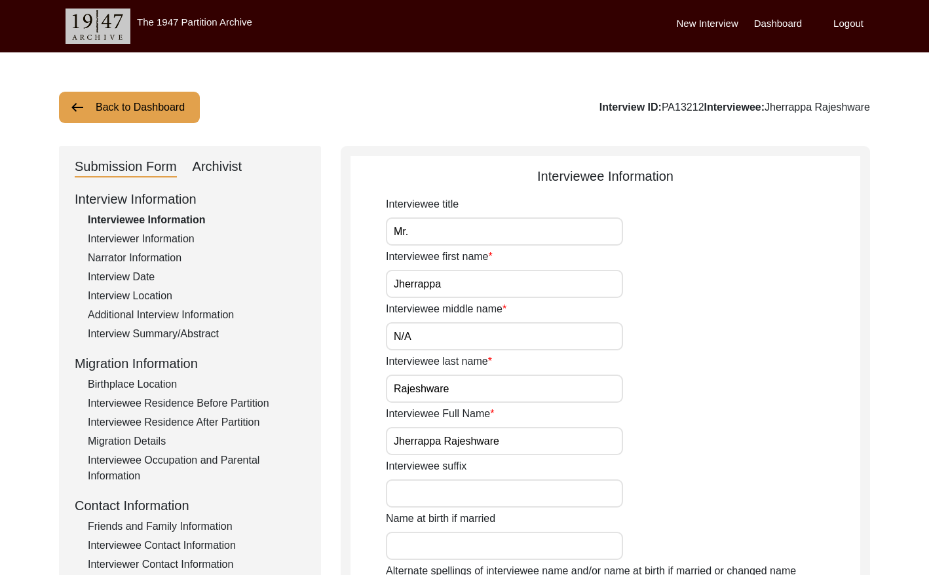
click at [212, 166] on div "Archivist" at bounding box center [218, 167] width 50 height 21
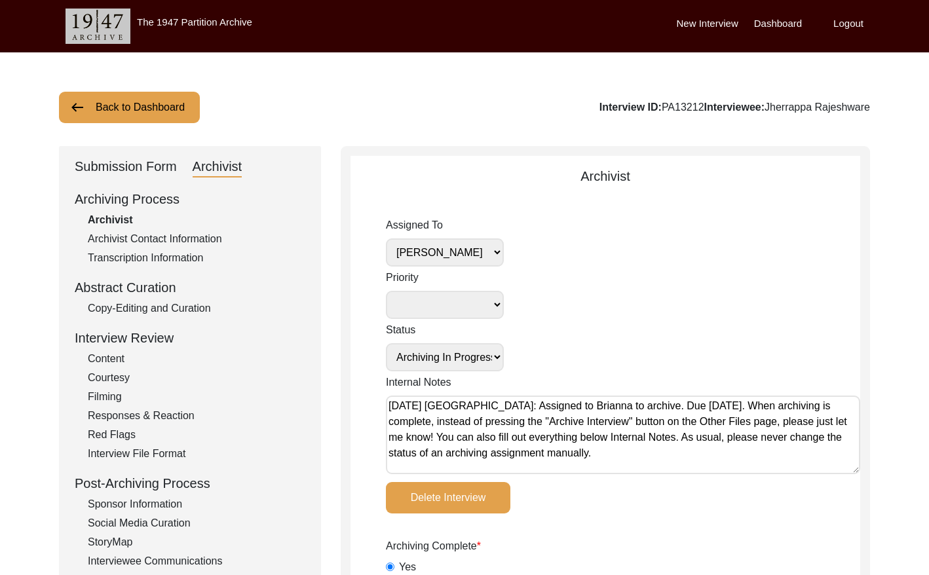
click at [481, 256] on select "[PERSON_NAME] [PERSON_NAME] archivist [PERSON_NAME] [PERSON_NAME]" at bounding box center [445, 252] width 118 height 28
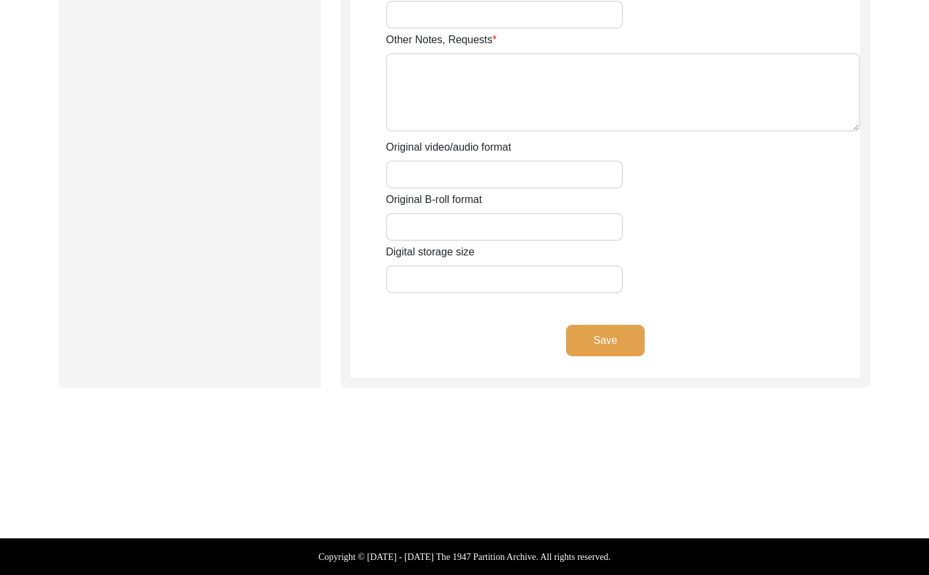
click at [616, 331] on button "Save" at bounding box center [605, 340] width 79 height 31
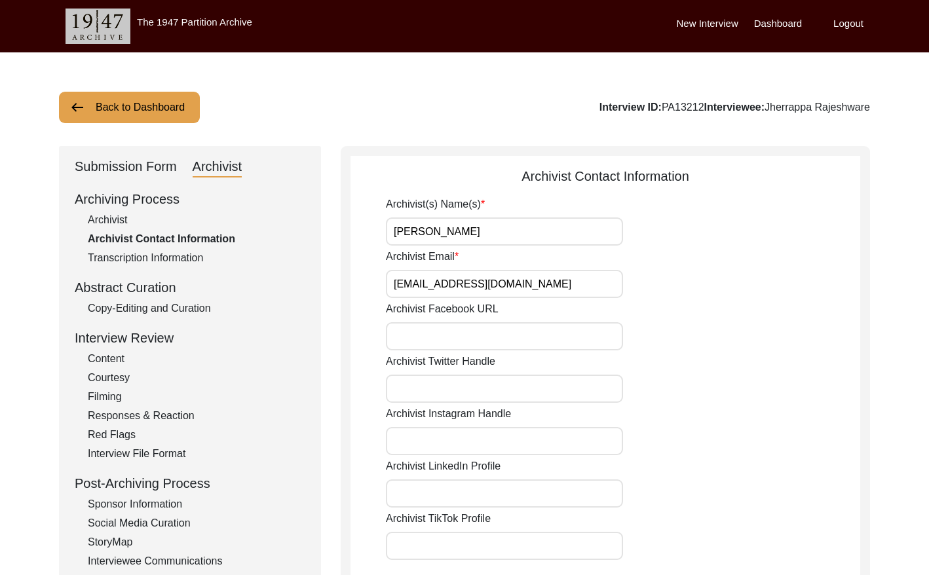
drag, startPoint x: 120, startPoint y: 102, endPoint x: 131, endPoint y: 103, distance: 10.5
click at [120, 102] on button "Back to Dashboard" at bounding box center [129, 107] width 141 height 31
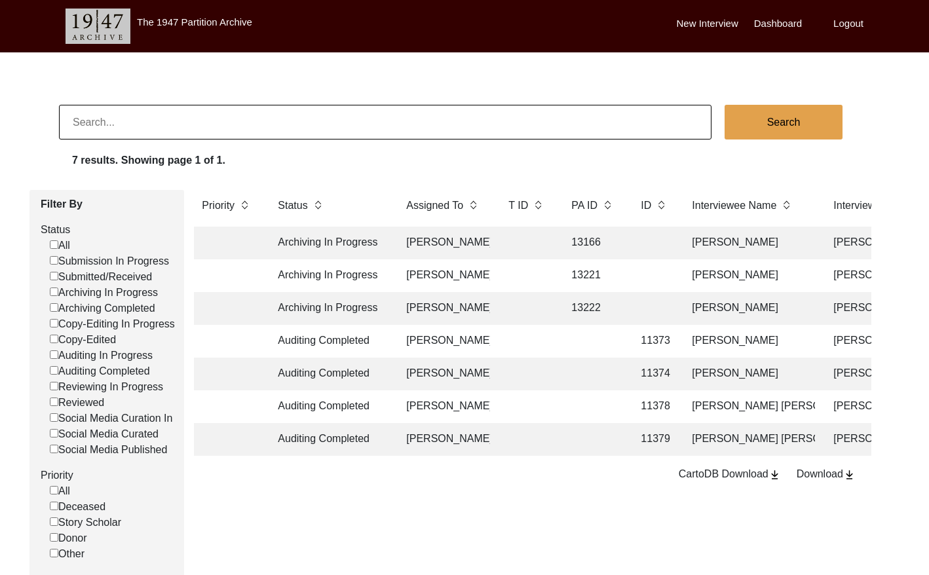
click at [593, 366] on td at bounding box center [592, 374] width 59 height 33
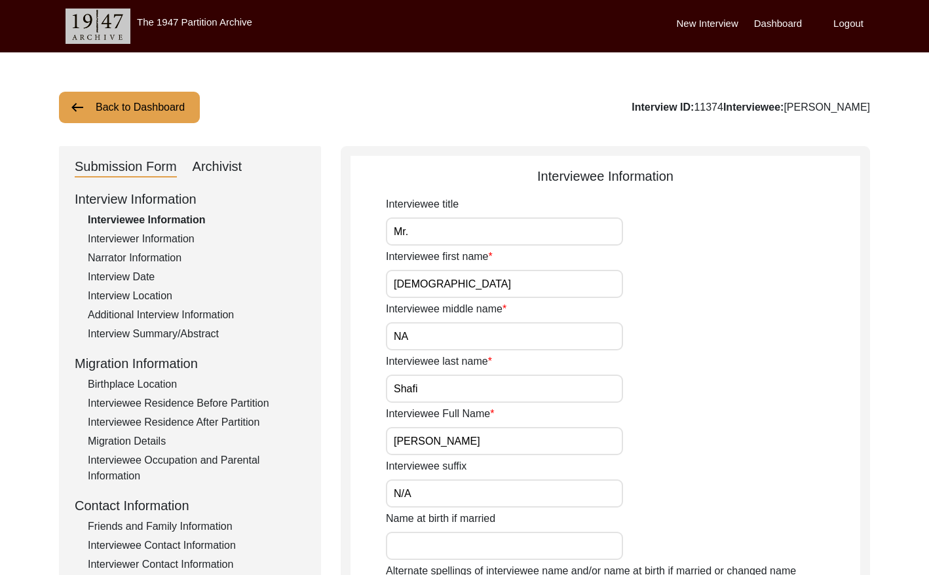
click at [221, 167] on div "Archivist" at bounding box center [218, 167] width 50 height 21
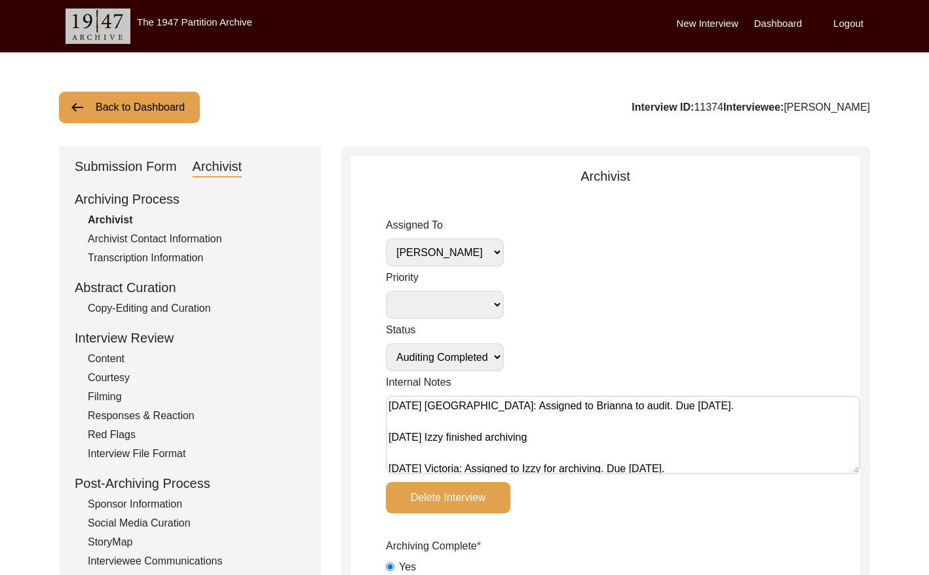
click at [494, 255] on select "[PERSON_NAME] [PERSON_NAME] archivist [PERSON_NAME] [PERSON_NAME]" at bounding box center [445, 252] width 118 height 28
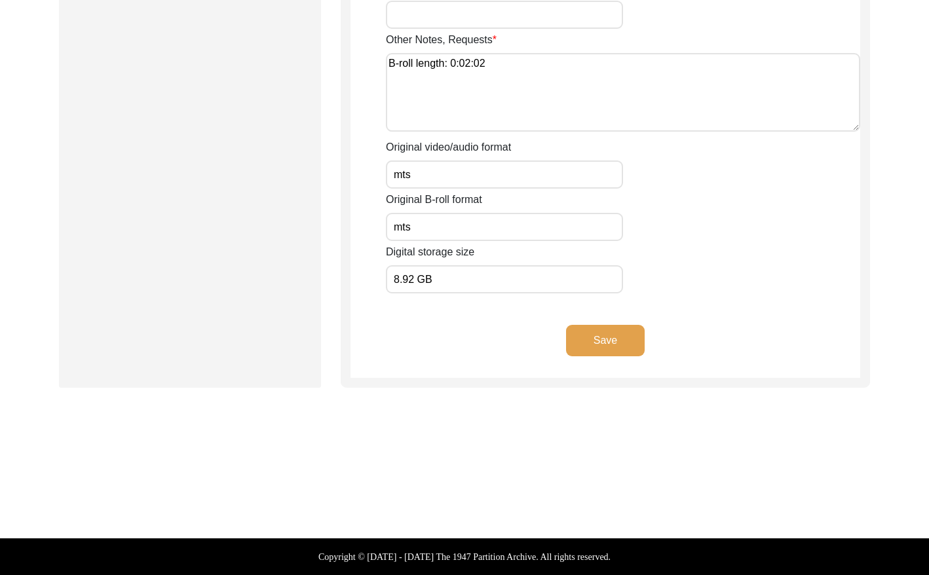
click at [601, 347] on button "Save" at bounding box center [605, 340] width 79 height 31
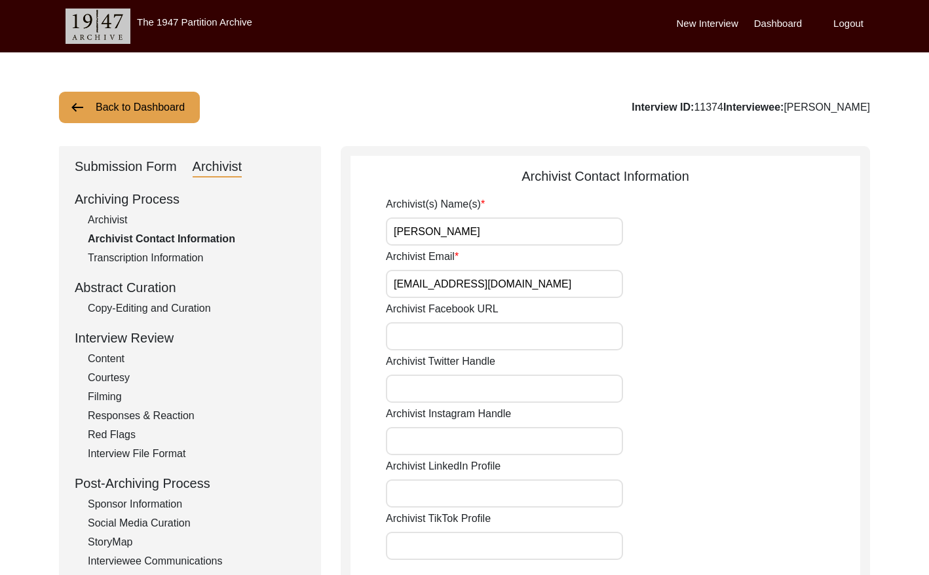
click at [143, 105] on button "Back to Dashboard" at bounding box center [129, 107] width 141 height 31
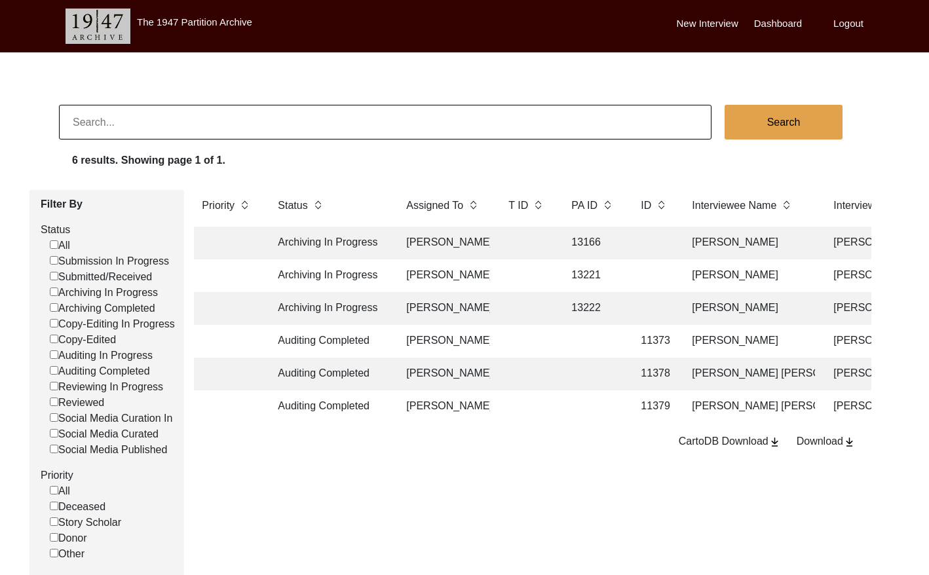
click at [610, 402] on td at bounding box center [592, 406] width 59 height 33
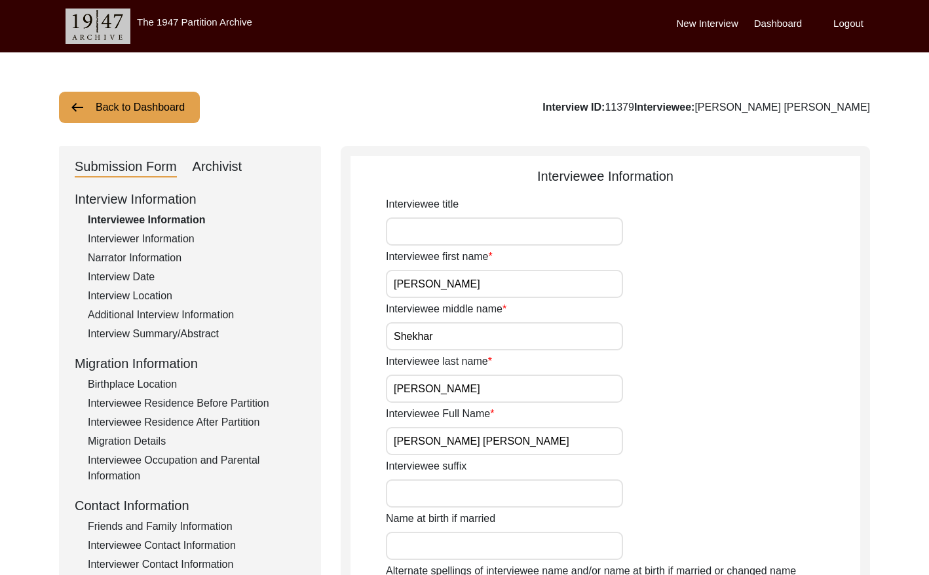
drag, startPoint x: 234, startPoint y: 167, endPoint x: 316, endPoint y: 165, distance: 81.9
click at [234, 167] on div "Archivist" at bounding box center [218, 167] width 50 height 21
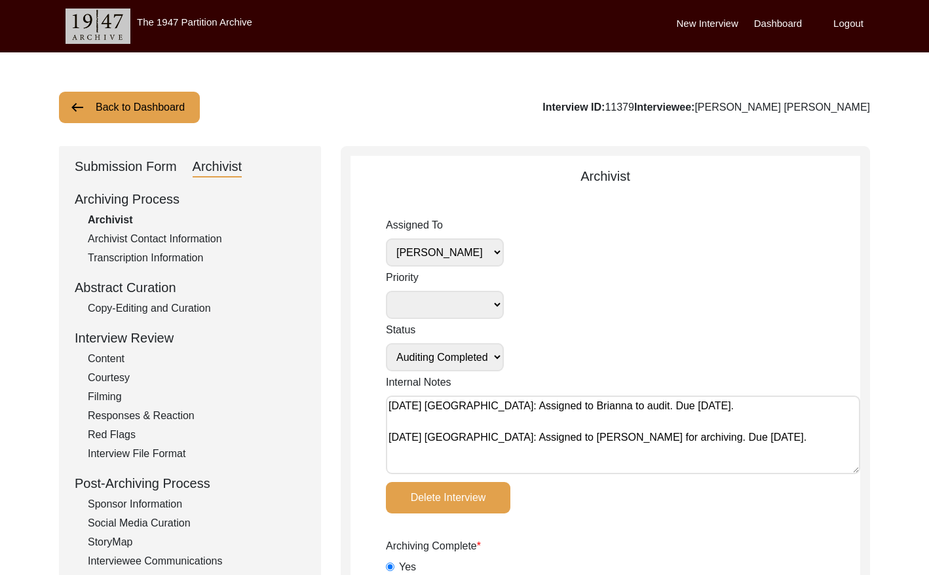
click at [494, 248] on select "[PERSON_NAME] [PERSON_NAME] archivist [PERSON_NAME] [PERSON_NAME]" at bounding box center [445, 252] width 118 height 28
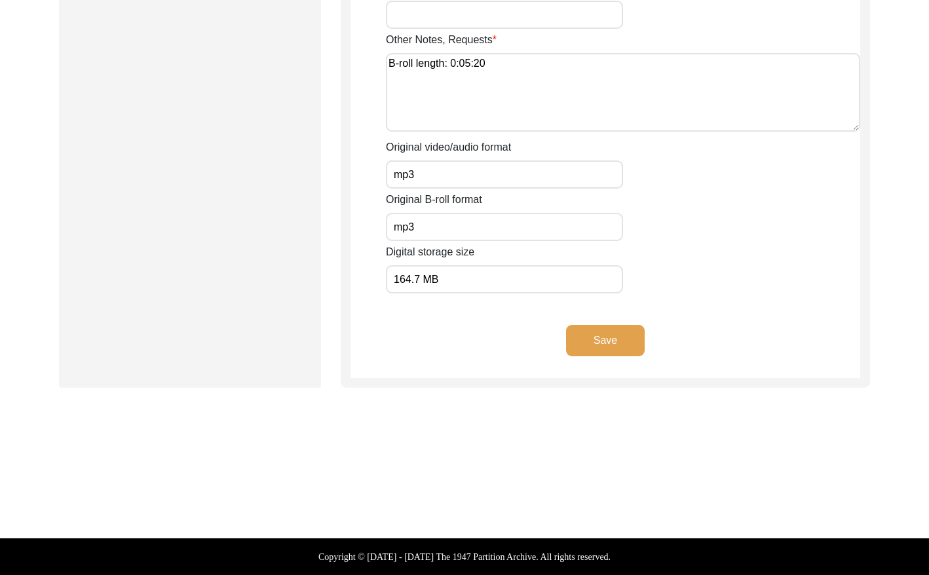
click at [610, 344] on button "Save" at bounding box center [605, 340] width 79 height 31
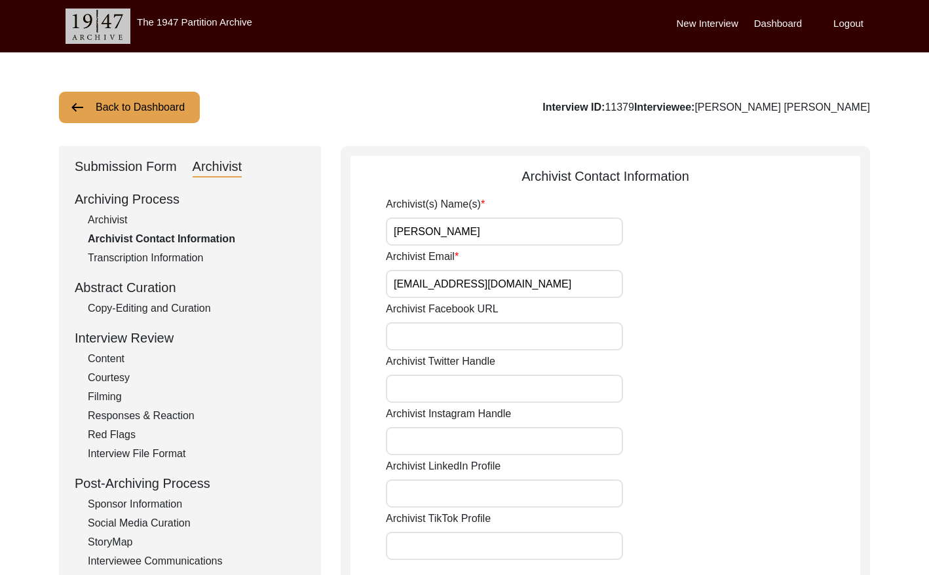
click at [111, 112] on button "Back to Dashboard" at bounding box center [129, 107] width 141 height 31
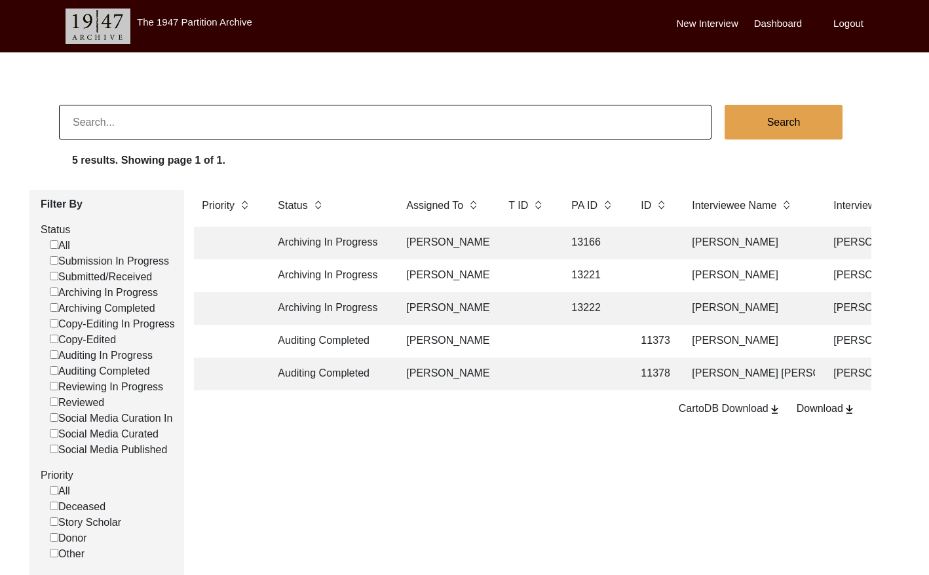
click at [550, 271] on td at bounding box center [526, 275] width 52 height 33
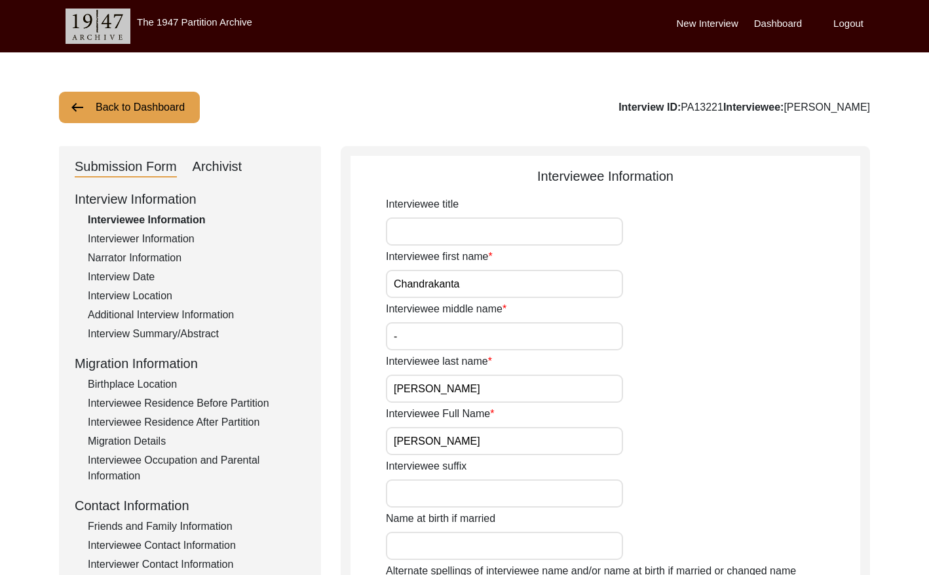
drag, startPoint x: 209, startPoint y: 161, endPoint x: 221, endPoint y: 164, distance: 12.2
click at [210, 162] on div "Archivist" at bounding box center [218, 167] width 50 height 21
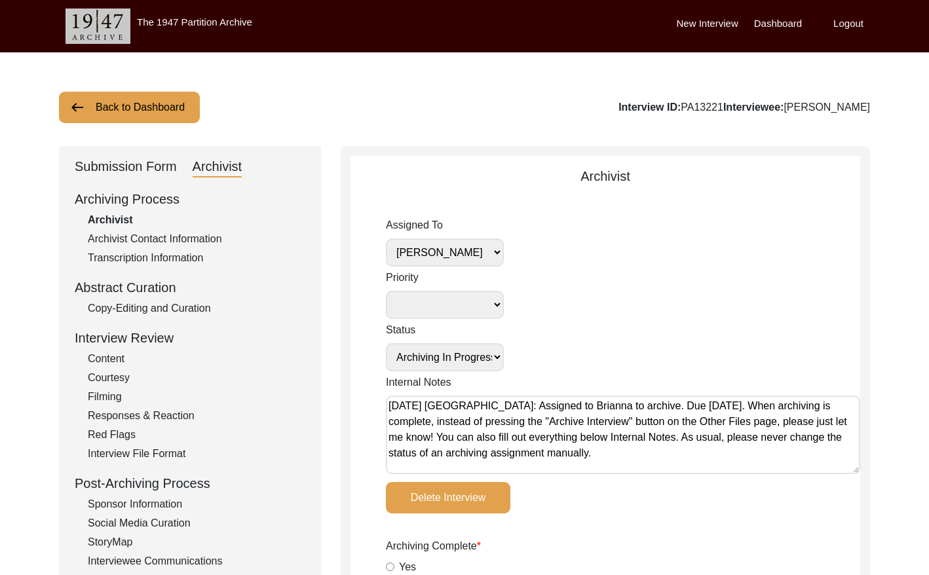
drag, startPoint x: 135, startPoint y: 107, endPoint x: 172, endPoint y: 86, distance: 42.2
click at [138, 104] on button "Back to Dashboard" at bounding box center [129, 107] width 141 height 31
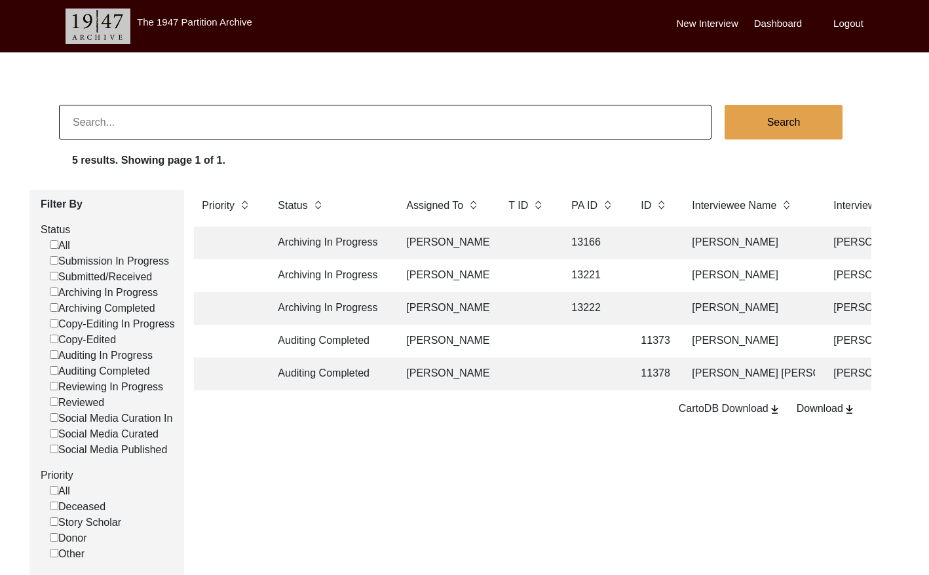
click at [605, 307] on td "13222" at bounding box center [592, 308] width 59 height 33
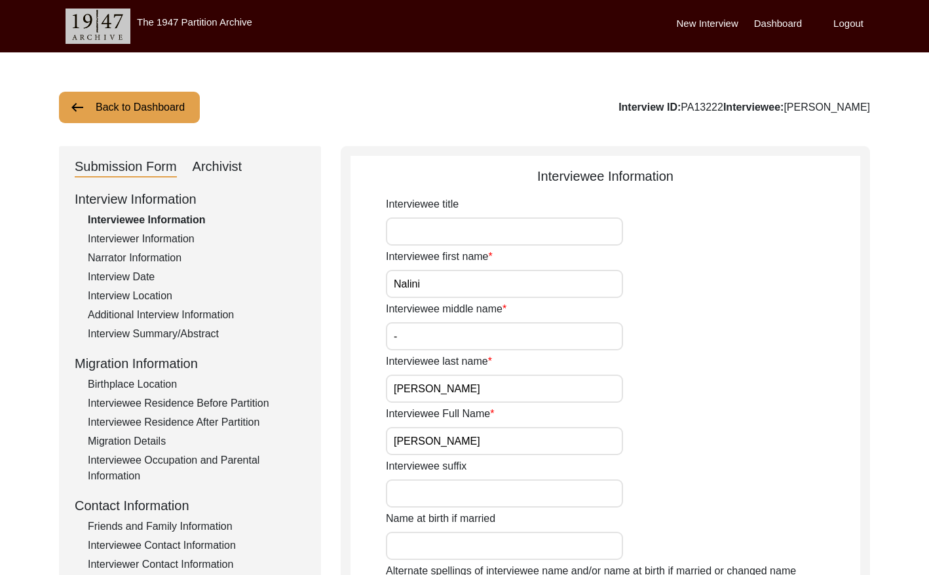
click at [228, 174] on div "Archivist" at bounding box center [218, 167] width 50 height 21
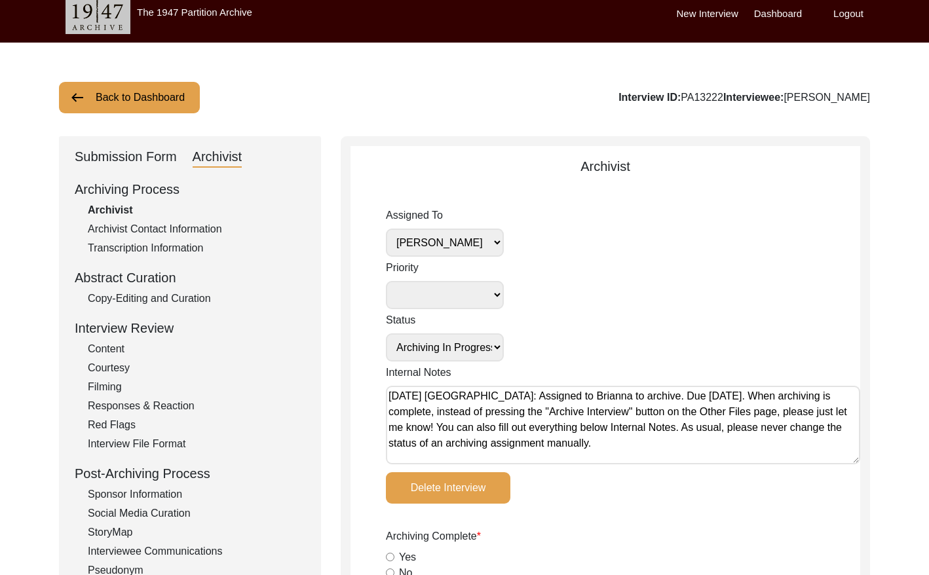
scroll to position [1, 0]
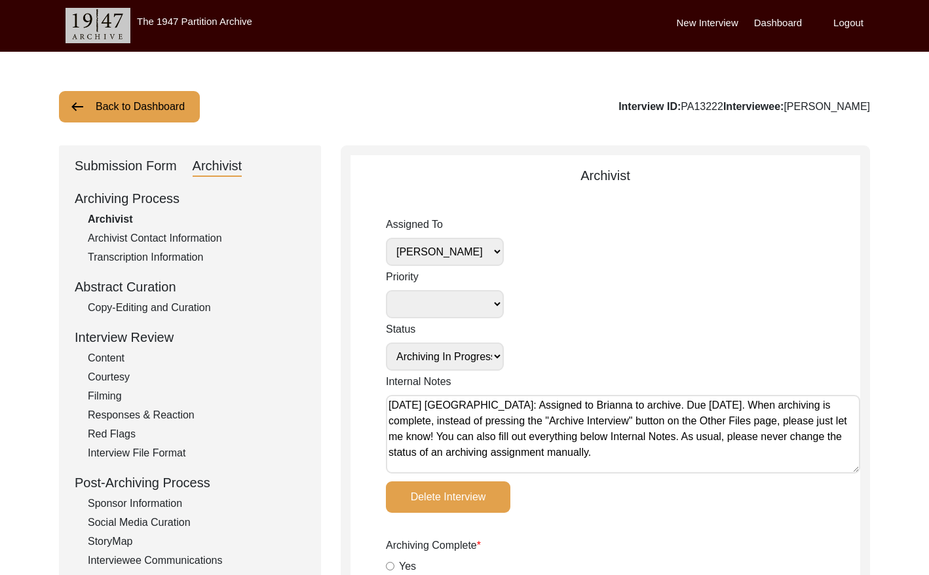
drag, startPoint x: 160, startPoint y: 114, endPoint x: 221, endPoint y: 87, distance: 66.6
click at [166, 109] on button "Back to Dashboard" at bounding box center [129, 106] width 141 height 31
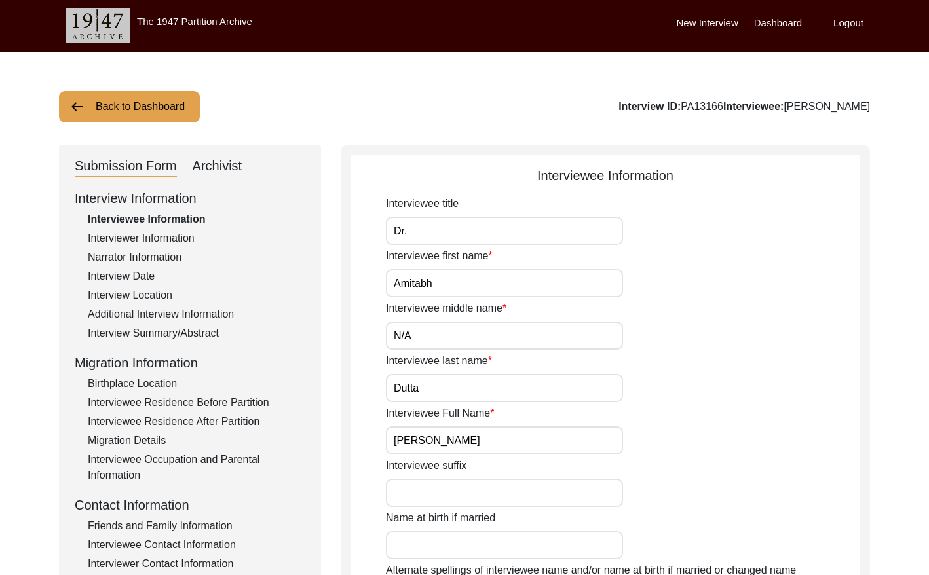
drag, startPoint x: 210, startPoint y: 168, endPoint x: 223, endPoint y: 171, distance: 14.0
click at [210, 168] on div "Archivist" at bounding box center [218, 166] width 50 height 21
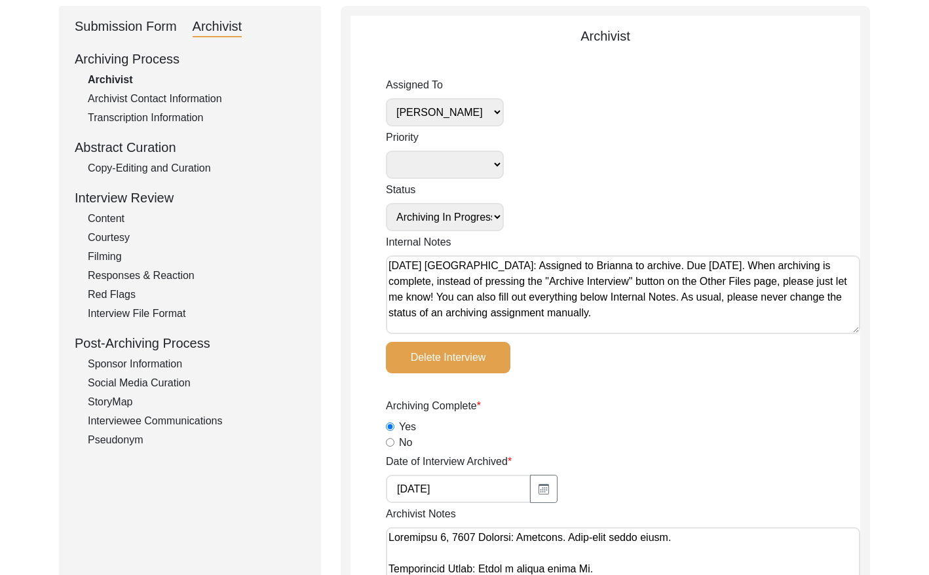
scroll to position [137, 0]
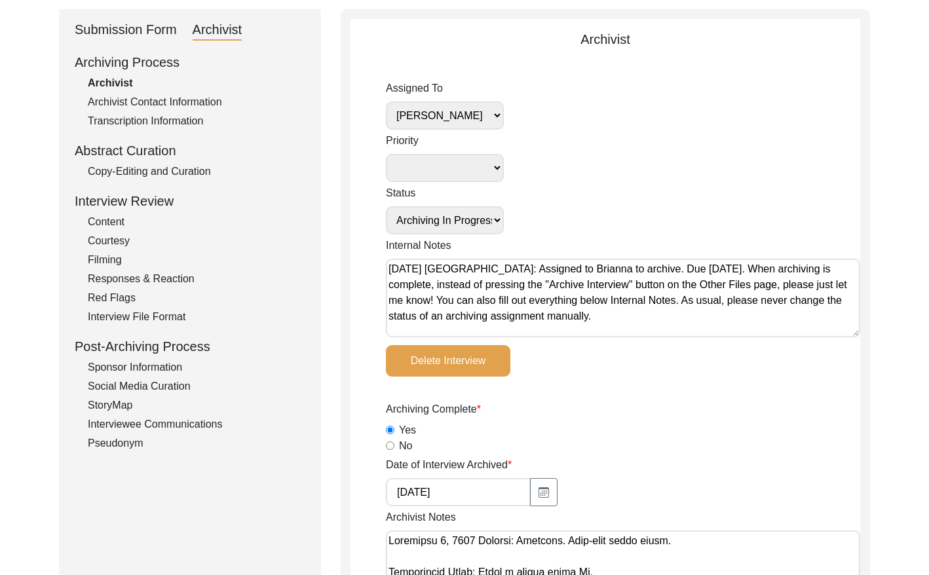
click at [165, 170] on div "Copy-Editing and Curation" at bounding box center [196, 172] width 217 height 16
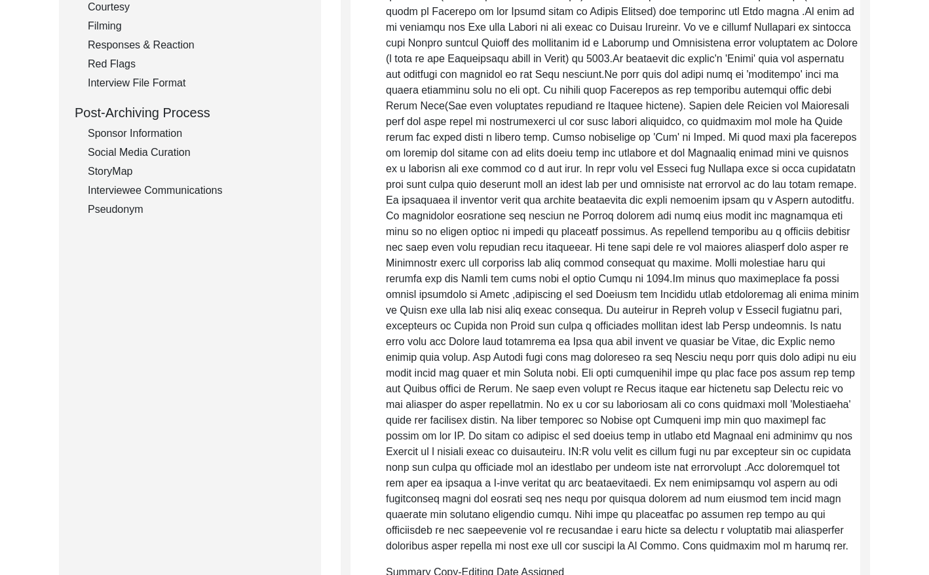
scroll to position [0, 0]
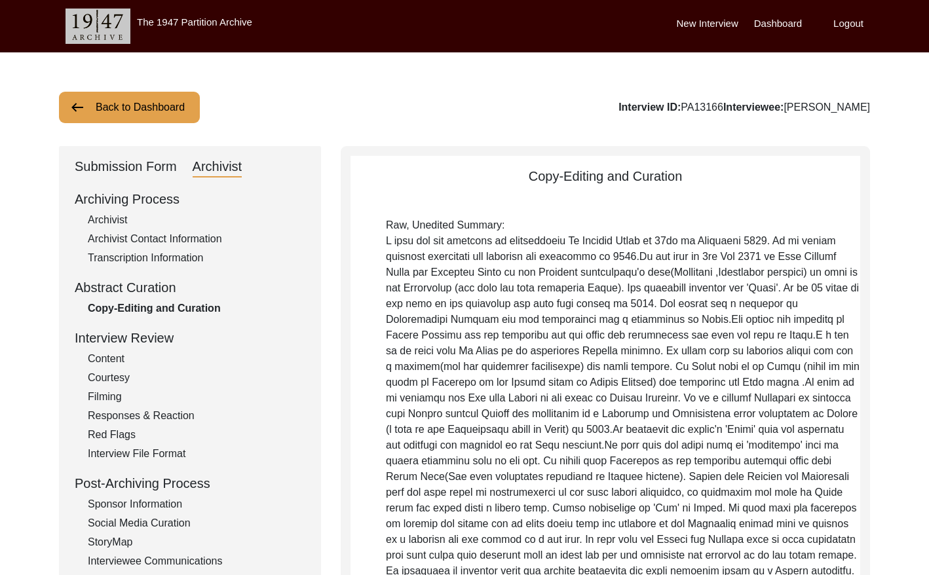
click at [157, 102] on button "Back to Dashboard" at bounding box center [129, 107] width 141 height 31
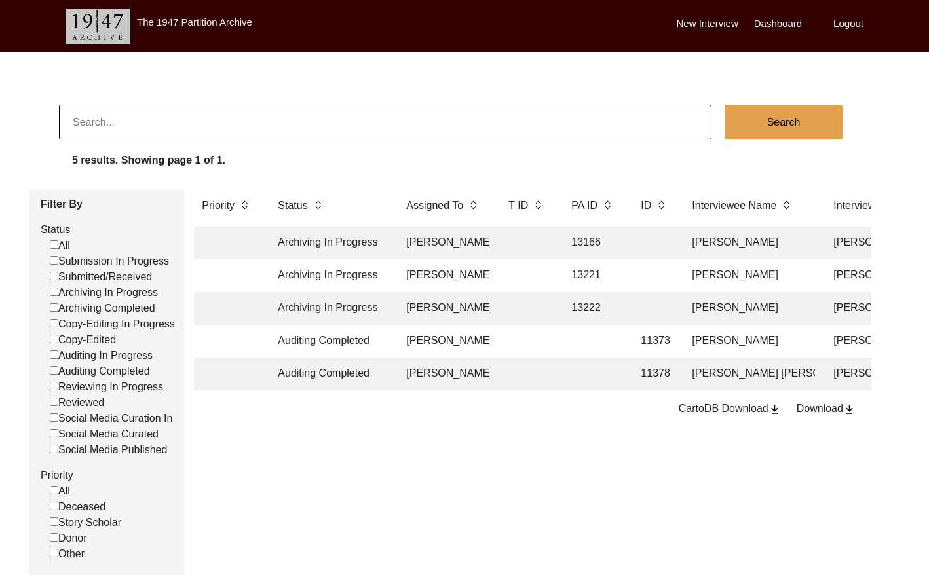
click at [206, 111] on input at bounding box center [385, 122] width 652 height 35
paste input "PA13338"
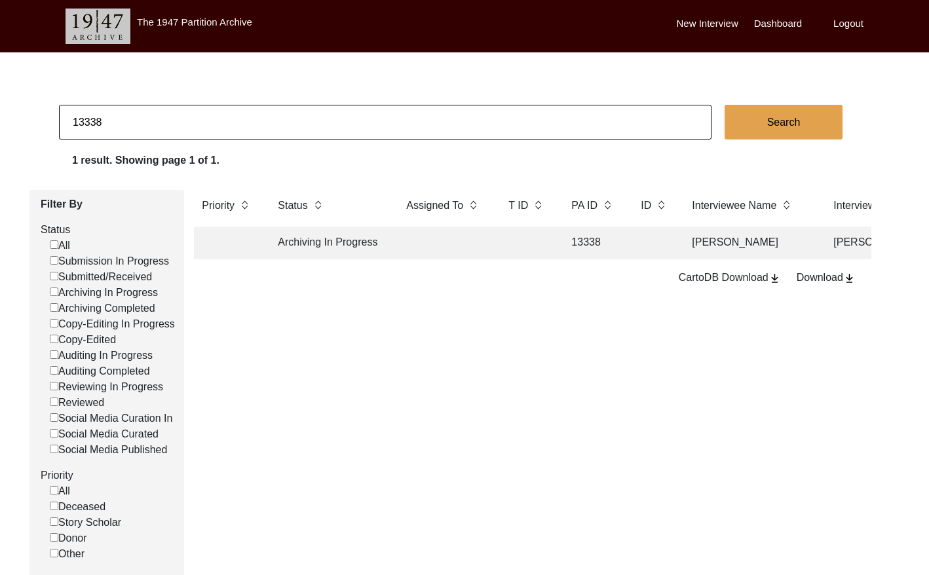
click at [593, 246] on td "13338" at bounding box center [592, 243] width 59 height 33
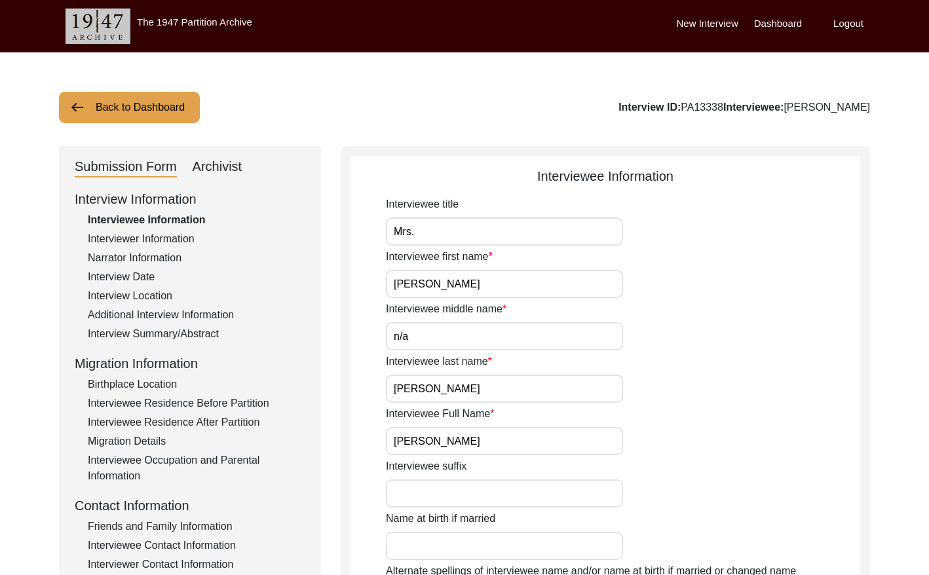
drag, startPoint x: 213, startPoint y: 162, endPoint x: 240, endPoint y: 168, distance: 26.7
click at [213, 162] on div "Archivist" at bounding box center [218, 167] width 50 height 21
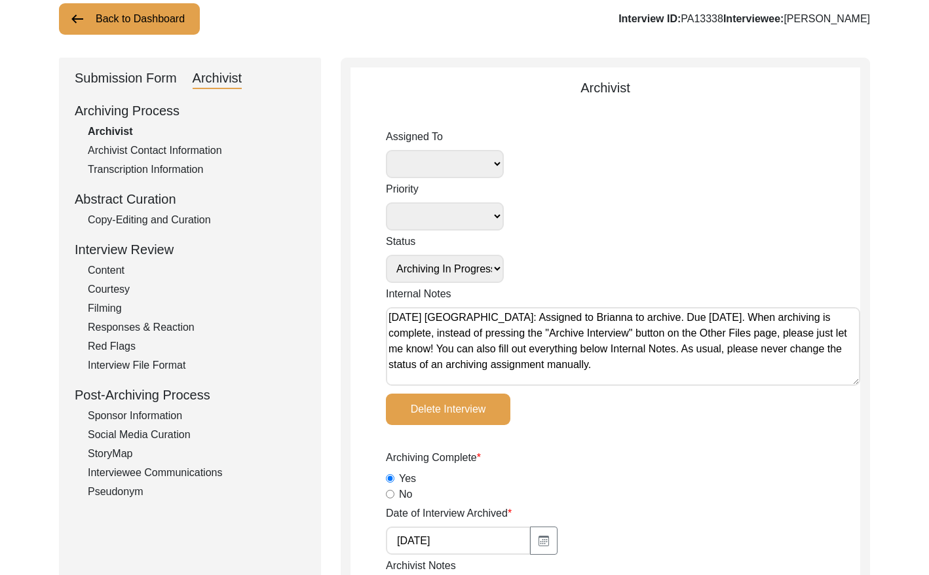
scroll to position [90, 0]
click at [473, 158] on select "[PERSON_NAME] [PERSON_NAME] archivist [PERSON_NAME] [PERSON_NAME]" at bounding box center [445, 163] width 118 height 28
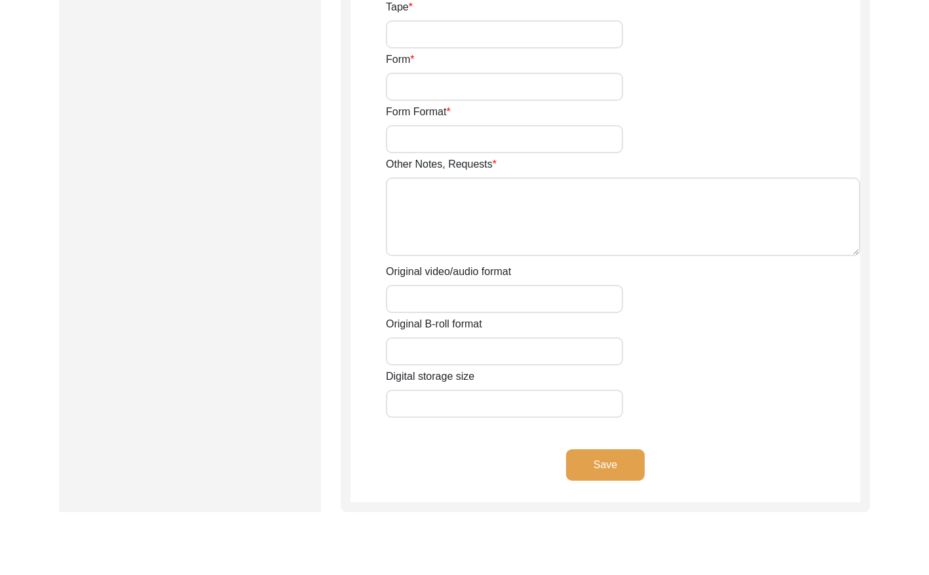
scroll to position [2279, 0]
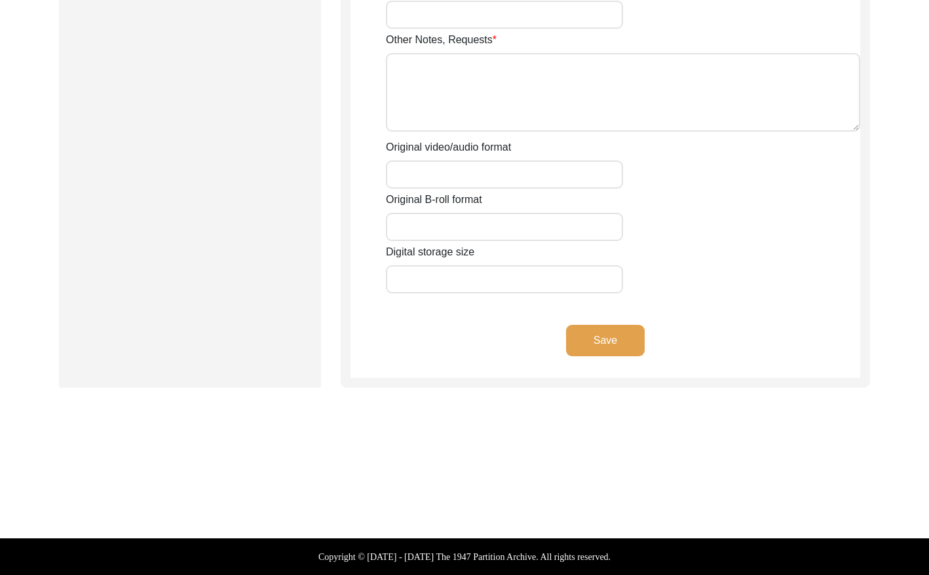
click at [597, 343] on button "Save" at bounding box center [605, 340] width 79 height 31
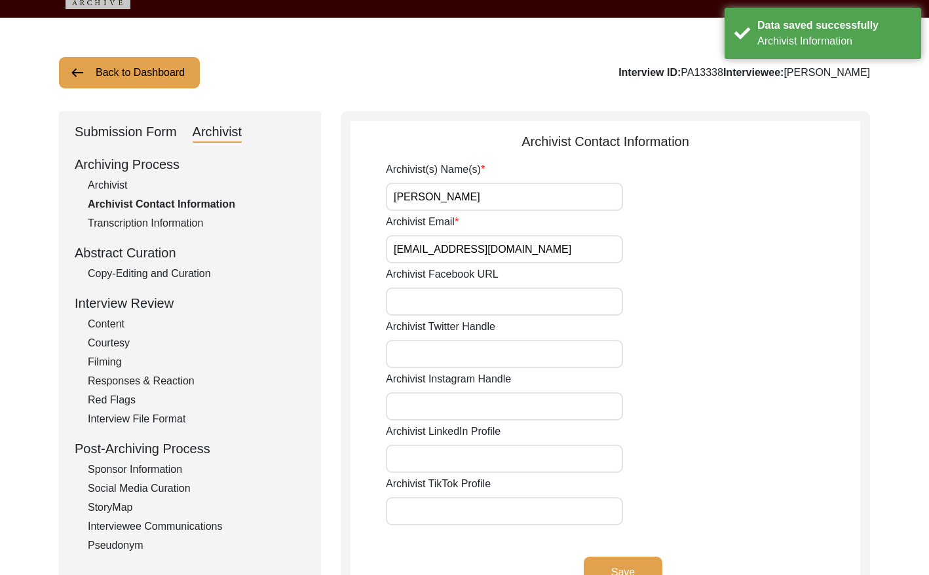
scroll to position [0, 0]
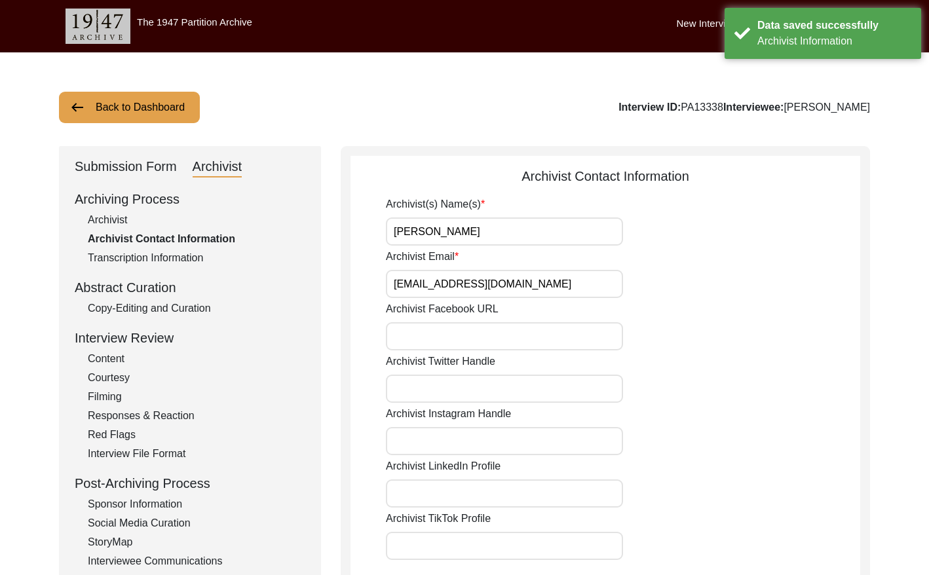
click at [119, 217] on div "Archivist" at bounding box center [196, 220] width 217 height 16
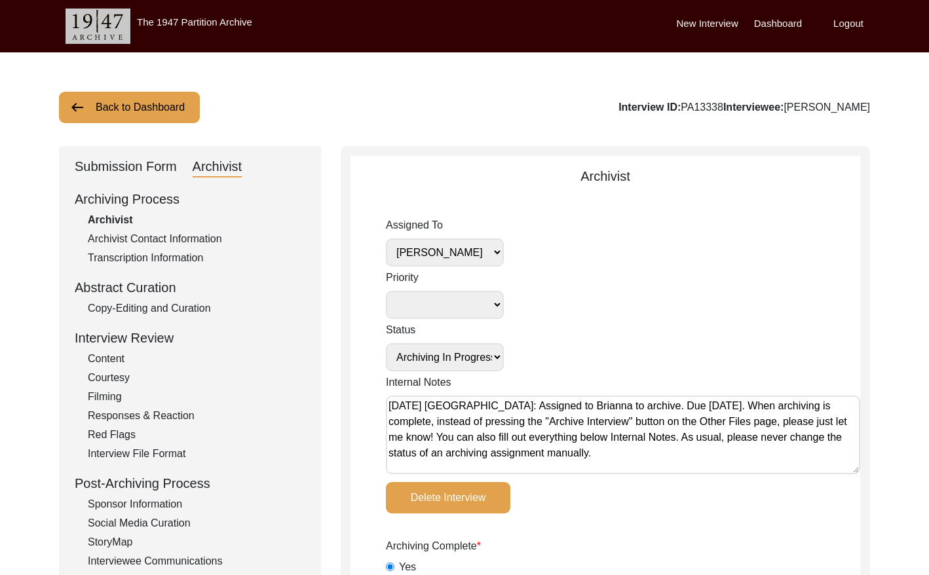
drag, startPoint x: 160, startPoint y: 101, endPoint x: 176, endPoint y: 103, distance: 15.3
click at [161, 102] on button "Back to Dashboard" at bounding box center [129, 107] width 141 height 31
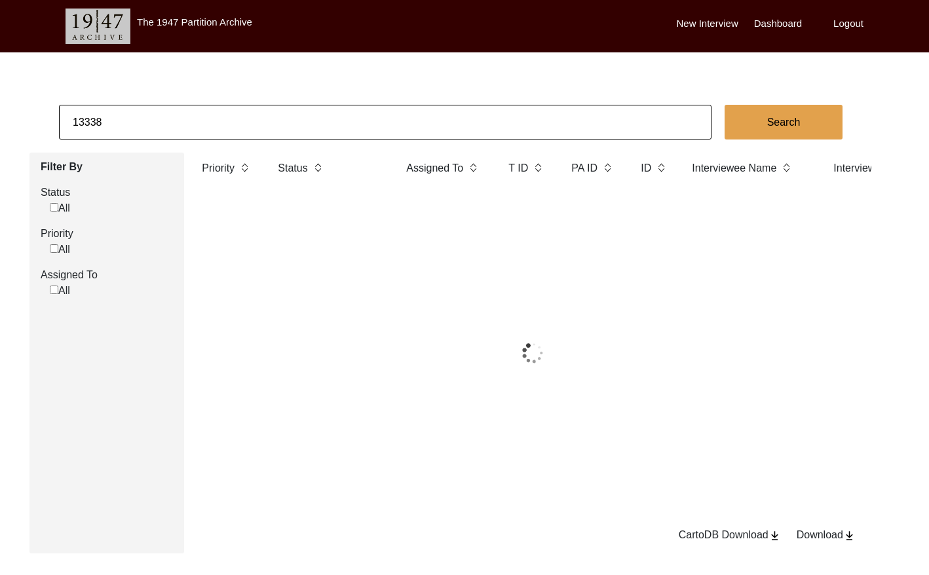
click at [235, 118] on input "13338" at bounding box center [385, 122] width 652 height 35
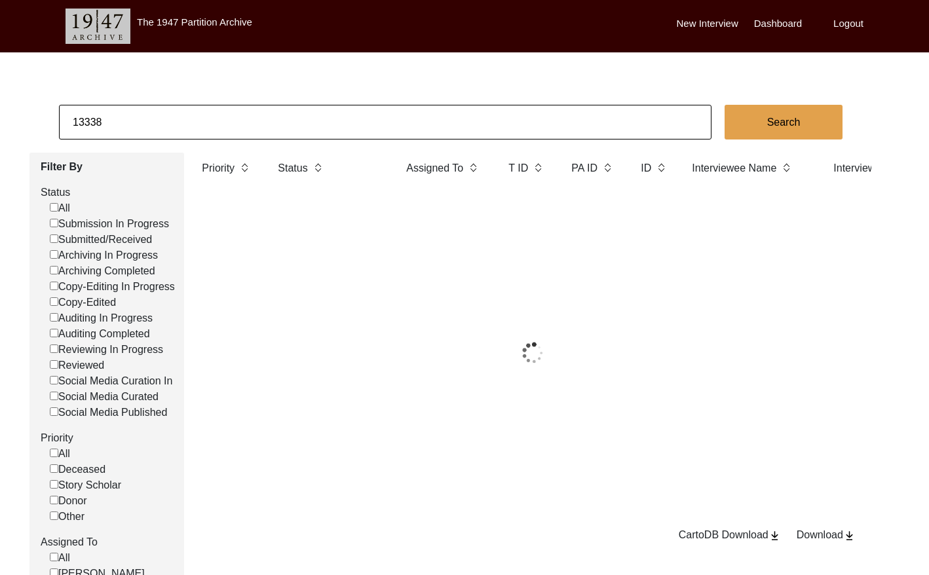
click at [236, 117] on input "13338" at bounding box center [385, 122] width 652 height 35
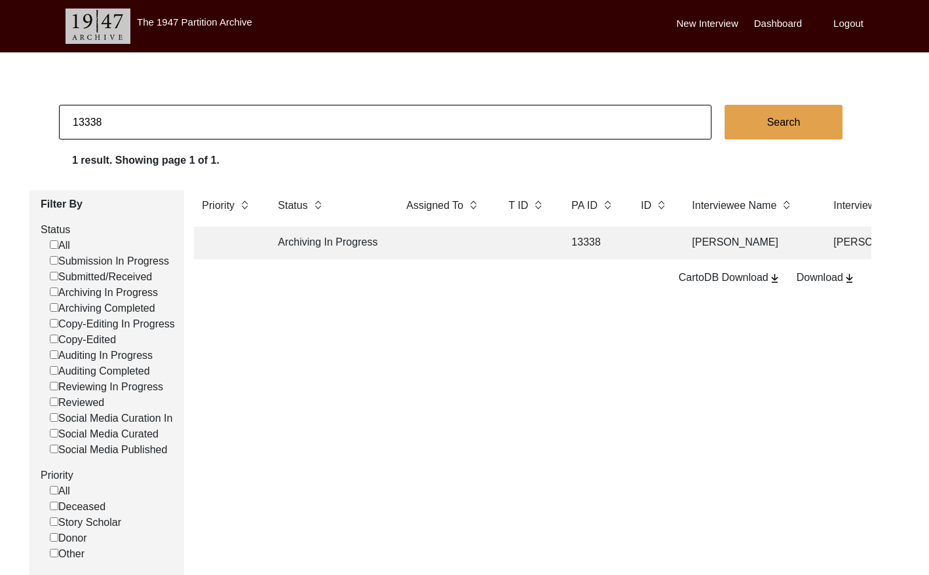
click at [231, 119] on input "13338" at bounding box center [385, 122] width 652 height 35
paste input "PA13319"
click at [86, 120] on input "PA13319" at bounding box center [385, 122] width 652 height 35
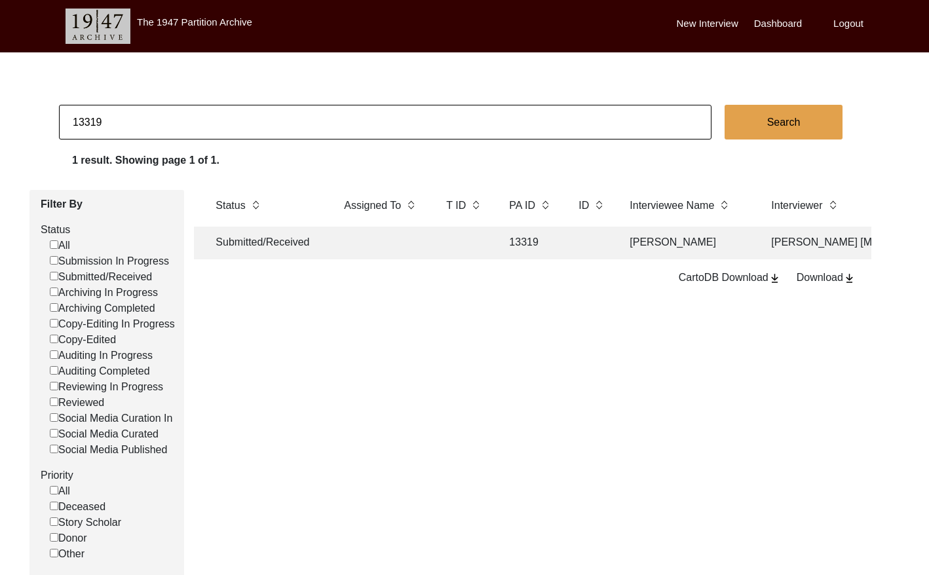
scroll to position [0, 73]
click at [495, 238] on td "13319" at bounding box center [519, 243] width 59 height 33
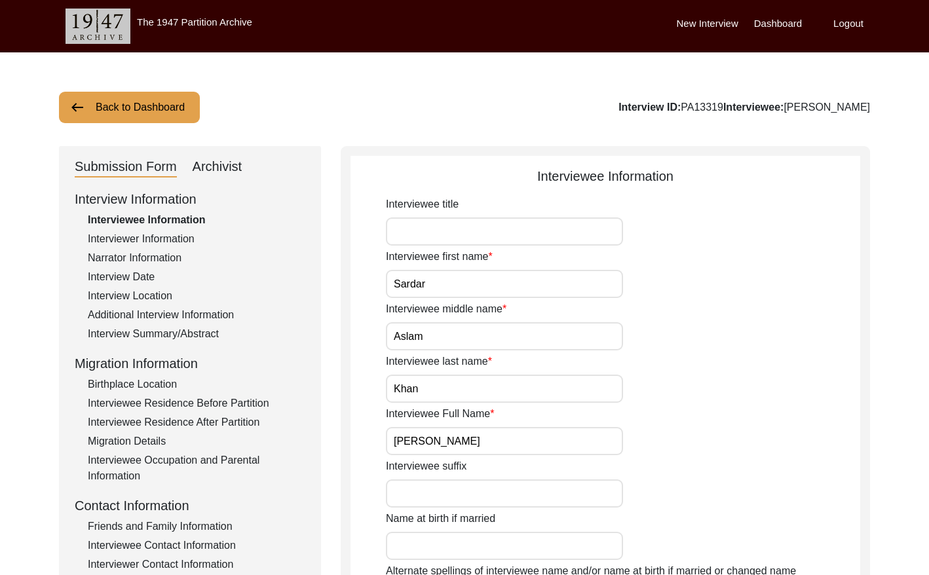
drag, startPoint x: 174, startPoint y: 234, endPoint x: 250, endPoint y: 243, distance: 77.2
click at [174, 234] on div "Interviewer Information" at bounding box center [196, 239] width 217 height 16
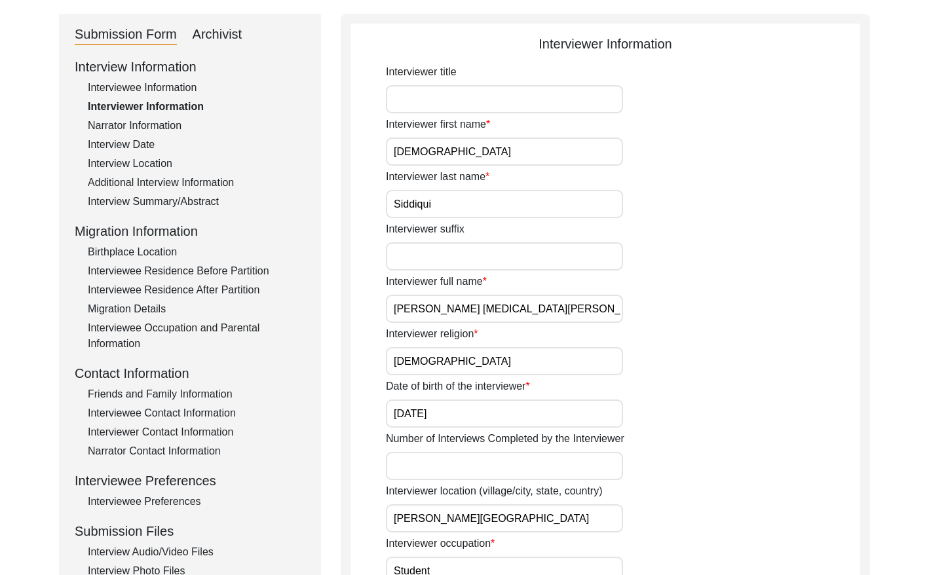
scroll to position [149, 0]
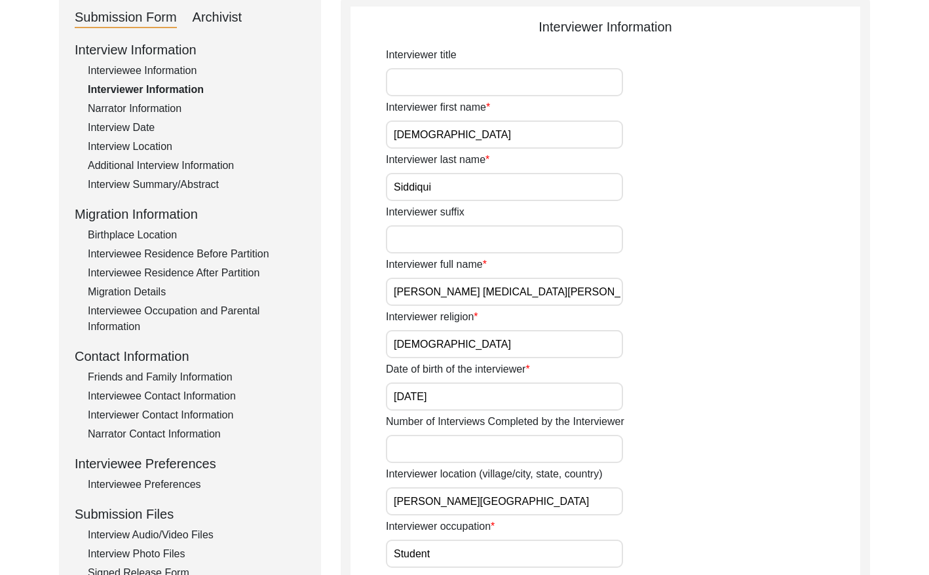
click at [498, 294] on input "[PERSON_NAME] [MEDICAL_DATA][PERSON_NAME]" at bounding box center [504, 292] width 237 height 28
click at [498, 293] on input "[PERSON_NAME] [MEDICAL_DATA][PERSON_NAME]" at bounding box center [504, 292] width 237 height 28
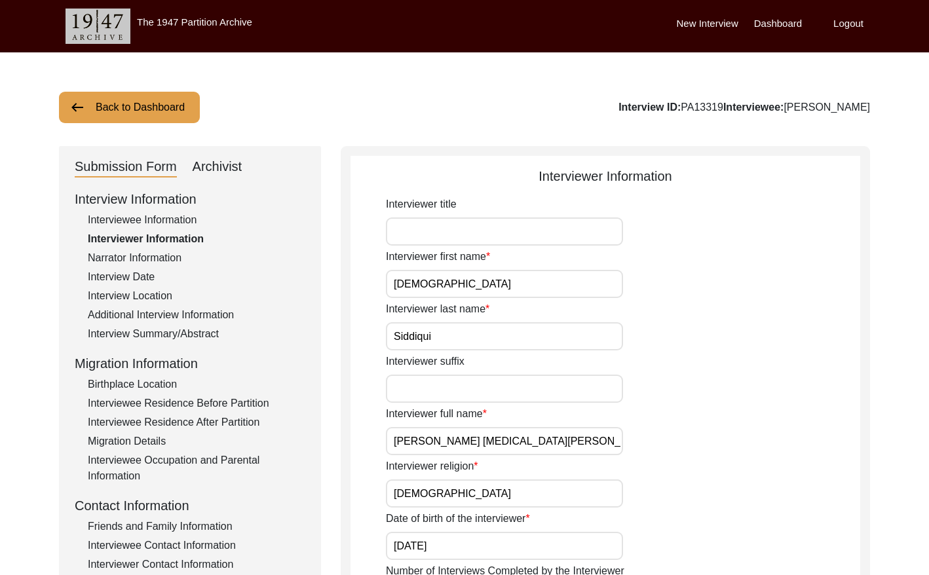
click at [133, 109] on button "Back to Dashboard" at bounding box center [129, 107] width 141 height 31
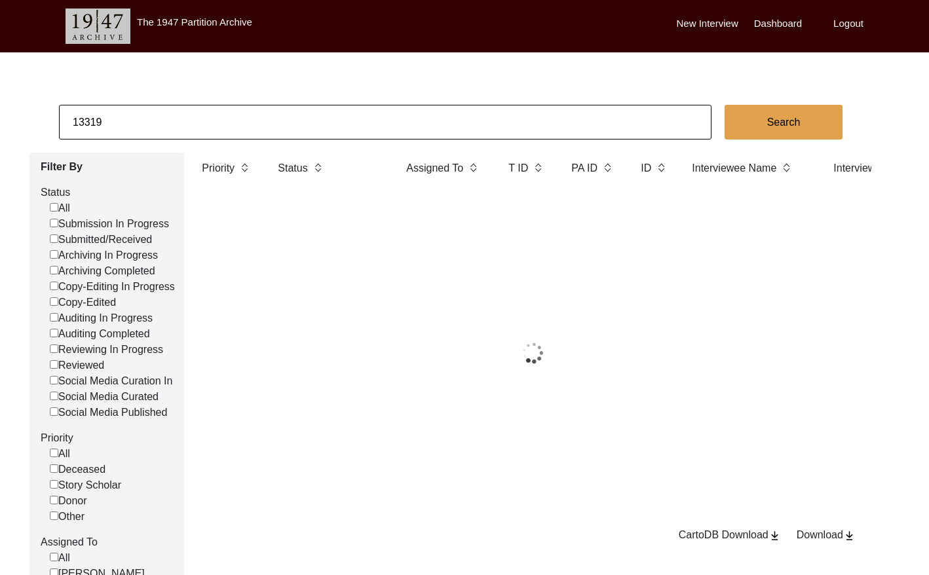
click at [167, 115] on input "13319" at bounding box center [385, 122] width 652 height 35
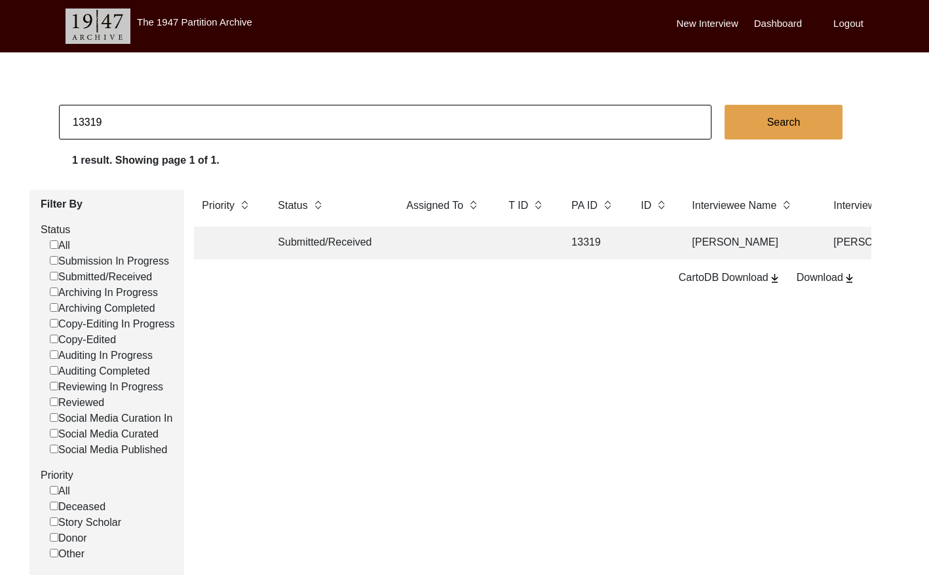
paste input "1396"
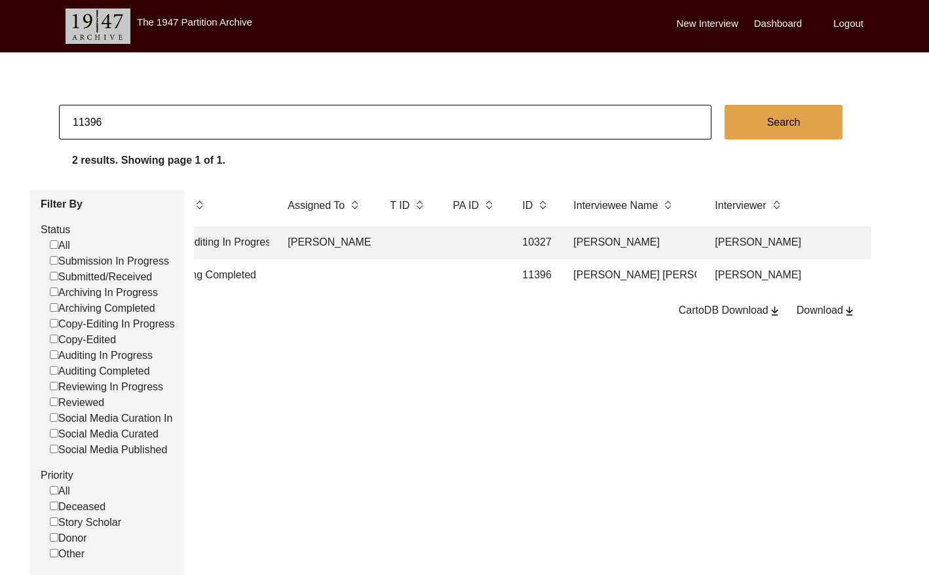
click at [445, 276] on td at bounding box center [474, 275] width 59 height 33
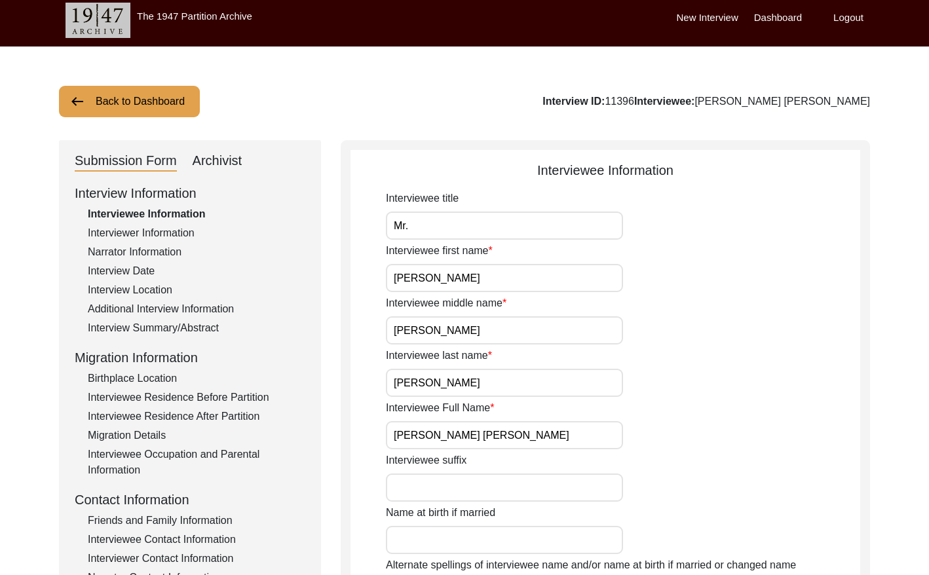
scroll to position [5, 0]
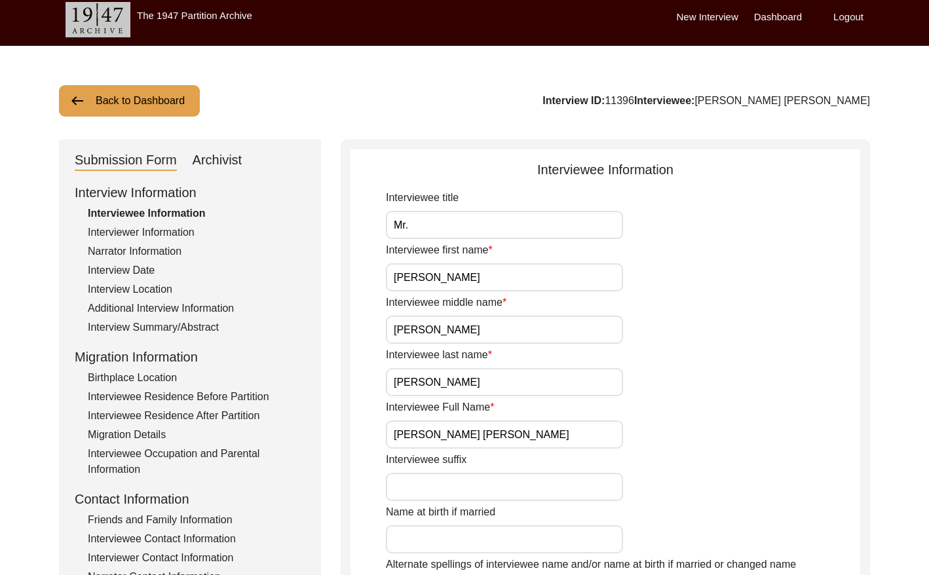
click at [242, 162] on div "Submission Form Archivist" at bounding box center [190, 160] width 231 height 21
click at [231, 159] on div "Archivist" at bounding box center [218, 160] width 50 height 21
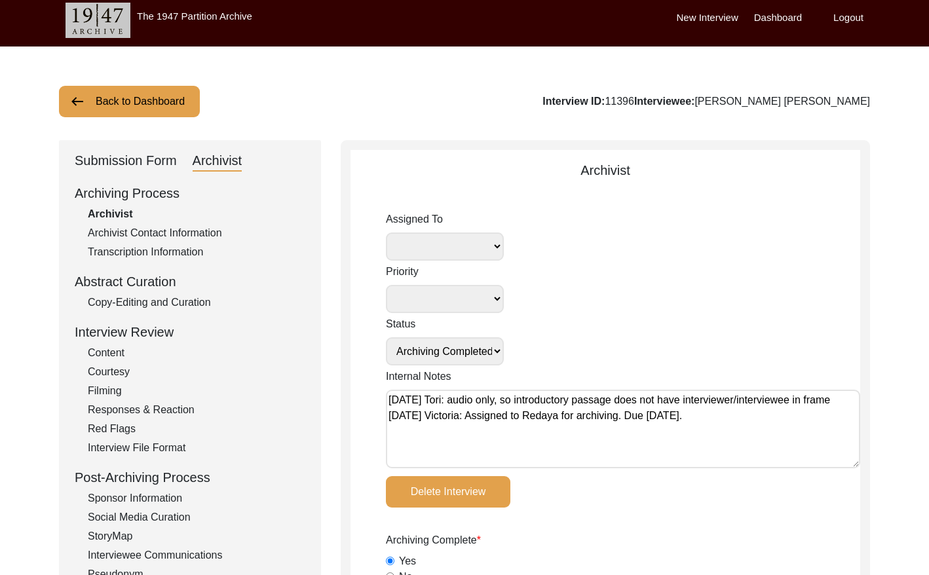
click at [145, 102] on button "Back to Dashboard" at bounding box center [129, 101] width 141 height 31
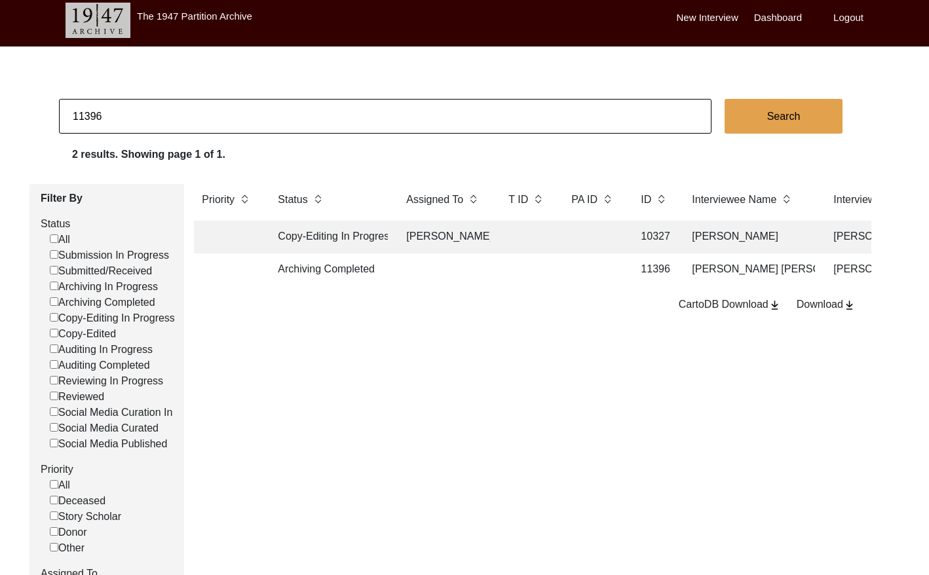
click at [140, 116] on input "11396" at bounding box center [385, 116] width 652 height 35
paste input "5"
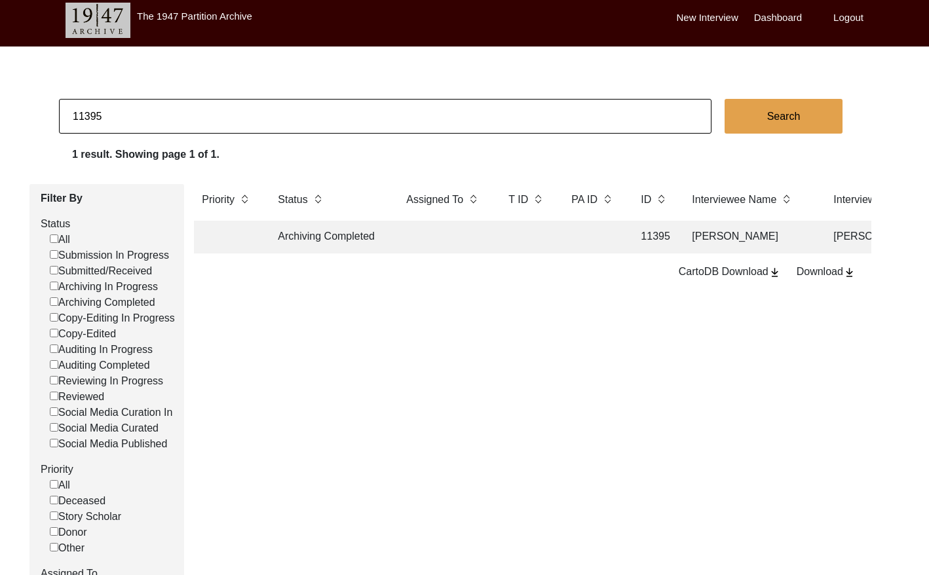
click at [515, 233] on td at bounding box center [526, 237] width 52 height 33
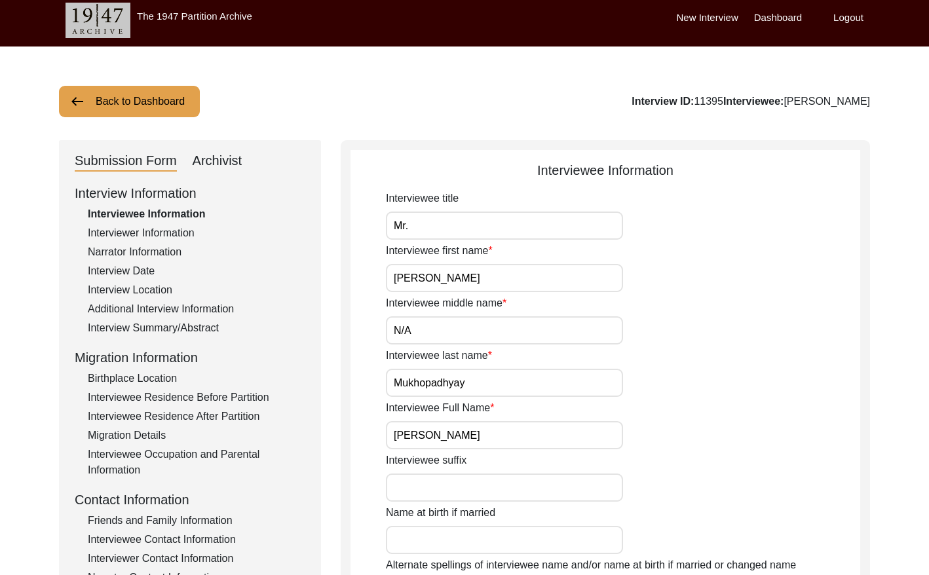
click at [224, 162] on div "Archivist" at bounding box center [218, 161] width 50 height 21
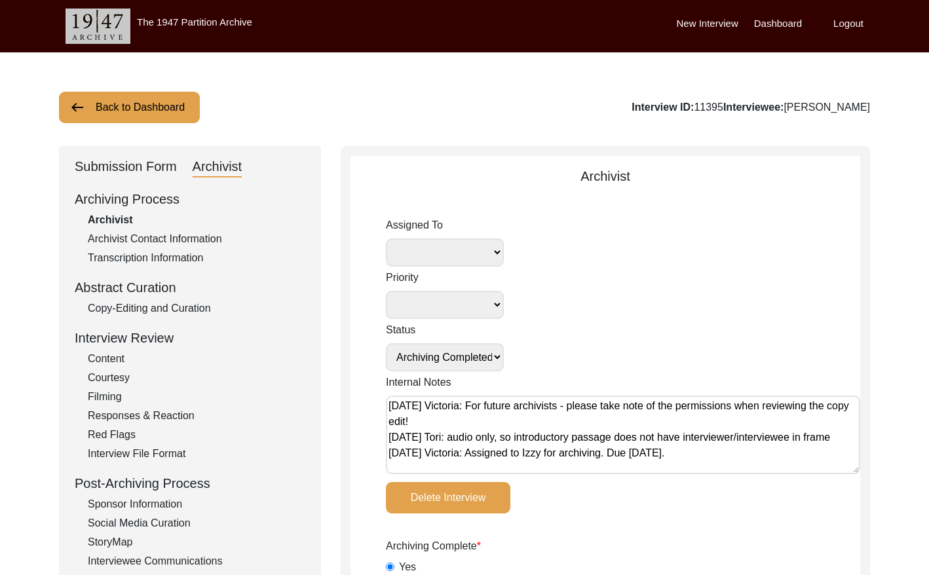
click at [138, 113] on button "Back to Dashboard" at bounding box center [129, 107] width 141 height 31
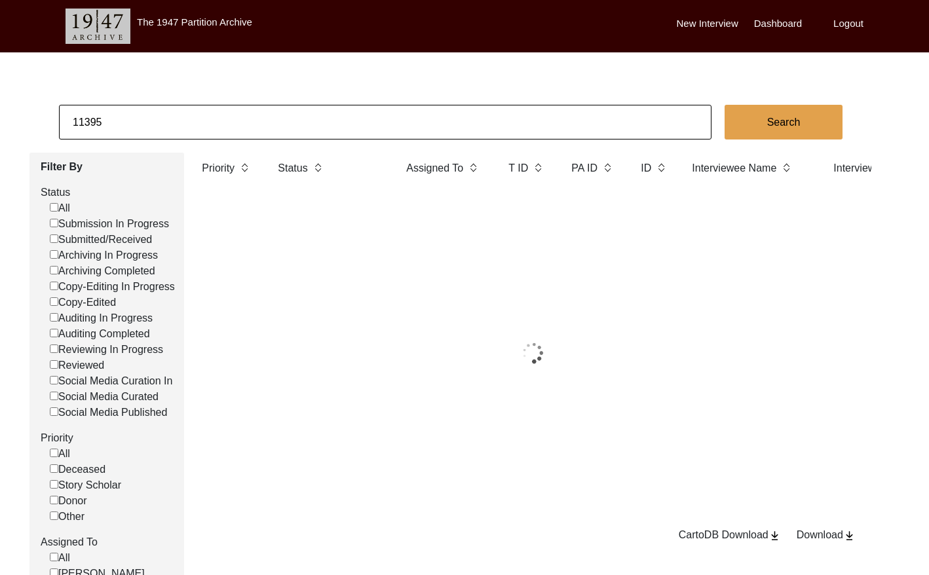
click at [194, 117] on input "11395" at bounding box center [385, 122] width 652 height 35
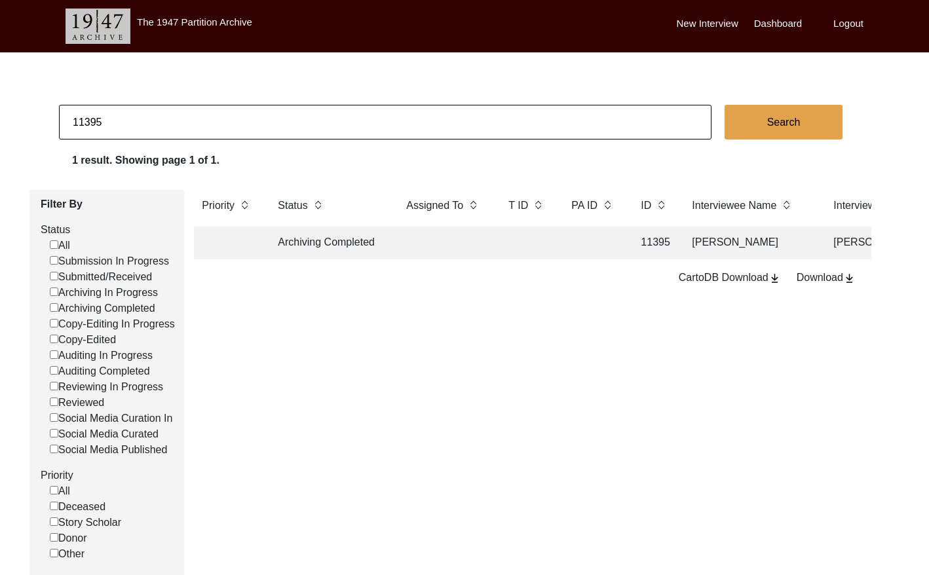
paste input "PA13310"
click at [86, 122] on input "PA13310" at bounding box center [385, 122] width 652 height 35
click at [425, 237] on td at bounding box center [444, 243] width 92 height 33
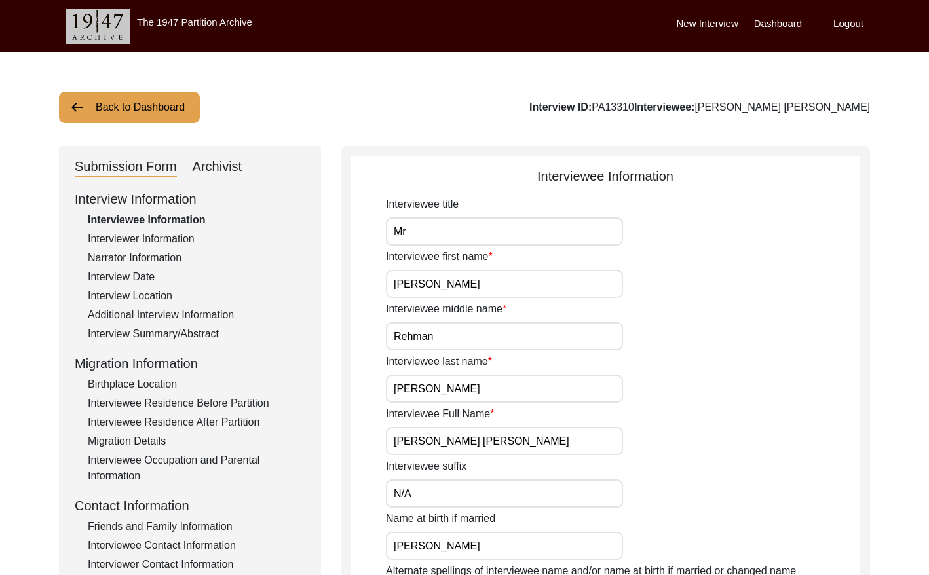
click at [214, 171] on div "Archivist" at bounding box center [218, 167] width 50 height 21
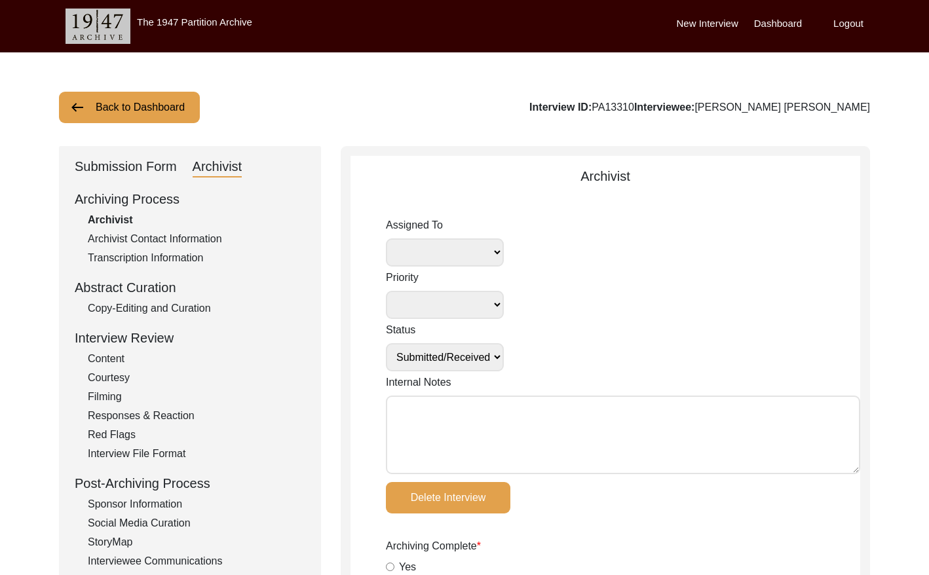
click at [411, 420] on textarea "Internal Notes" at bounding box center [623, 435] width 474 height 79
paste textarea "[DATE] [GEOGRAPHIC_DATA]: Assigned to Brianna to archive. Due [DATE]. When arch…"
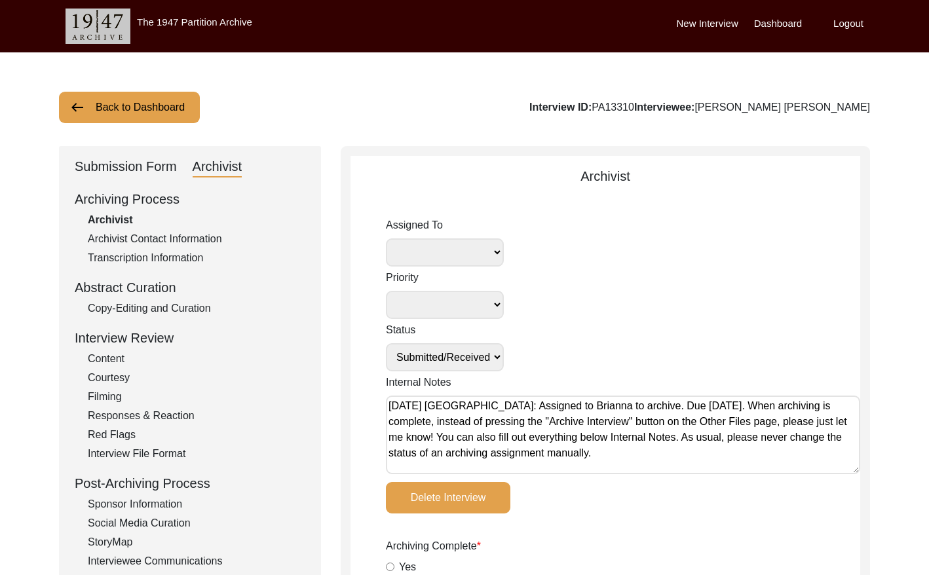
click at [477, 253] on select "[PERSON_NAME] [PERSON_NAME] archivist [PERSON_NAME] [PERSON_NAME]" at bounding box center [445, 252] width 118 height 28
click at [459, 358] on select "Submission In Progress Submitted/Received Archiving In Progress Archiving Compl…" at bounding box center [445, 357] width 118 height 28
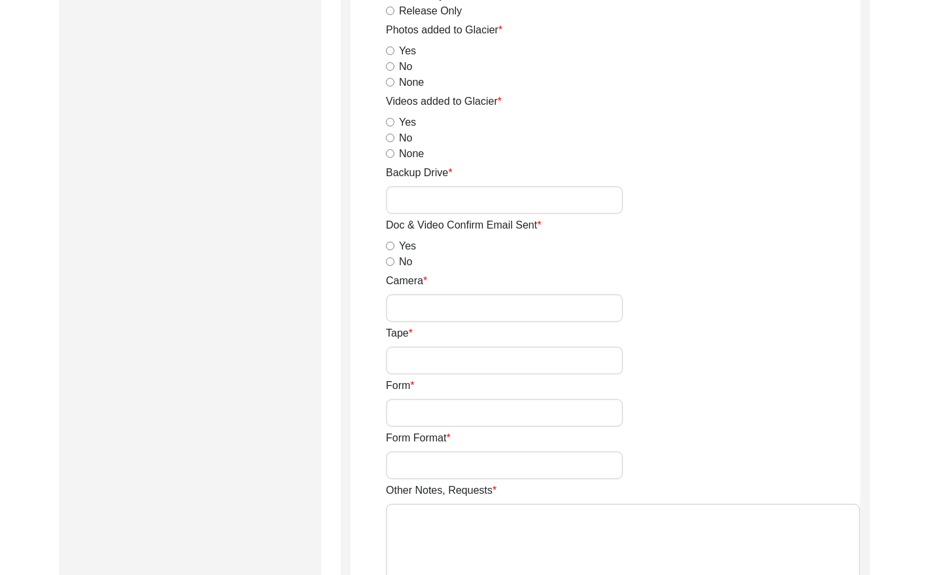
scroll to position [2279, 0]
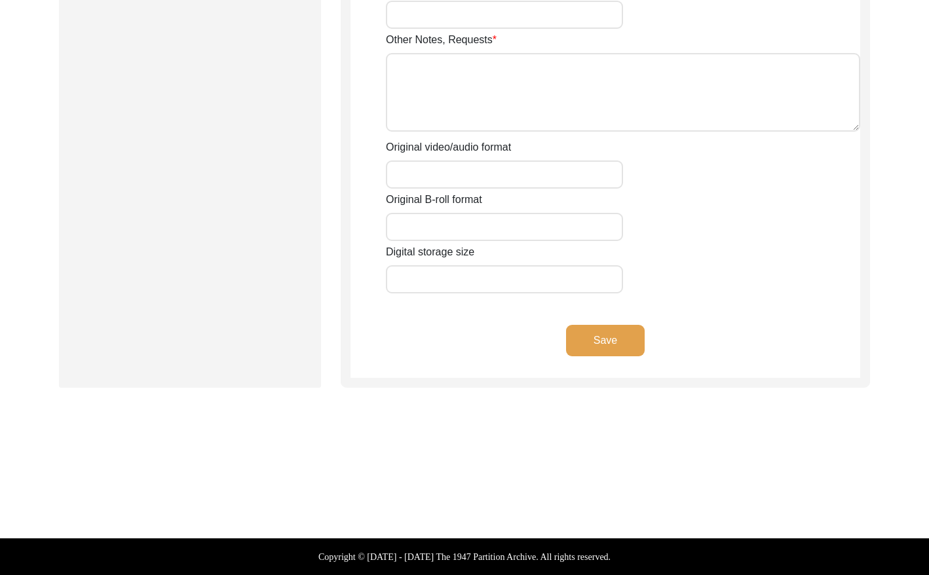
click at [593, 346] on button "Save" at bounding box center [605, 340] width 79 height 31
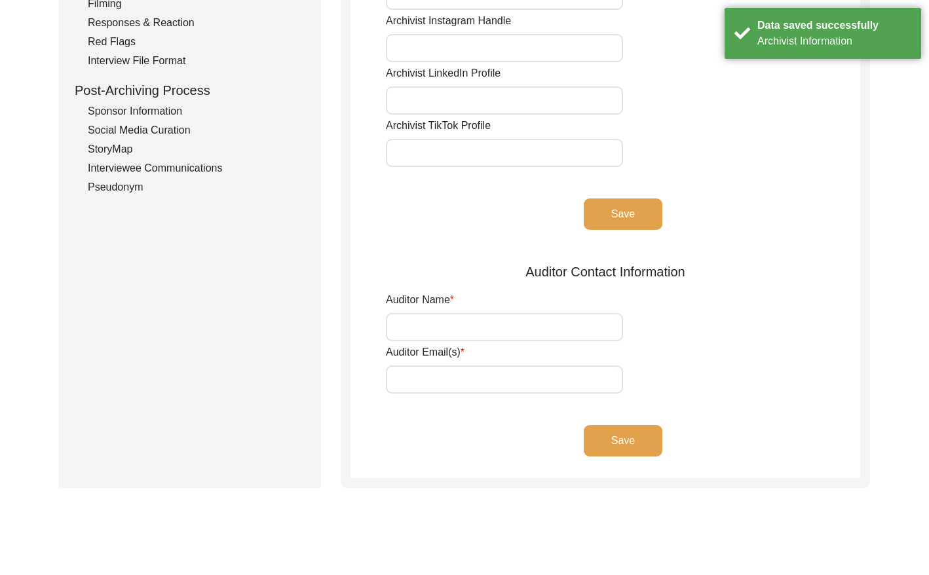
scroll to position [0, 0]
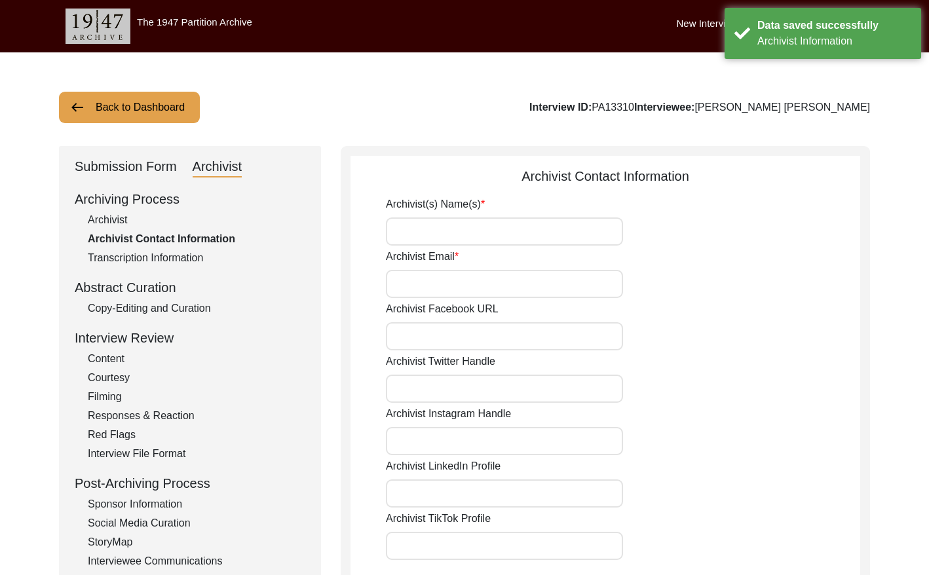
click at [158, 112] on button "Back to Dashboard" at bounding box center [129, 107] width 141 height 31
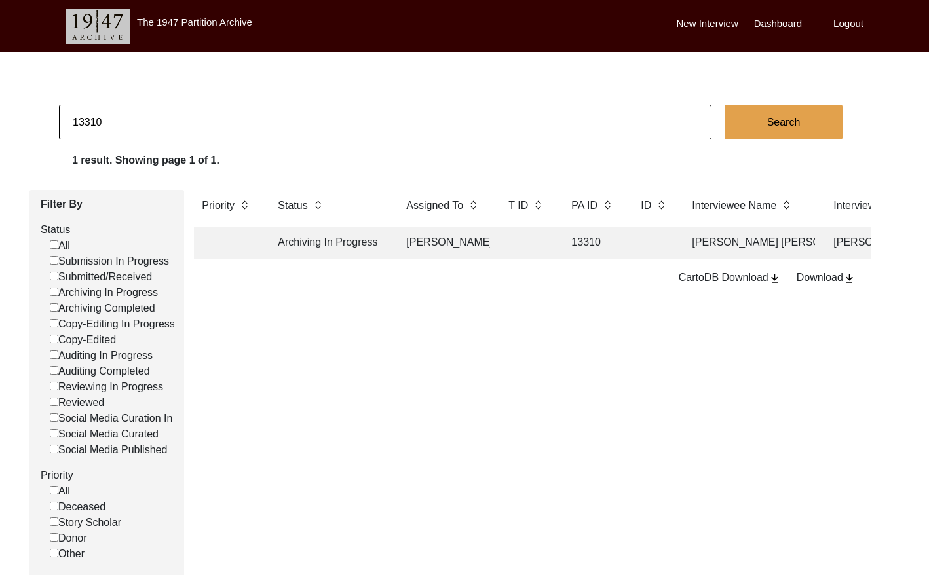
click at [242, 119] on input "13310" at bounding box center [385, 122] width 652 height 35
click at [488, 244] on td at bounding box center [444, 243] width 92 height 33
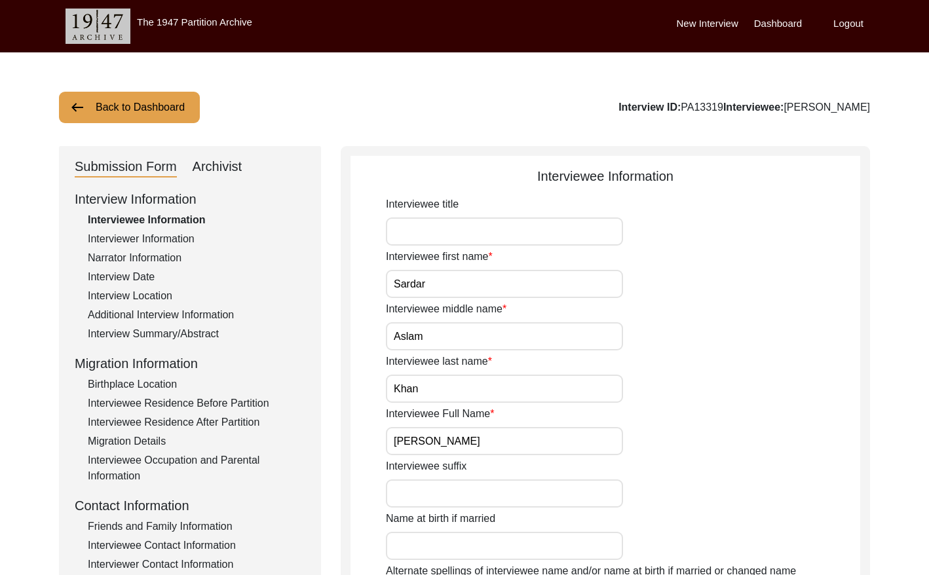
click at [223, 167] on div "Archivist" at bounding box center [218, 167] width 50 height 21
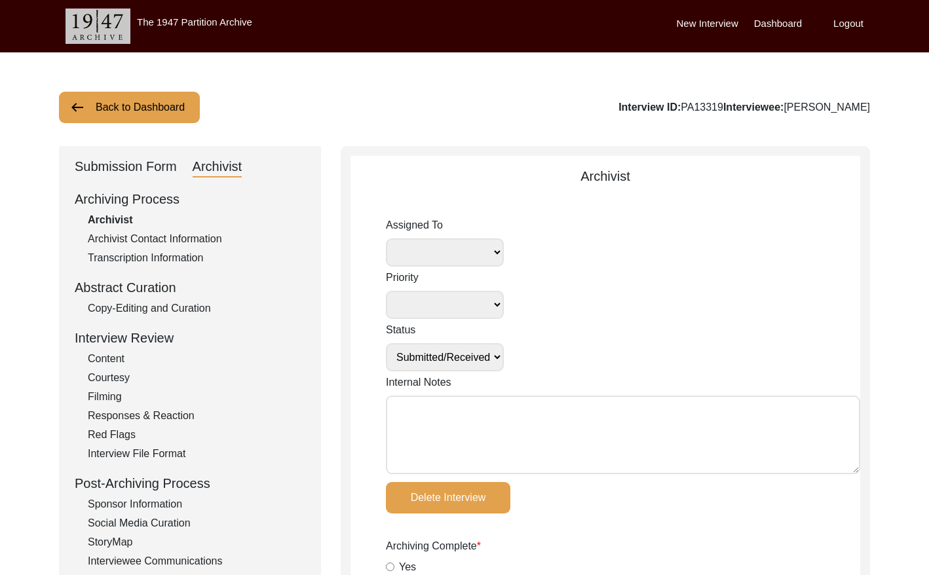
drag, startPoint x: 405, startPoint y: 392, endPoint x: 405, endPoint y: 401, distance: 9.2
click at [406, 394] on div "Internal Notes" at bounding box center [623, 427] width 474 height 104
click at [405, 402] on textarea "Internal Notes" at bounding box center [623, 435] width 474 height 79
paste textarea "[DATE] [GEOGRAPHIC_DATA]: Assigned to Brianna to archive. Due [DATE]. When arch…"
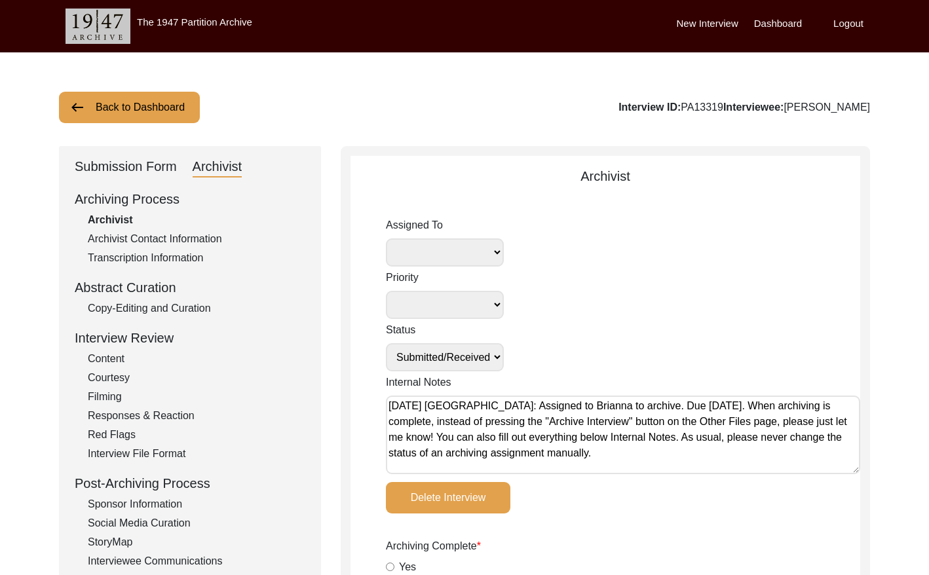
click at [473, 252] on select "[PERSON_NAME] [PERSON_NAME] archivist [PERSON_NAME] [PERSON_NAME]" at bounding box center [445, 252] width 118 height 28
click at [464, 358] on select "Submission In Progress Submitted/Received Archiving In Progress Archiving Compl…" at bounding box center [445, 357] width 118 height 28
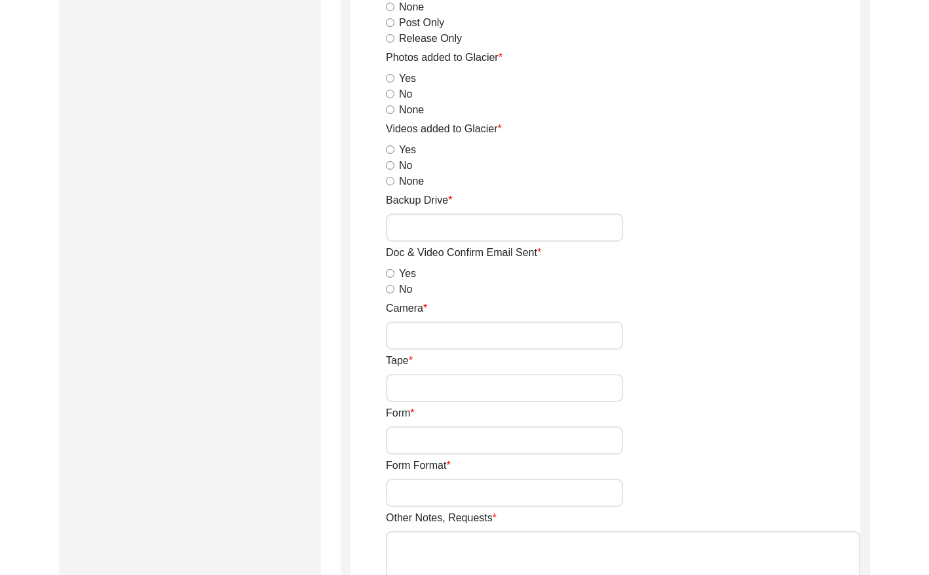
scroll to position [2279, 0]
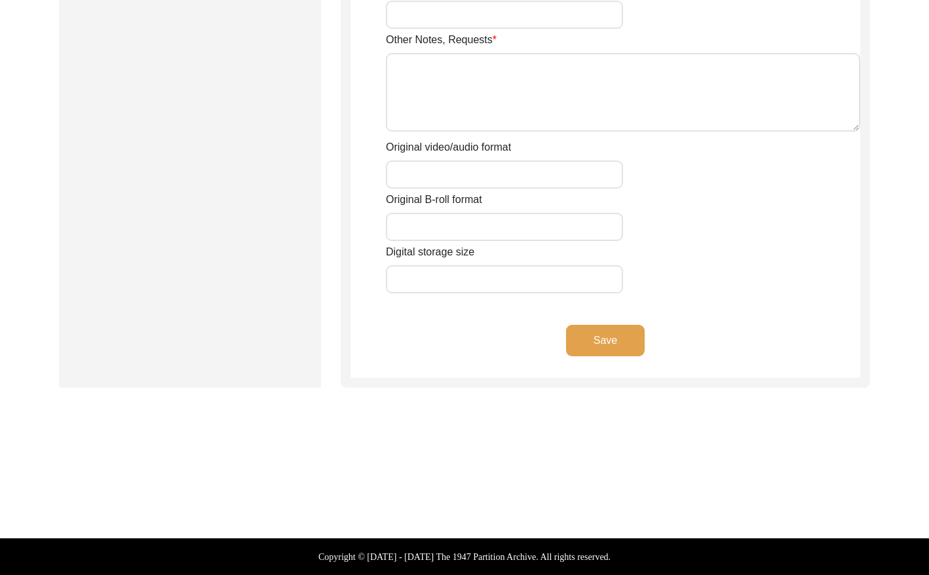
click at [602, 332] on button "Save" at bounding box center [605, 340] width 79 height 31
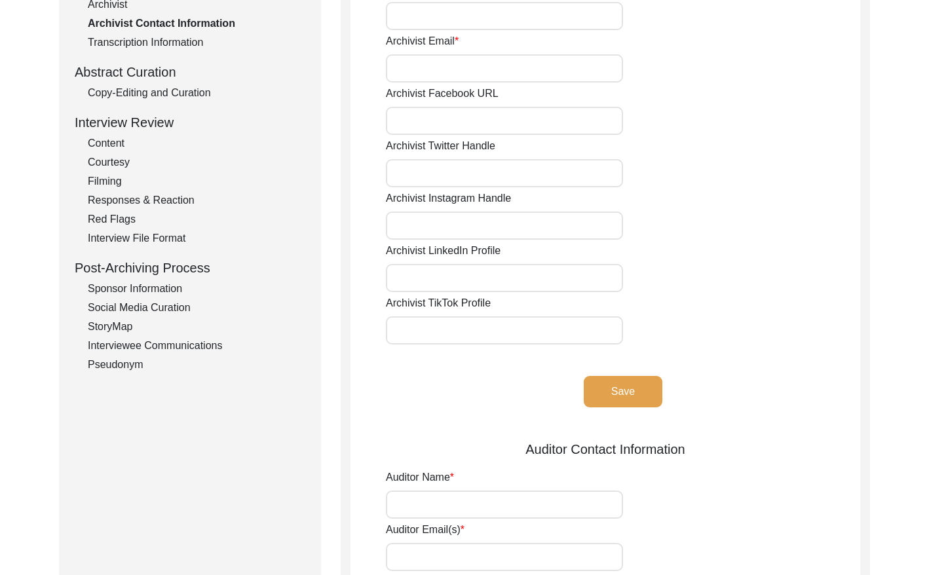
scroll to position [0, 0]
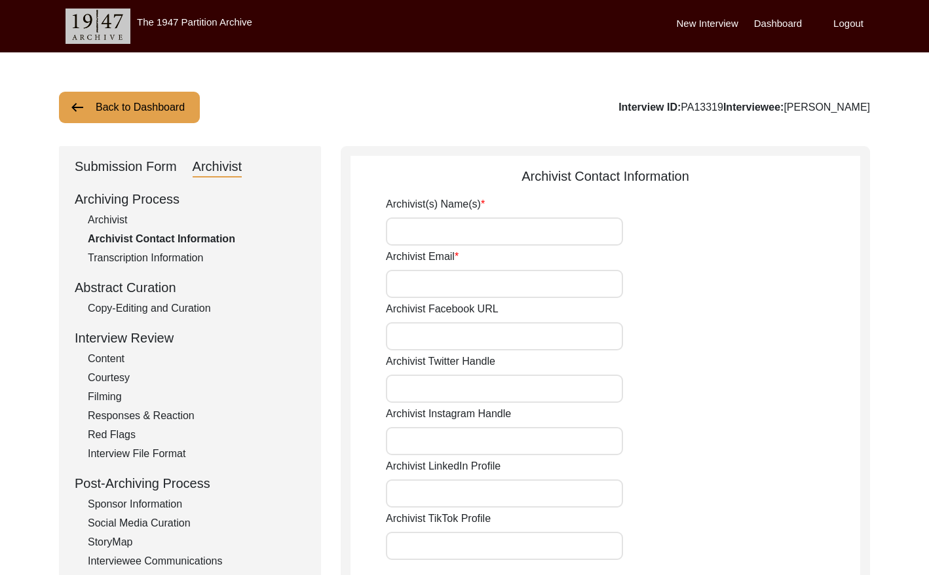
click at [146, 107] on button "Back to Dashboard" at bounding box center [129, 107] width 141 height 31
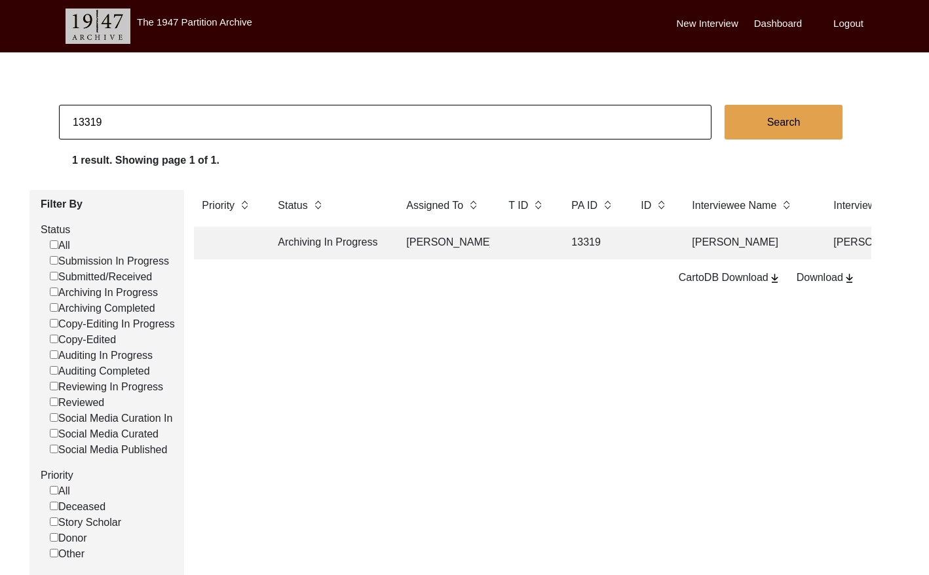
click at [551, 244] on td at bounding box center [526, 243] width 52 height 33
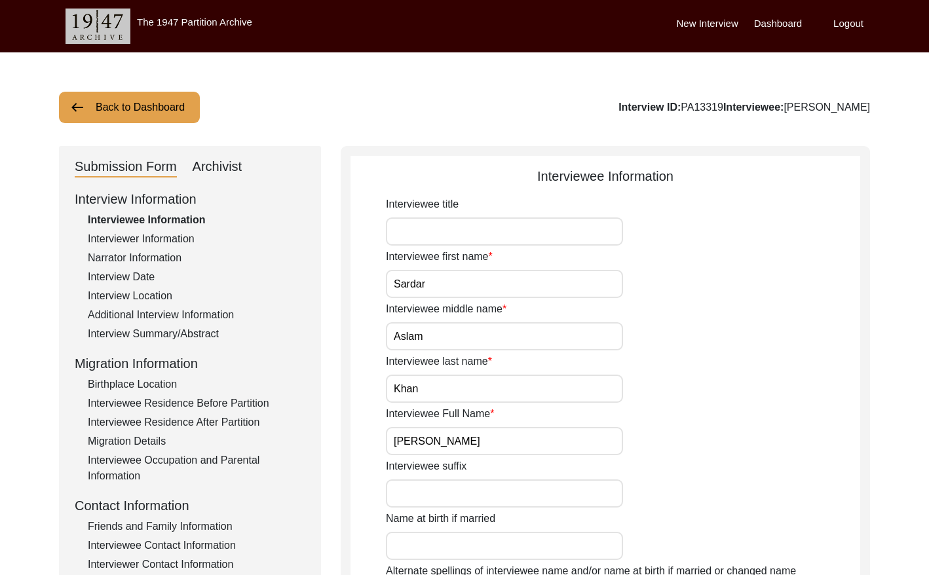
click at [232, 165] on div "Archivist" at bounding box center [218, 167] width 50 height 21
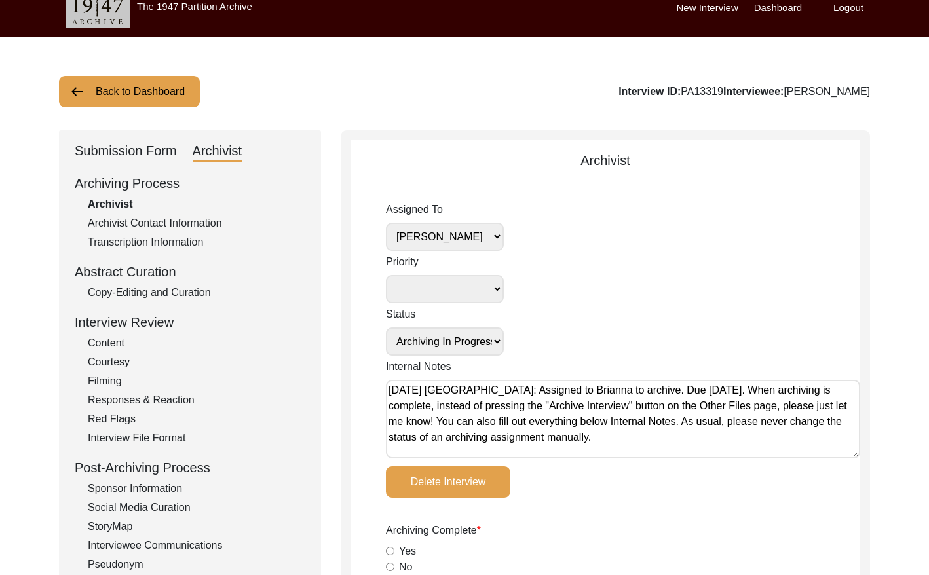
scroll to position [22, 0]
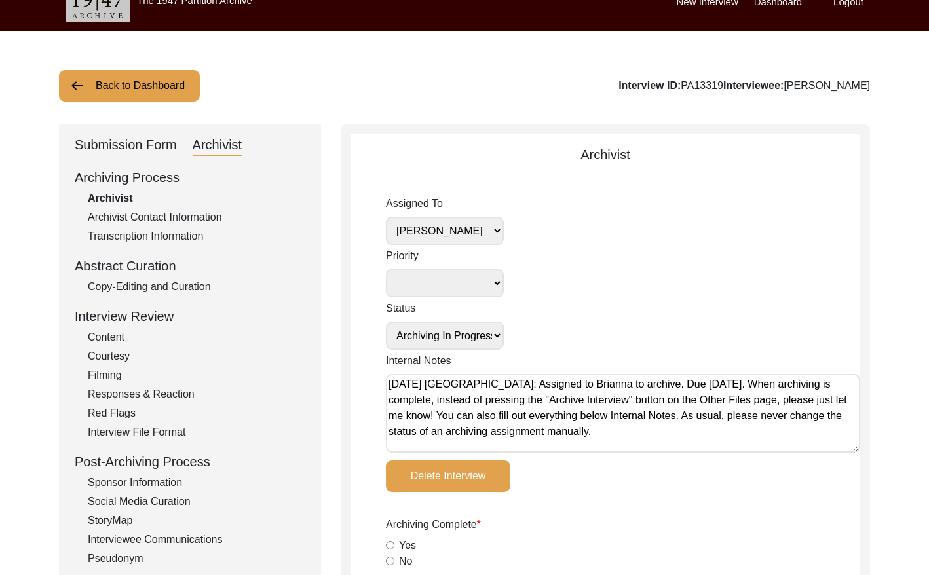
click at [115, 91] on button "Back to Dashboard" at bounding box center [129, 85] width 141 height 31
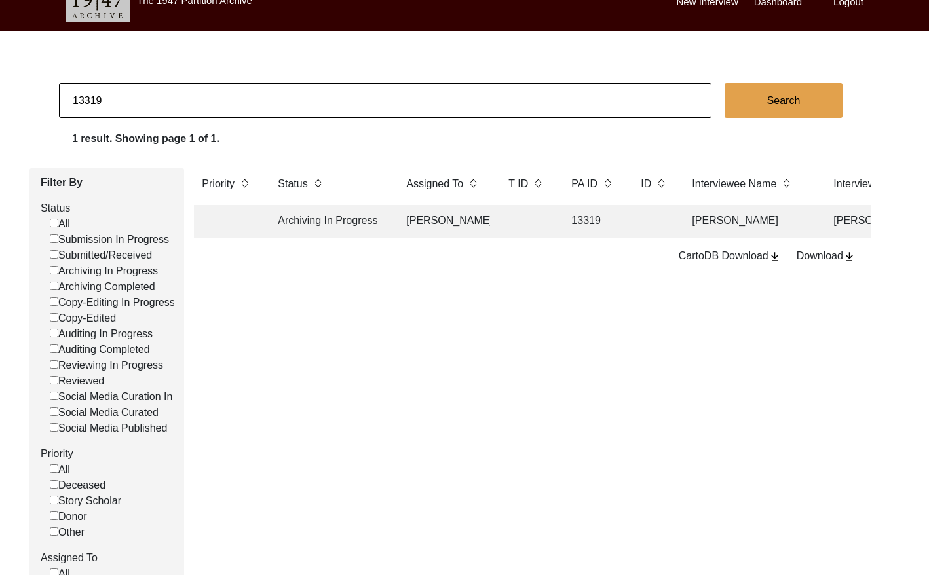
click at [197, 97] on input "13319" at bounding box center [385, 100] width 652 height 35
click at [425, 229] on td at bounding box center [444, 221] width 92 height 33
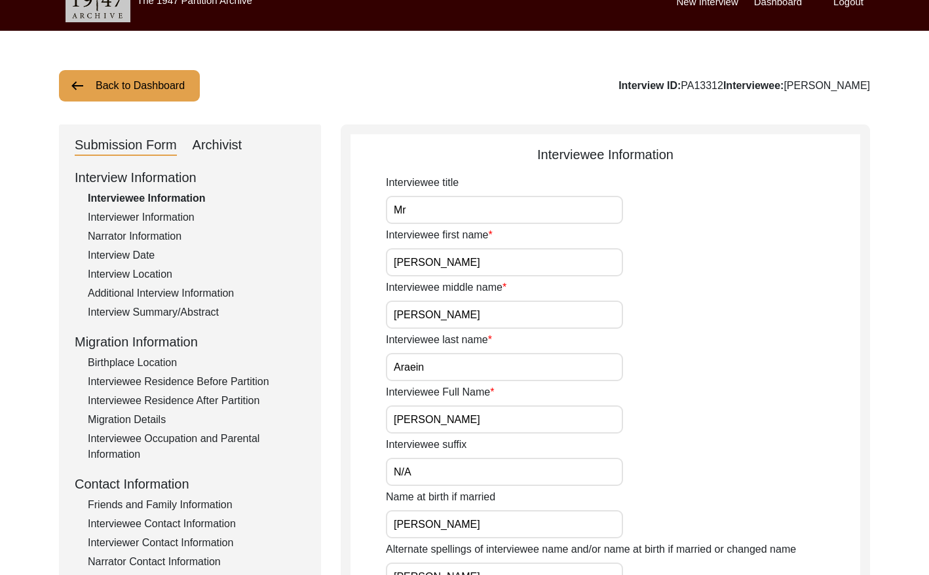
drag, startPoint x: 220, startPoint y: 142, endPoint x: 280, endPoint y: 166, distance: 64.1
click at [220, 142] on div "Archivist" at bounding box center [218, 145] width 50 height 21
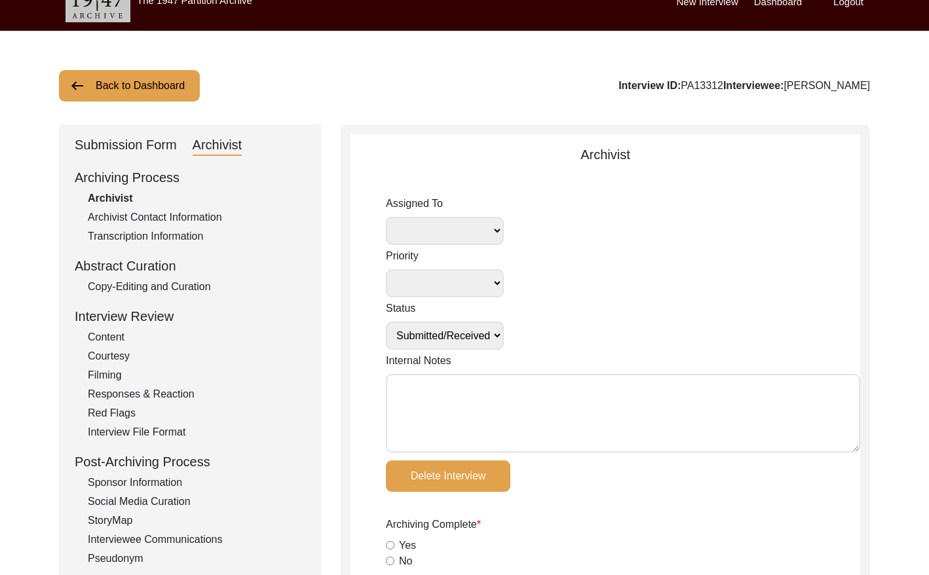
click at [470, 231] on select "[PERSON_NAME] [PERSON_NAME] archivist [PERSON_NAME] [PERSON_NAME]" at bounding box center [445, 231] width 118 height 28
click at [465, 335] on select "Submission In Progress Submitted/Received Archiving In Progress Archiving Compl…" at bounding box center [445, 336] width 118 height 28
click at [437, 391] on textarea "Internal Notes" at bounding box center [623, 413] width 474 height 79
paste textarea "[DATE] [GEOGRAPHIC_DATA]: Assigned to Brianna to archive. Due [DATE]. When arch…"
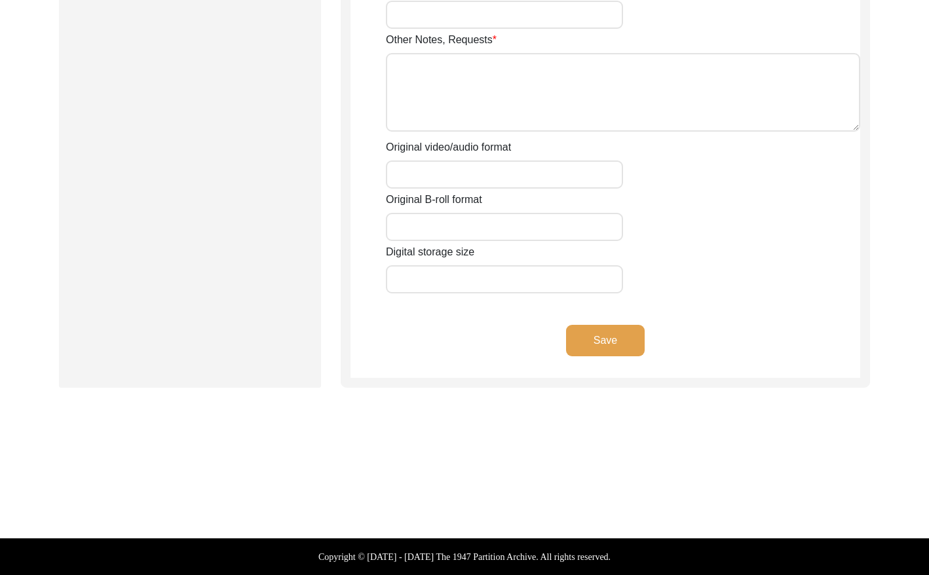
click at [616, 331] on button "Save" at bounding box center [605, 340] width 79 height 31
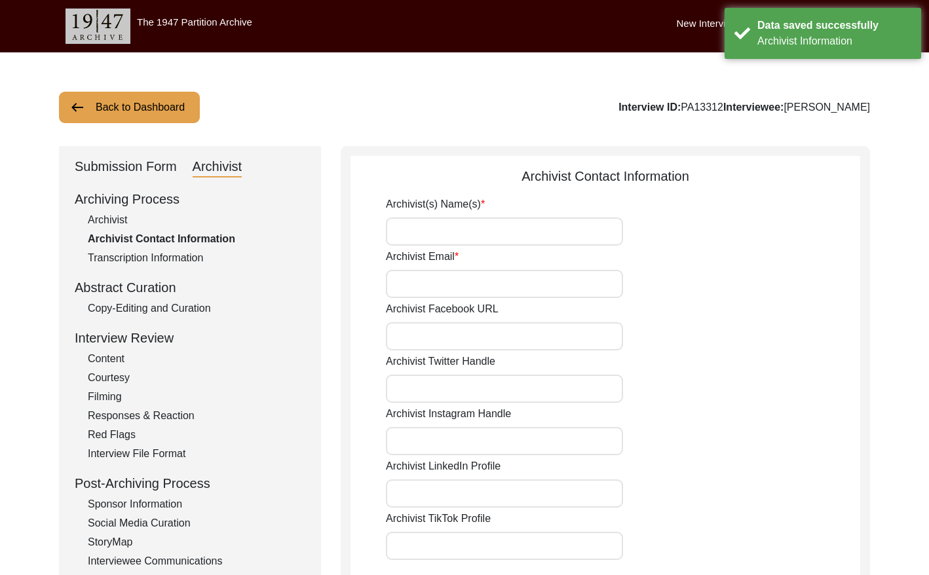
drag, startPoint x: 123, startPoint y: 101, endPoint x: 210, endPoint y: 75, distance: 91.0
click at [130, 97] on button "Back to Dashboard" at bounding box center [129, 107] width 141 height 31
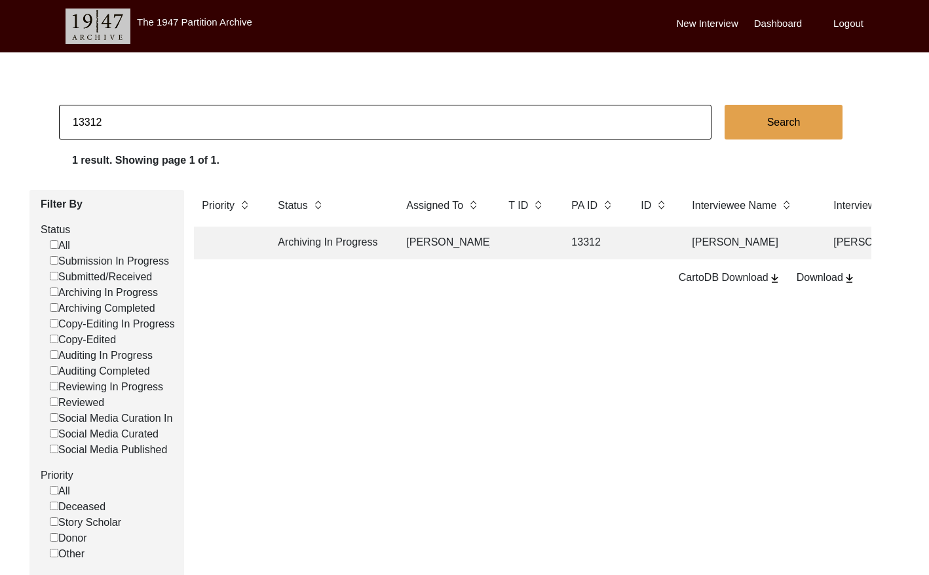
click at [122, 119] on input "13312" at bounding box center [385, 122] width 652 height 35
paste input "1396"
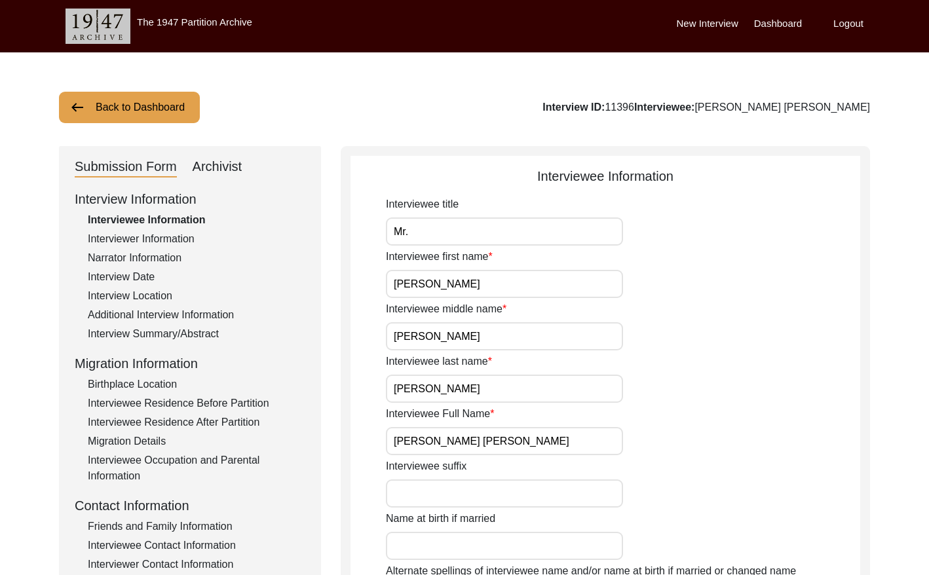
drag, startPoint x: 219, startPoint y: 167, endPoint x: 327, endPoint y: 212, distance: 117.1
click at [219, 167] on div "Archivist" at bounding box center [218, 167] width 50 height 21
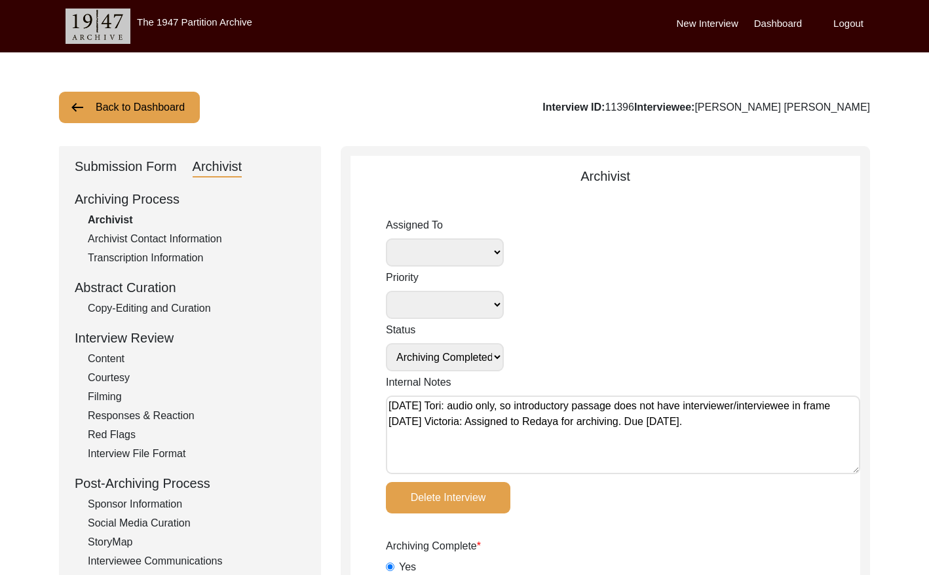
click at [445, 253] on select "[PERSON_NAME] [PERSON_NAME] archivist [PERSON_NAME] [PERSON_NAME]" at bounding box center [445, 252] width 118 height 28
click at [389, 405] on textarea "[DATE] Tori: audio only, so introductory passage does not have interviewer/inte…" at bounding box center [623, 435] width 474 height 79
paste textarea "[DATE] [GEOGRAPHIC_DATA]: Assigned to Brianna to audit. Due [DATE]."
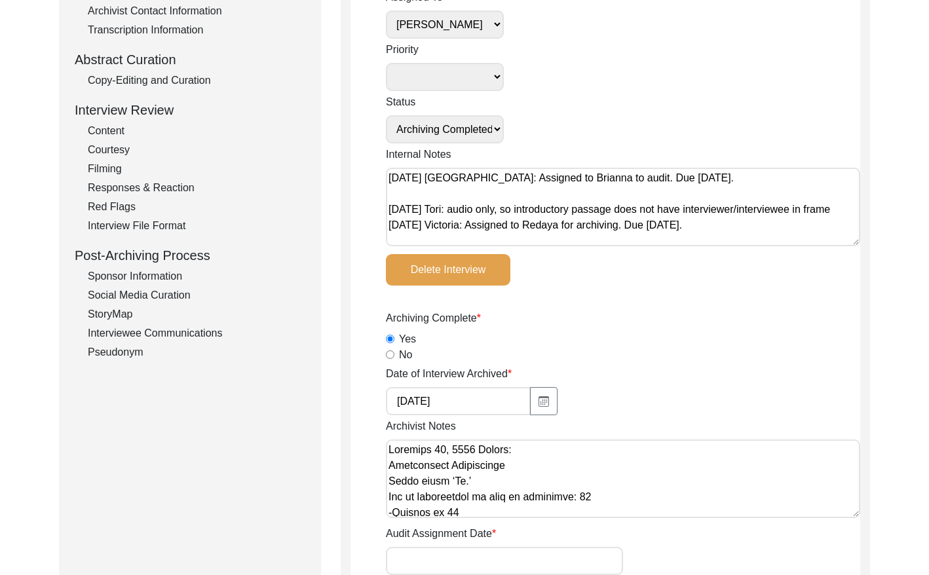
scroll to position [177, 0]
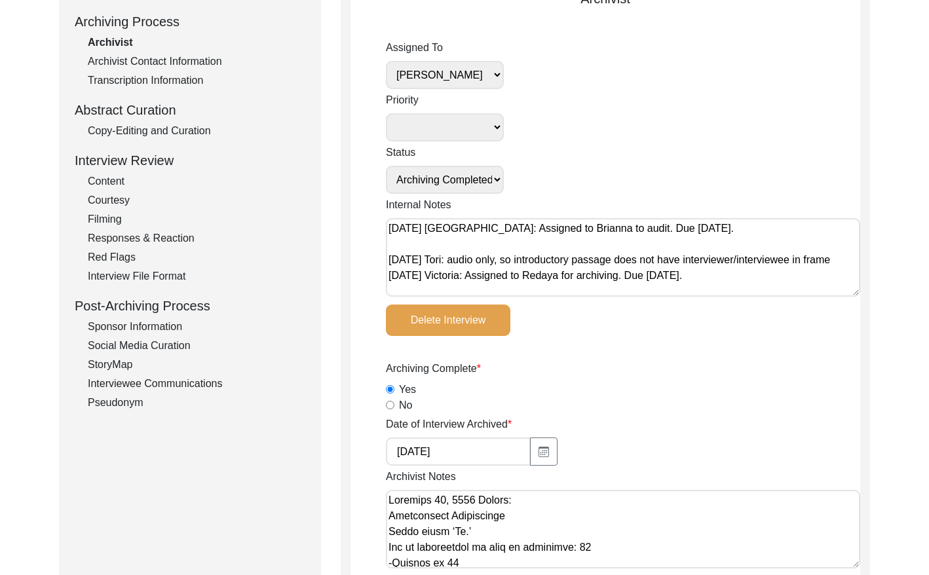
click at [479, 176] on select "Submission In Progress Submitted/Received Archiving In Progress Archiving Compl…" at bounding box center [445, 180] width 118 height 28
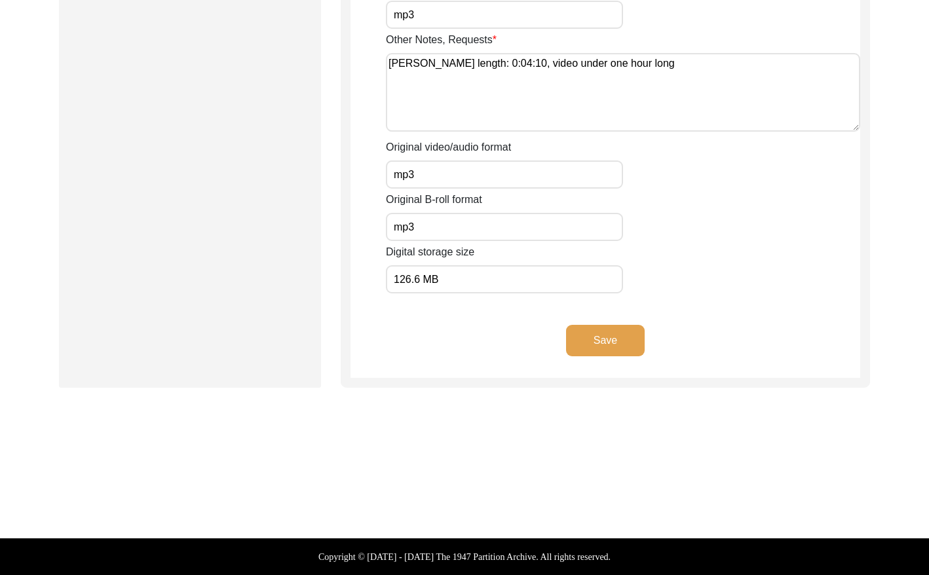
click at [605, 333] on button "Save" at bounding box center [605, 340] width 79 height 31
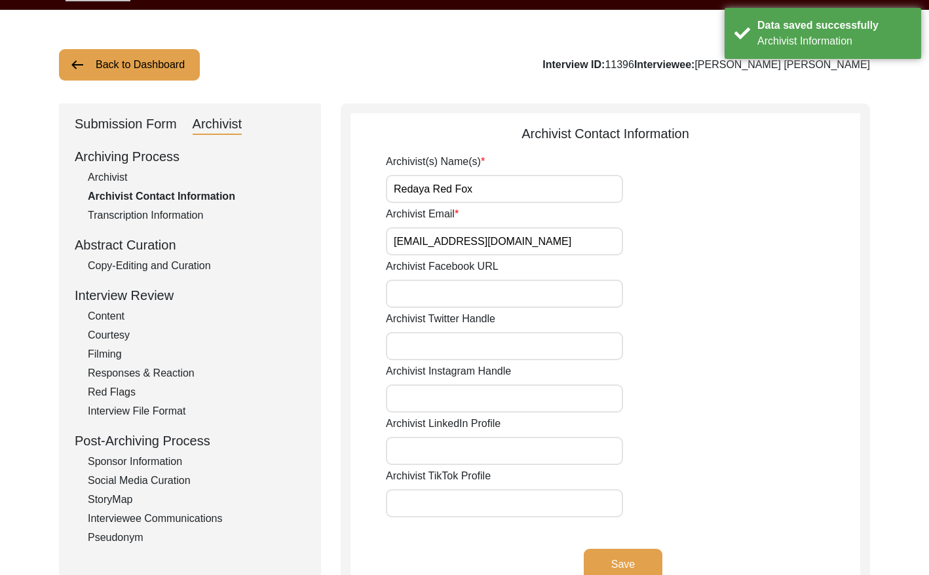
scroll to position [0, 0]
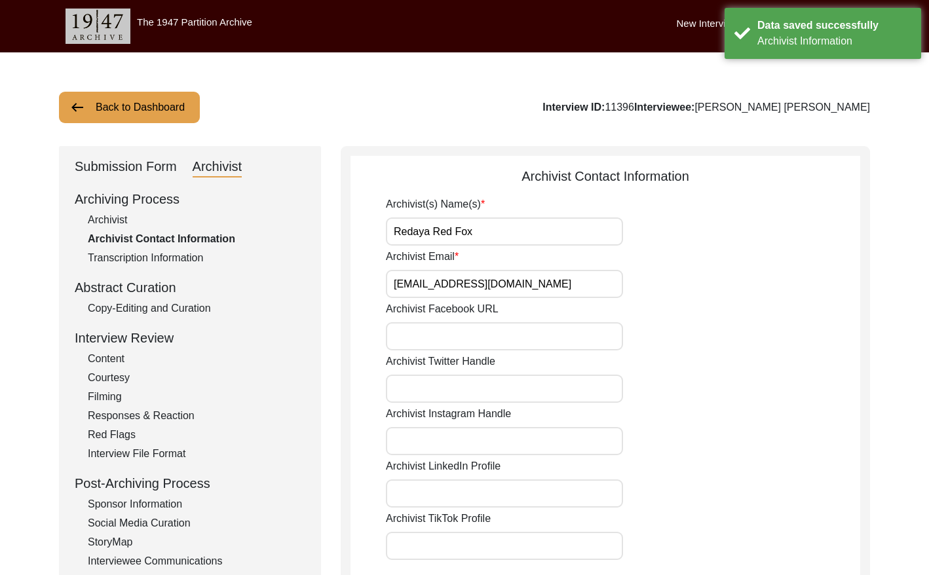
click at [151, 117] on button "Back to Dashboard" at bounding box center [129, 107] width 141 height 31
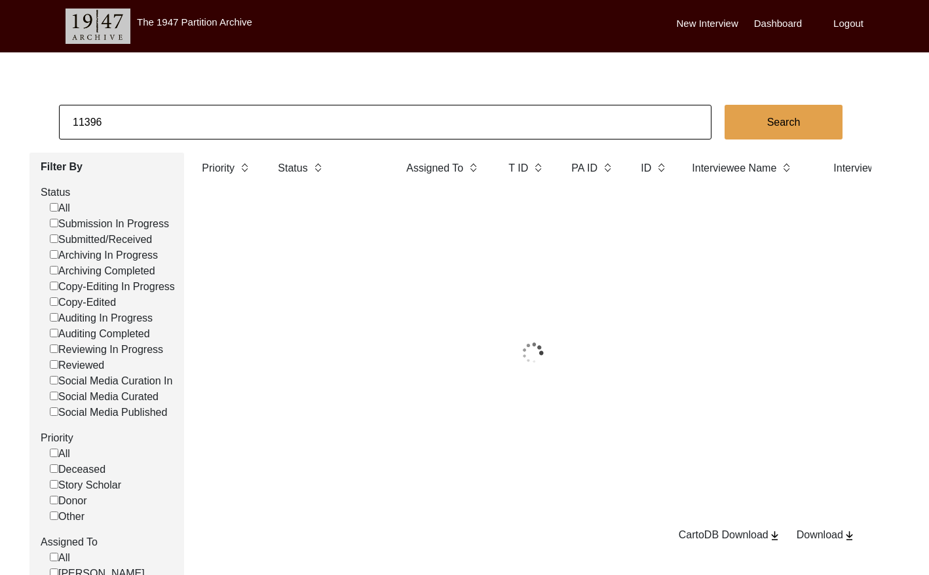
click at [202, 117] on input "11396" at bounding box center [385, 122] width 652 height 35
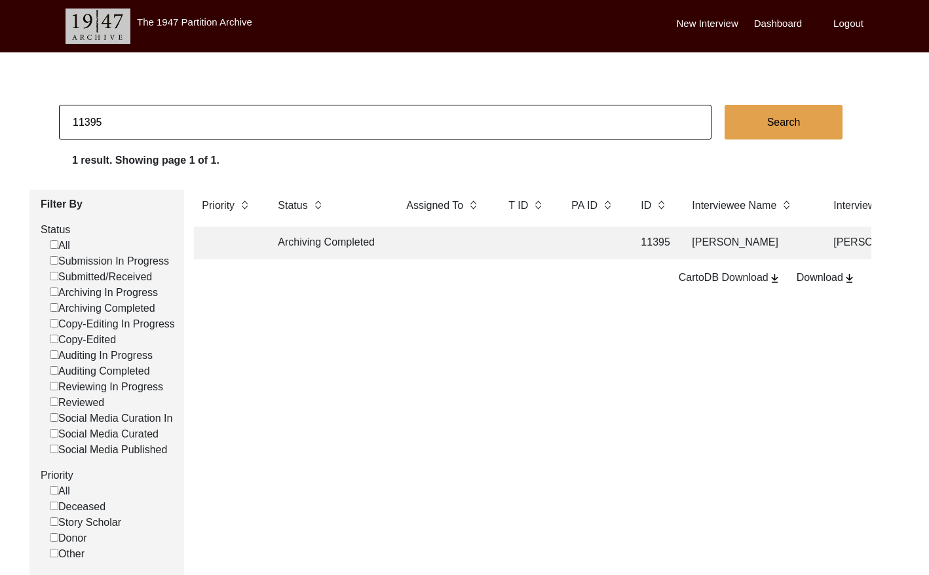
click at [454, 237] on td at bounding box center [444, 243] width 92 height 33
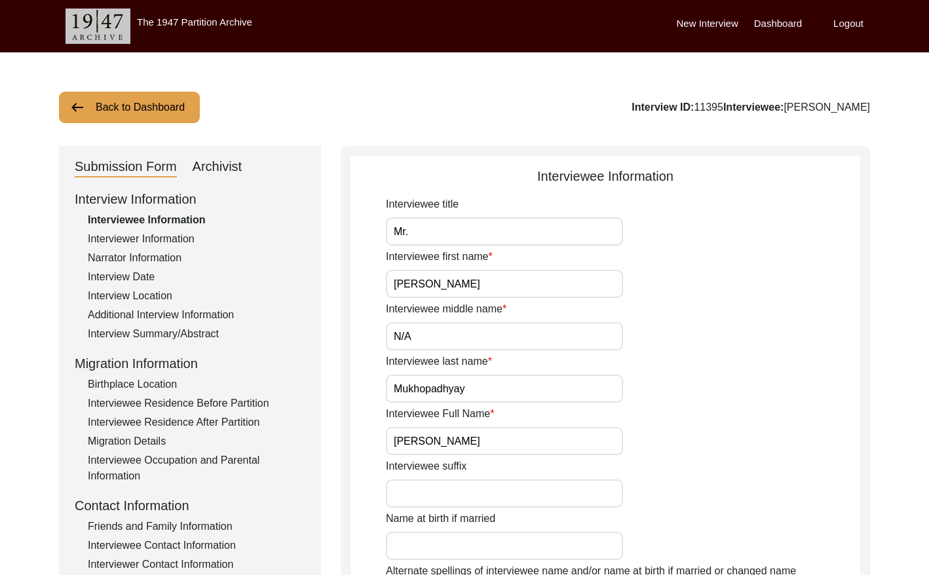
drag, startPoint x: 226, startPoint y: 155, endPoint x: 324, endPoint y: 196, distance: 106.5
click at [212, 166] on div "Archivist" at bounding box center [218, 167] width 50 height 21
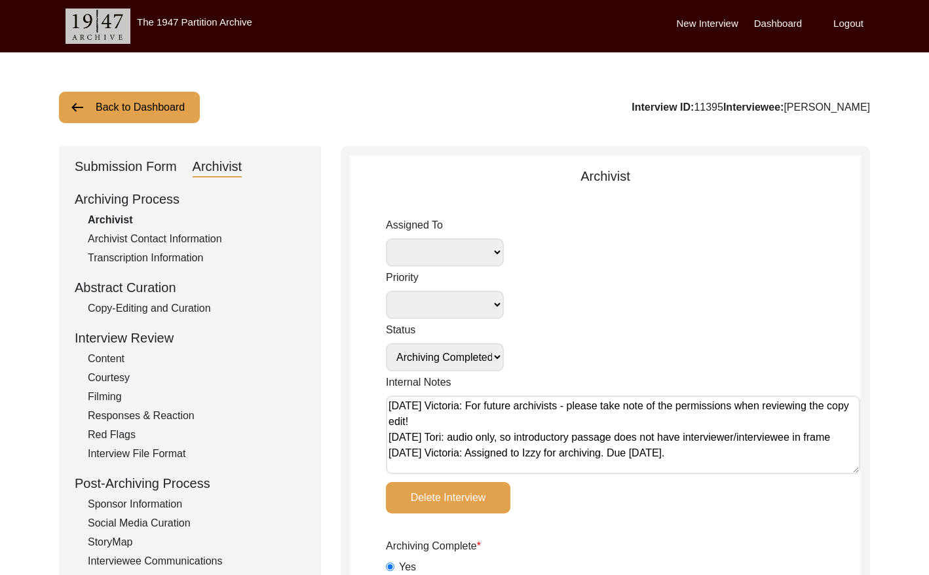
click at [388, 407] on textarea "[DATE] Victoria: For future archivists - please take note of the permissions wh…" at bounding box center [623, 435] width 474 height 79
paste textarea "[DATE] [GEOGRAPHIC_DATA]: Assigned to Brianna to audit. Due [DATE]."
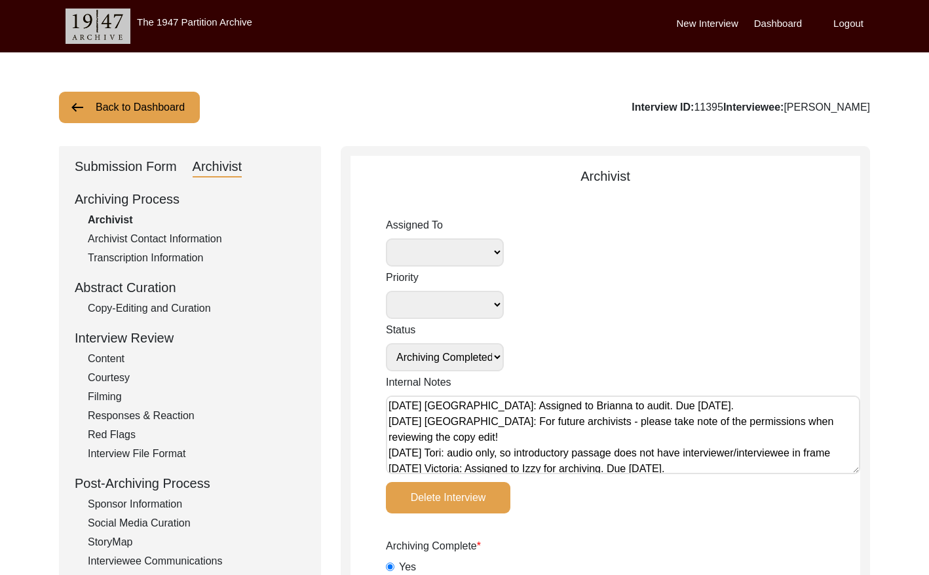
click at [453, 253] on select "[PERSON_NAME] [PERSON_NAME] archivist [PERSON_NAME] [PERSON_NAME]" at bounding box center [445, 252] width 118 height 28
click at [470, 363] on select "Submission In Progress Submitted/Received Archiving In Progress Archiving Compl…" at bounding box center [445, 357] width 118 height 28
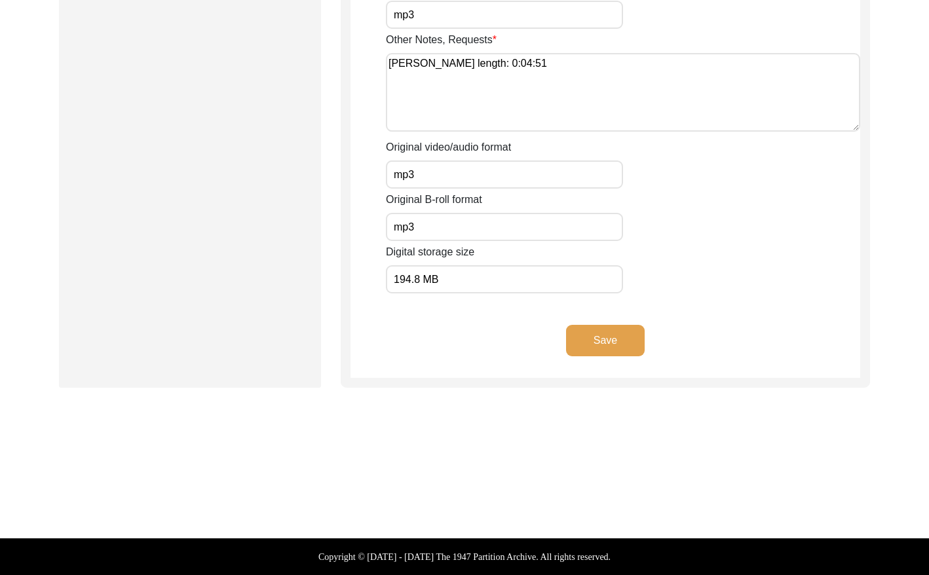
click at [615, 344] on button "Save" at bounding box center [605, 340] width 79 height 31
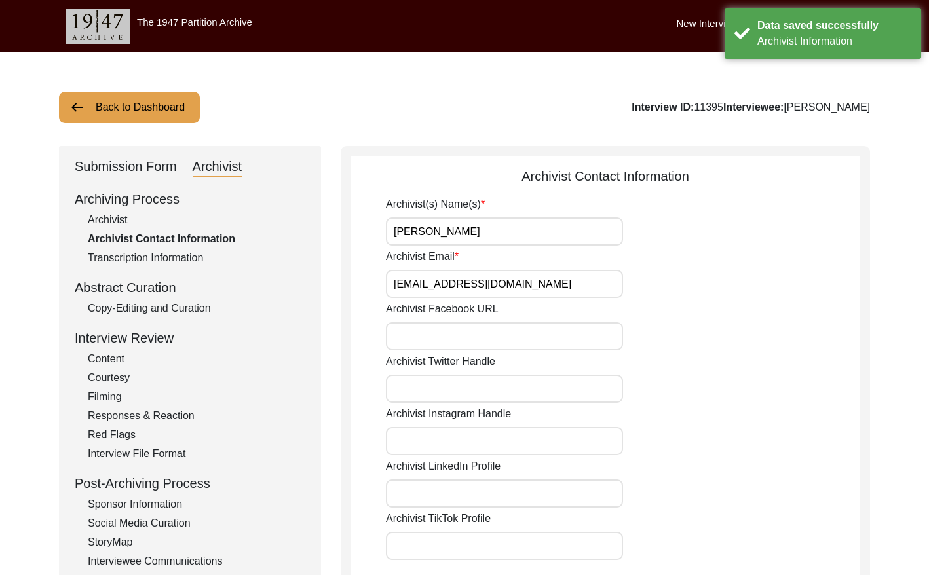
click at [133, 113] on button "Back to Dashboard" at bounding box center [129, 107] width 141 height 31
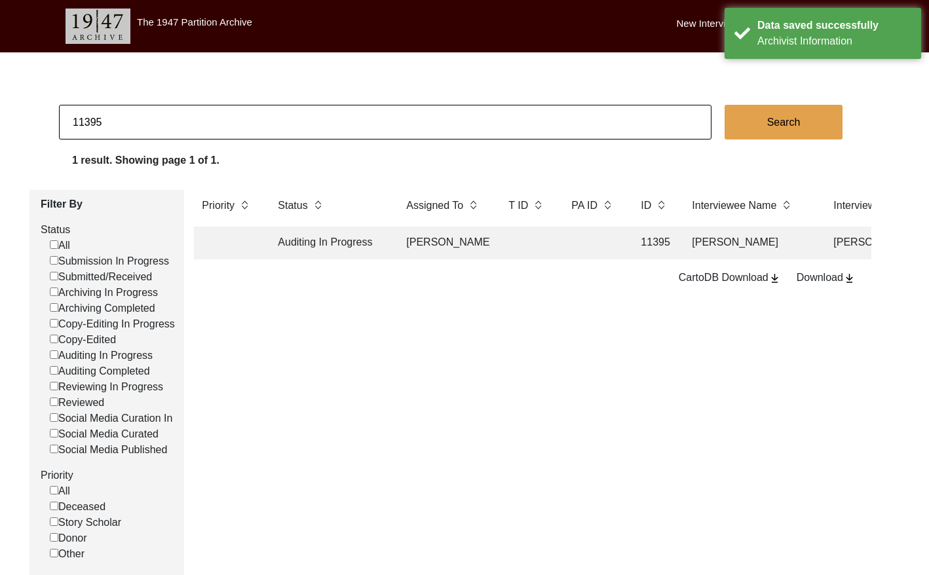
click at [205, 126] on input "11395" at bounding box center [385, 122] width 652 height 35
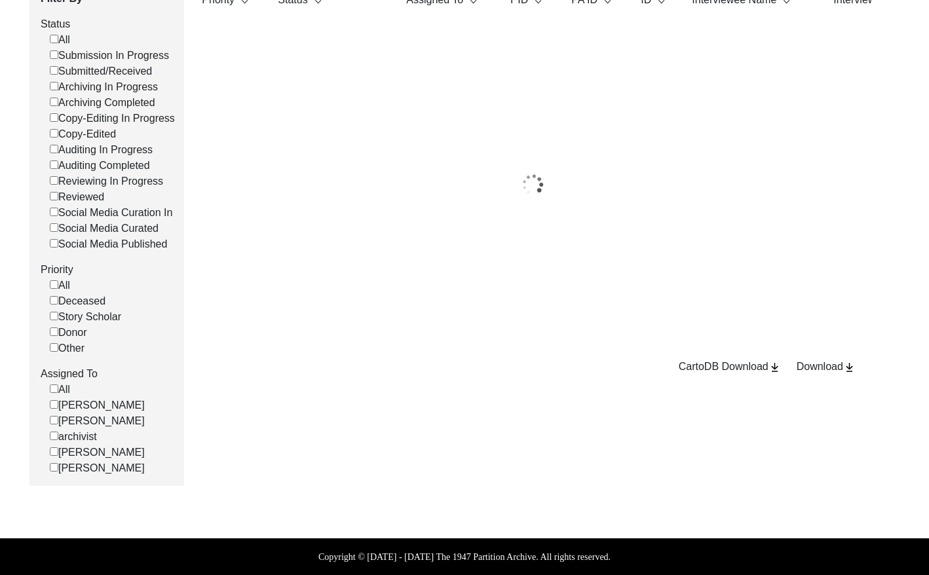
scroll to position [215, 0]
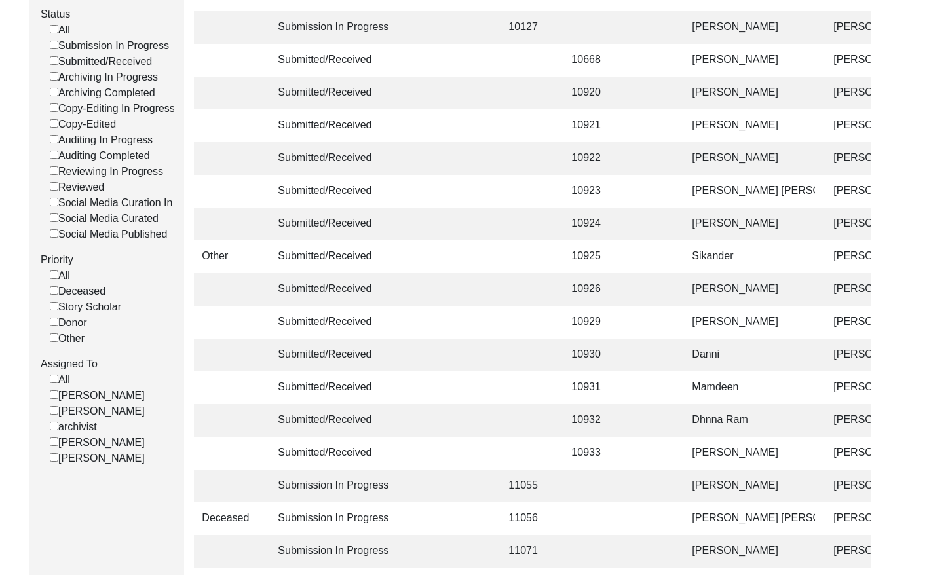
click at [54, 415] on input "[PERSON_NAME]" at bounding box center [54, 410] width 9 height 9
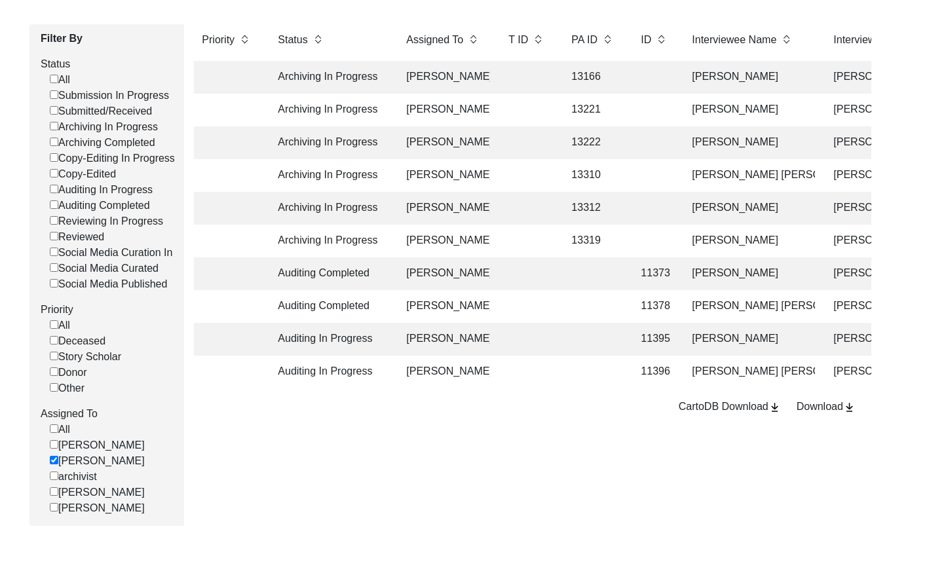
scroll to position [177, 0]
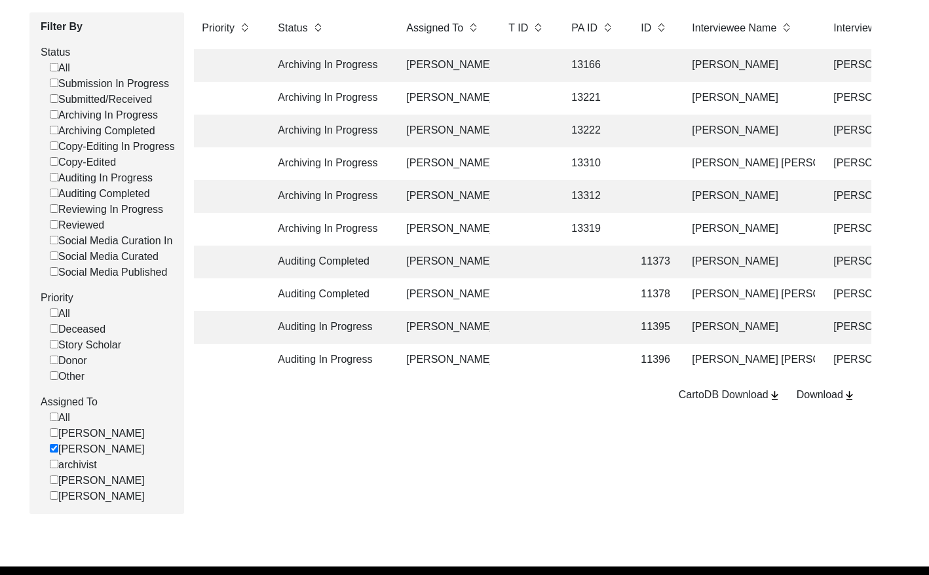
click at [54, 453] on input "[PERSON_NAME]" at bounding box center [54, 448] width 9 height 9
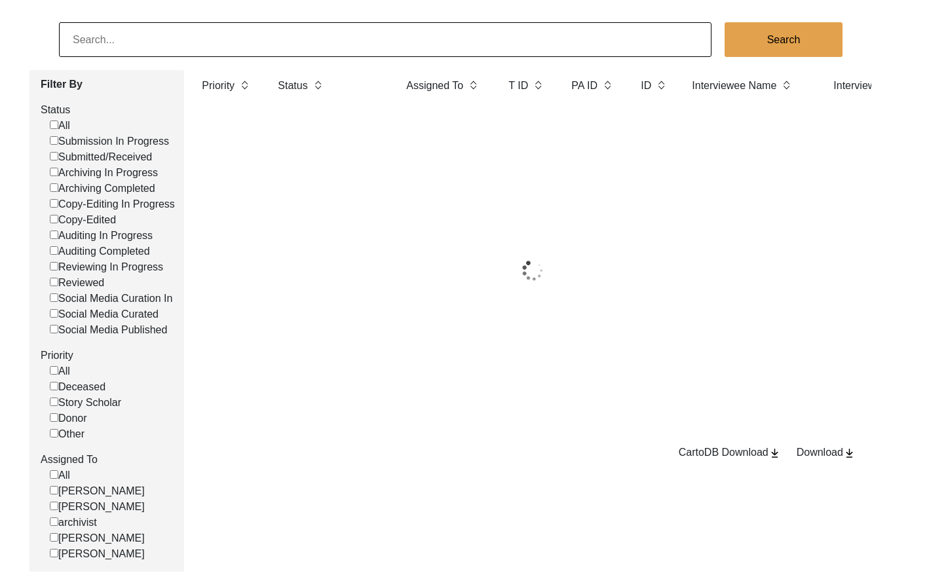
scroll to position [0, 0]
